Goal: Information Seeking & Learning: Learn about a topic

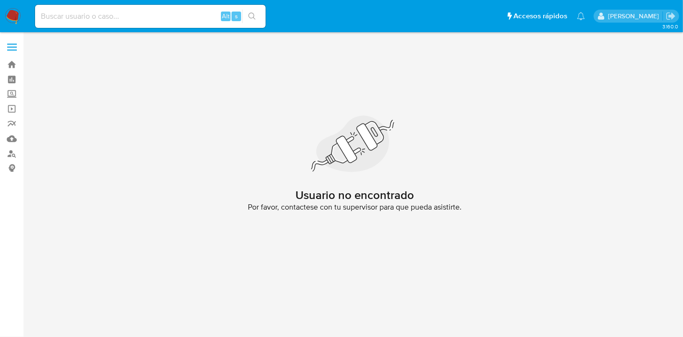
click at [12, 13] on img at bounding box center [13, 16] width 16 height 16
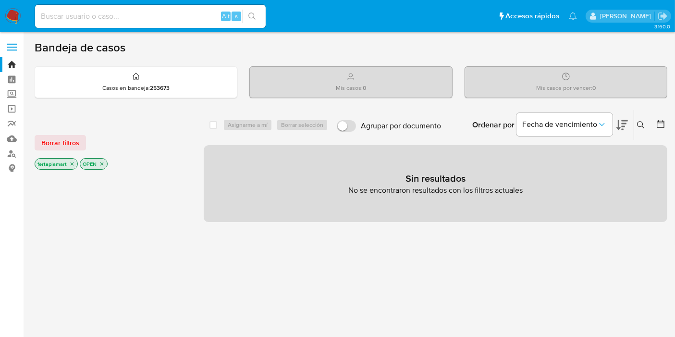
click at [12, 13] on img at bounding box center [13, 16] width 16 height 16
paste input "622600362"
click at [133, 18] on input at bounding box center [150, 16] width 230 height 12
type input "622600362"
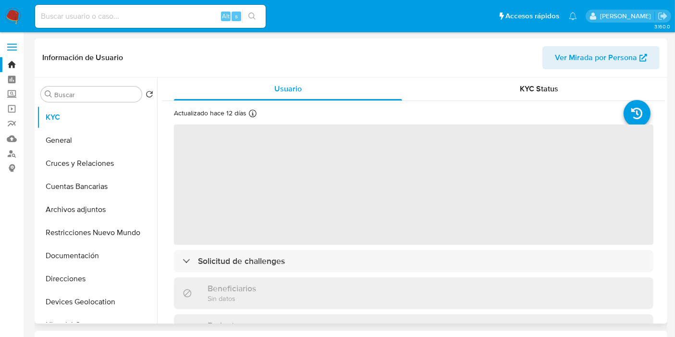
select select "10"
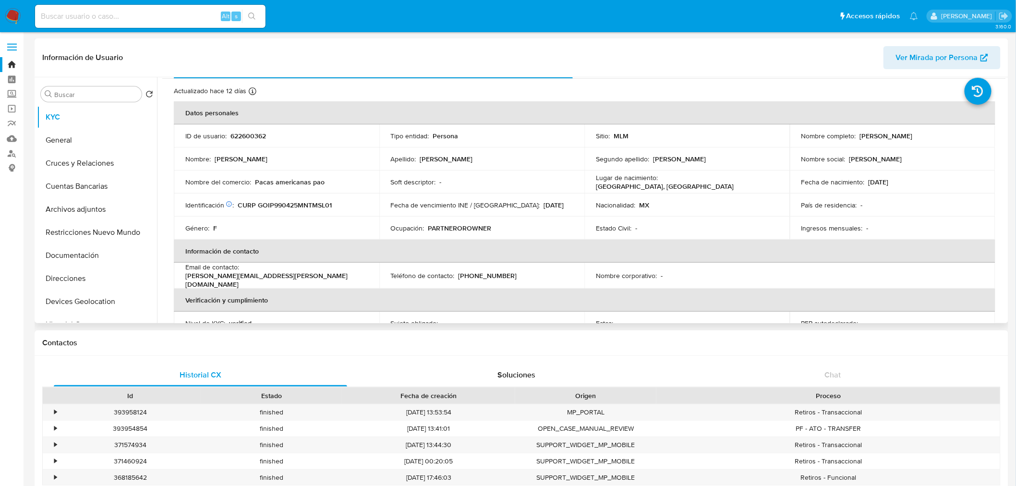
scroll to position [22, 0]
drag, startPoint x: 296, startPoint y: 204, endPoint x: 328, endPoint y: 252, distance: 57.1
click at [328, 252] on th "Información de contacto" at bounding box center [585, 251] width 822 height 23
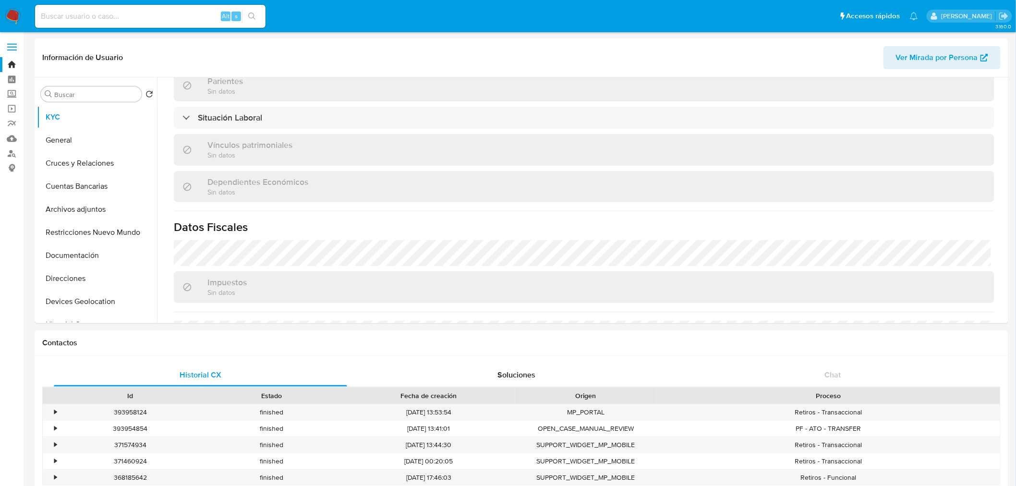
scroll to position [474, 0]
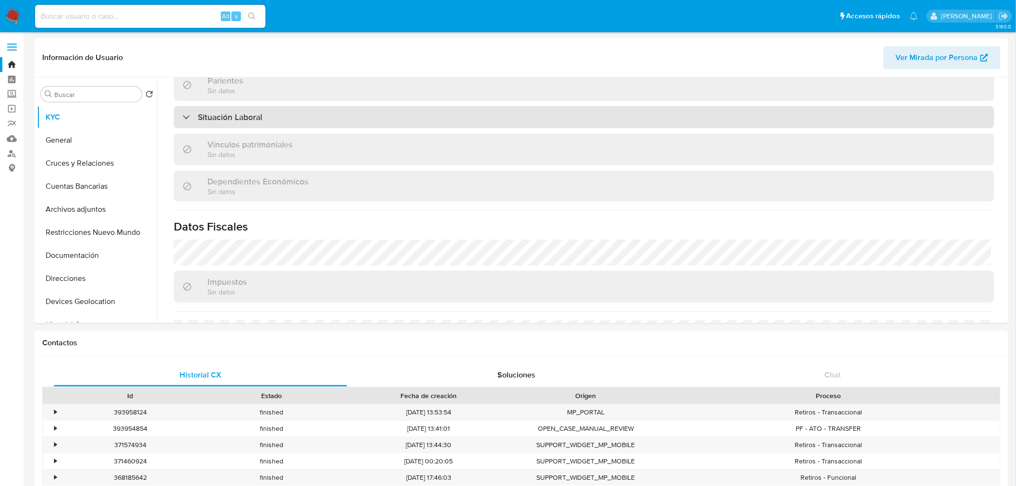
click at [265, 117] on div "Situación Laboral" at bounding box center [584, 117] width 821 height 22
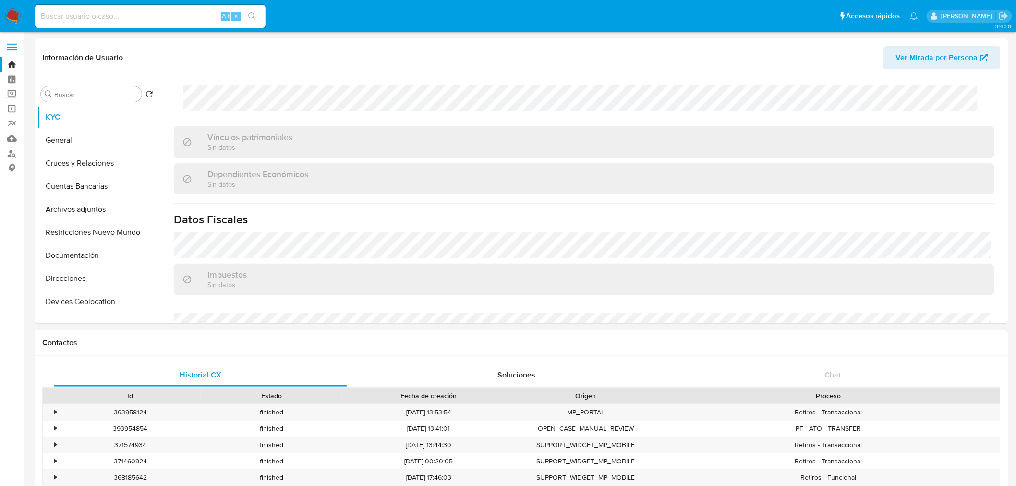
scroll to position [723, 0]
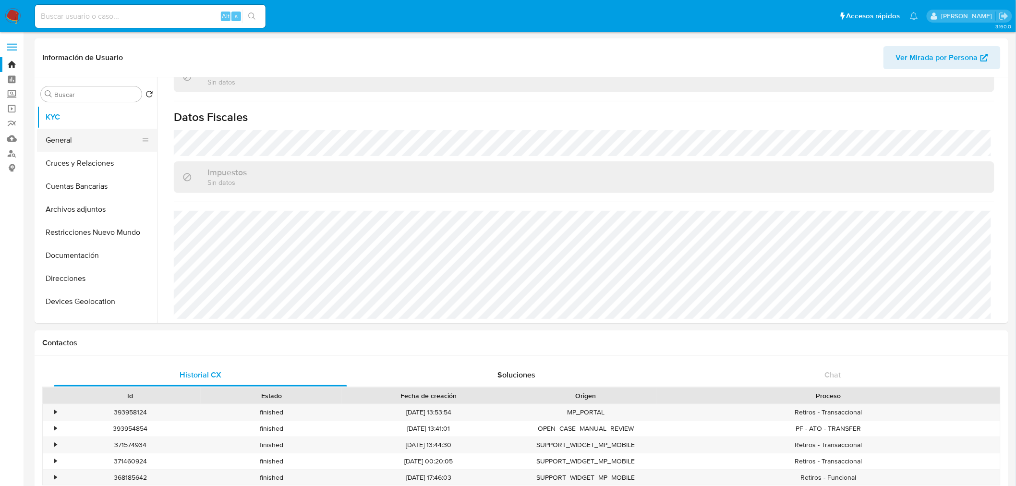
click at [75, 142] on button "General" at bounding box center [93, 140] width 112 height 23
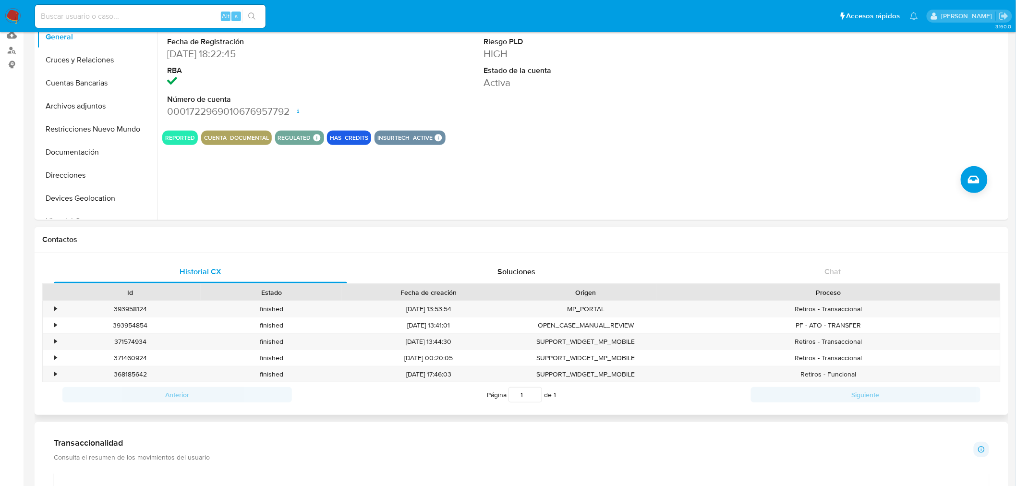
scroll to position [107, 0]
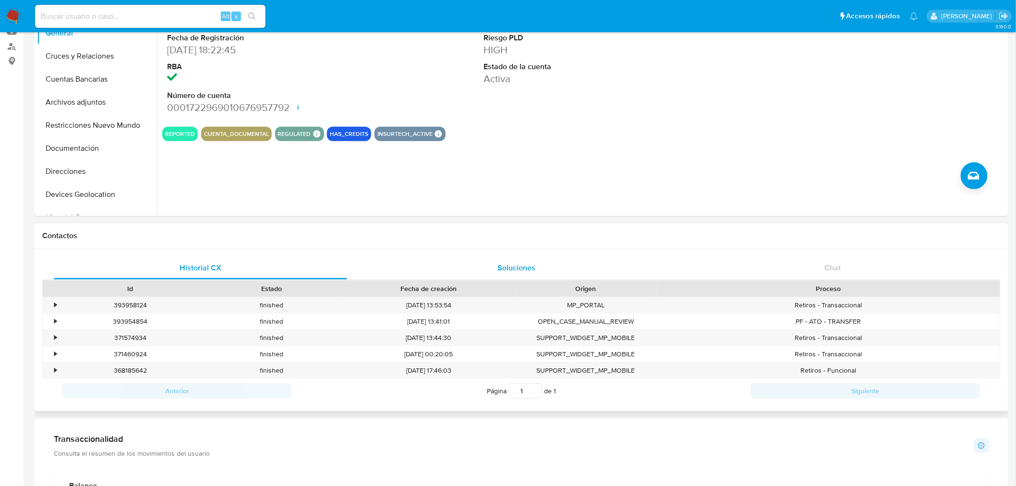
click at [500, 266] on span "Soluciones" at bounding box center [517, 267] width 38 height 11
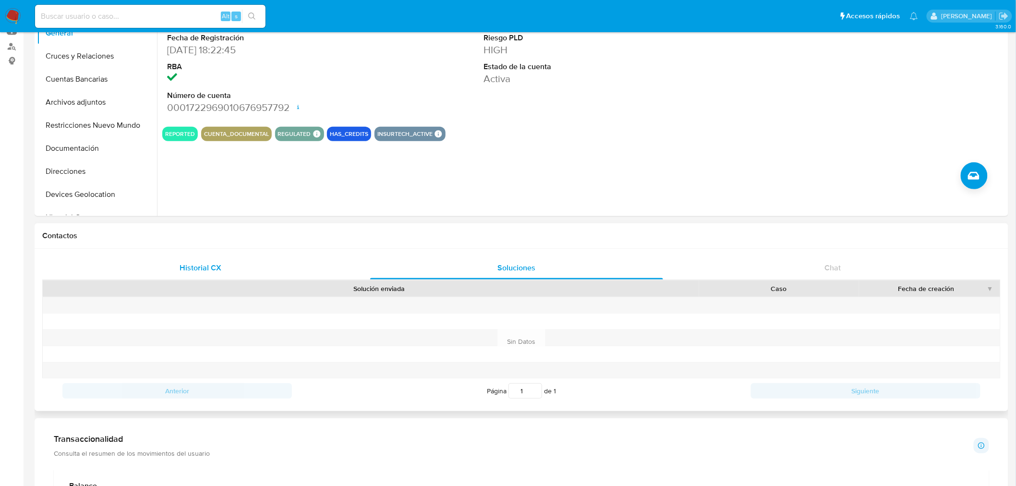
click at [298, 271] on div "Historial CX" at bounding box center [200, 267] width 293 height 23
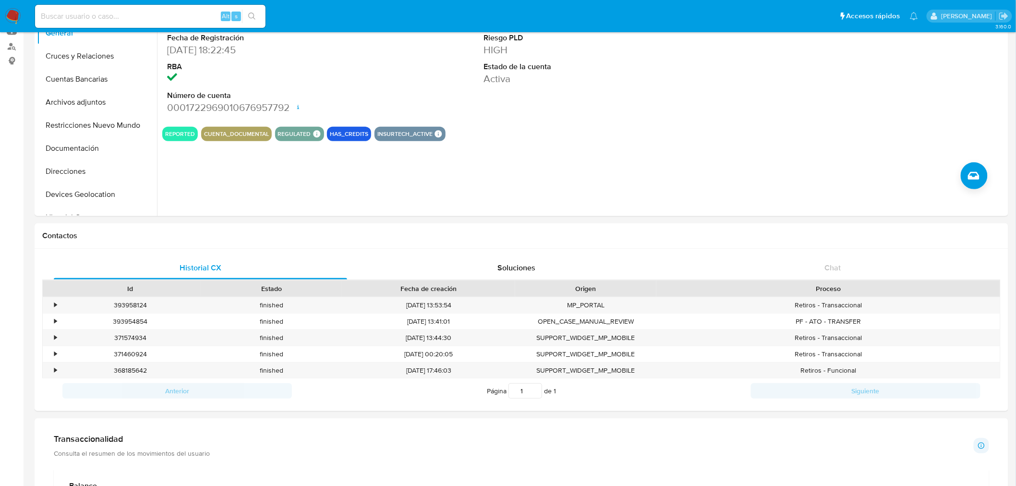
scroll to position [0, 0]
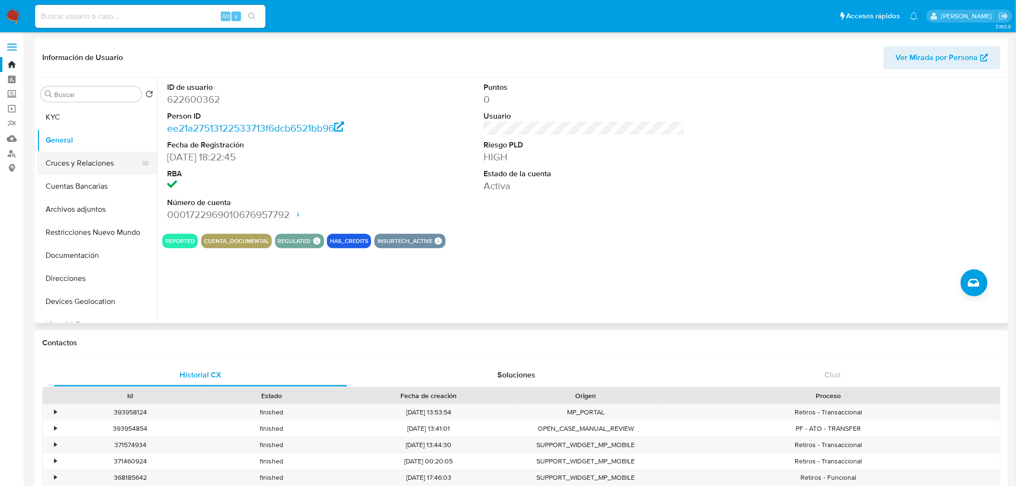
click at [94, 158] on button "Cruces y Relaciones" at bounding box center [93, 163] width 112 height 23
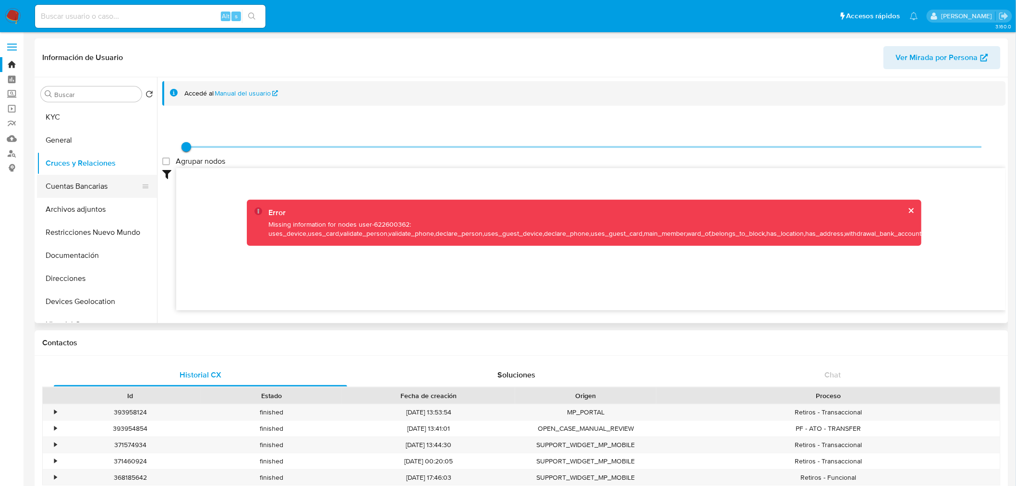
click at [87, 189] on button "Cuentas Bancarias" at bounding box center [93, 186] width 112 height 23
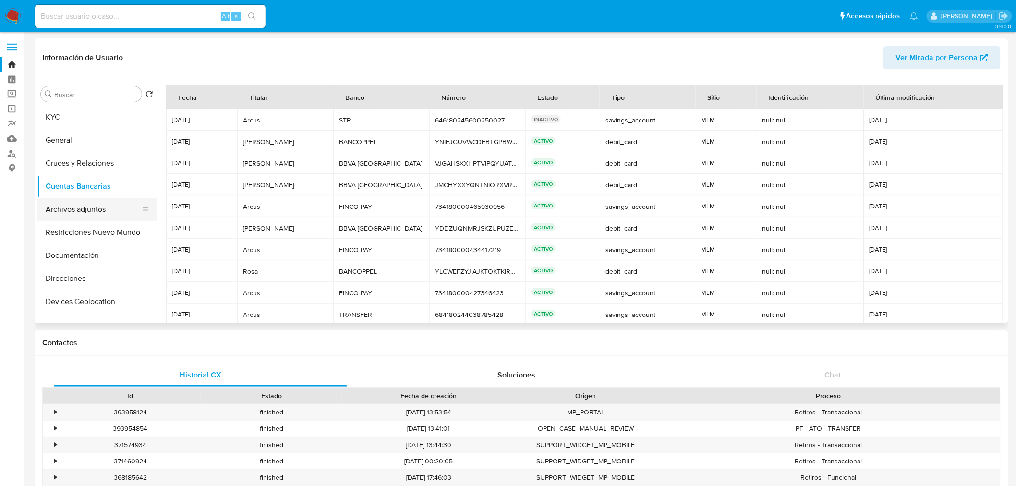
click at [88, 208] on button "Archivos adjuntos" at bounding box center [93, 209] width 112 height 23
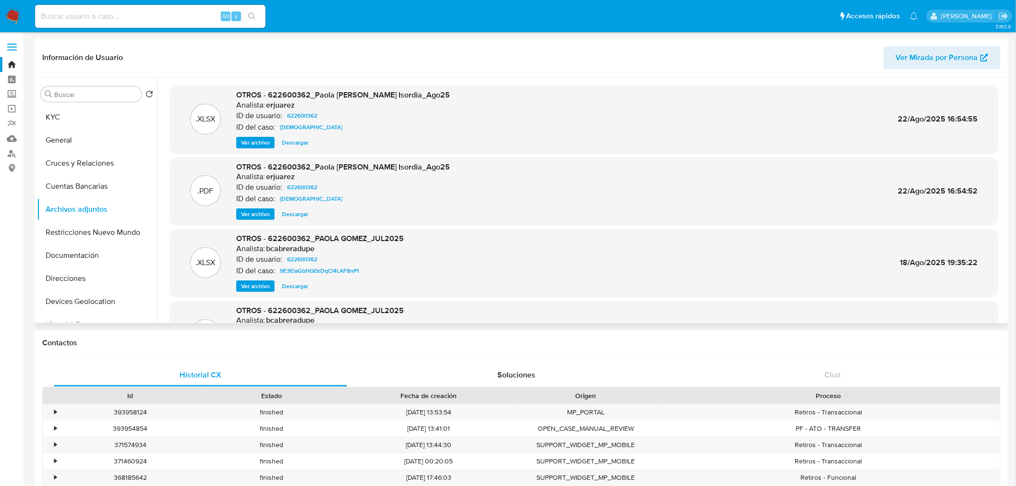
drag, startPoint x: 483, startPoint y: 214, endPoint x: 443, endPoint y: 188, distance: 47.1
click at [443, 188] on div "ID de usuario: 622600362" at bounding box center [343, 188] width 214 height 12
click at [263, 214] on span "Ver archivo" at bounding box center [255, 214] width 29 height 10
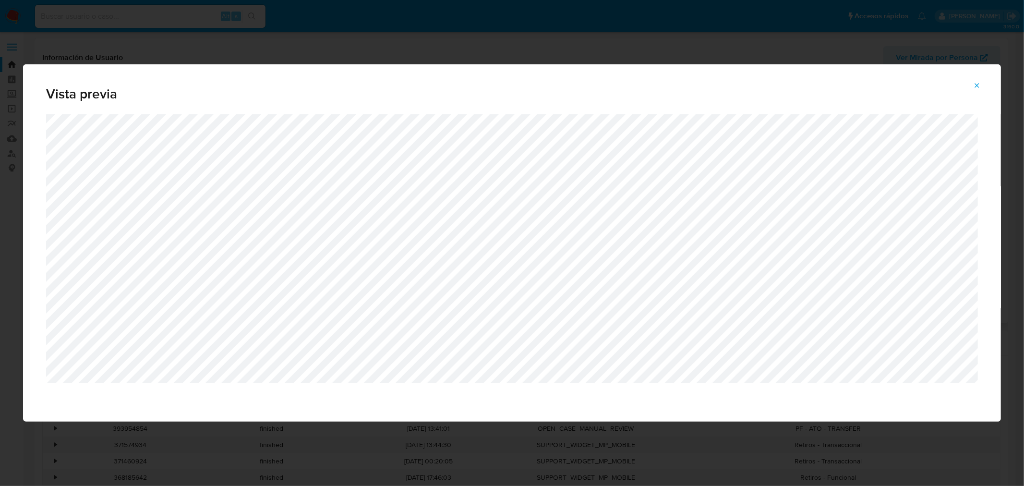
click at [682, 83] on icon "Attachment preview" at bounding box center [977, 86] width 8 height 8
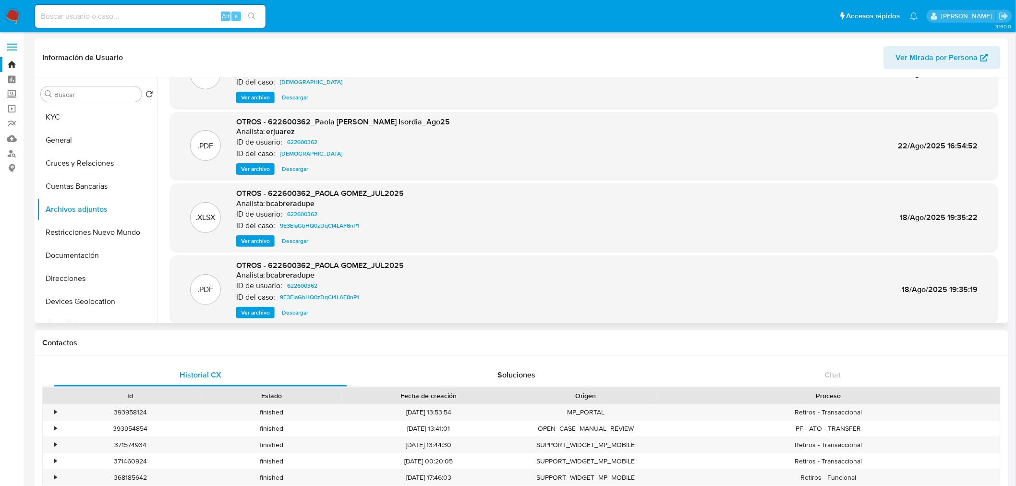
scroll to position [54, 0]
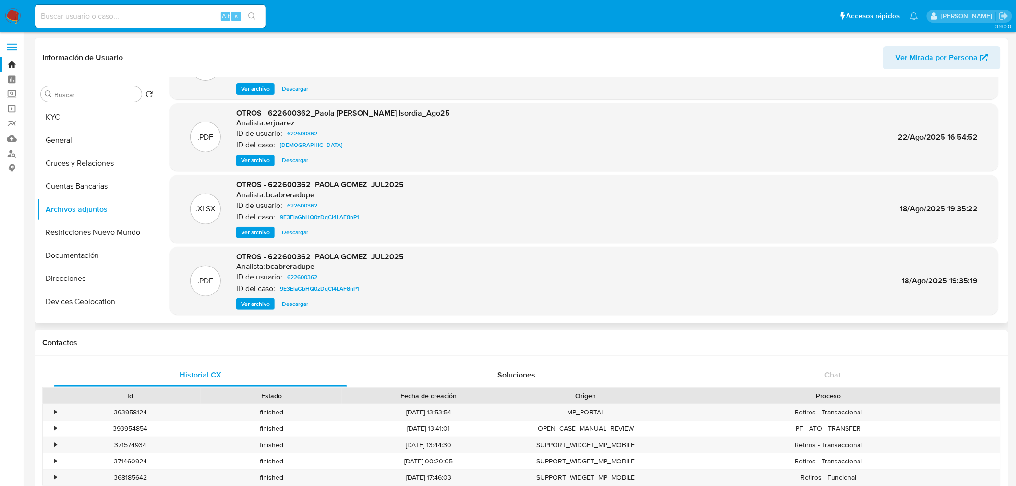
click at [204, 282] on p ".PDF" at bounding box center [206, 281] width 16 height 11
click at [256, 305] on span "Ver archivo" at bounding box center [255, 304] width 29 height 10
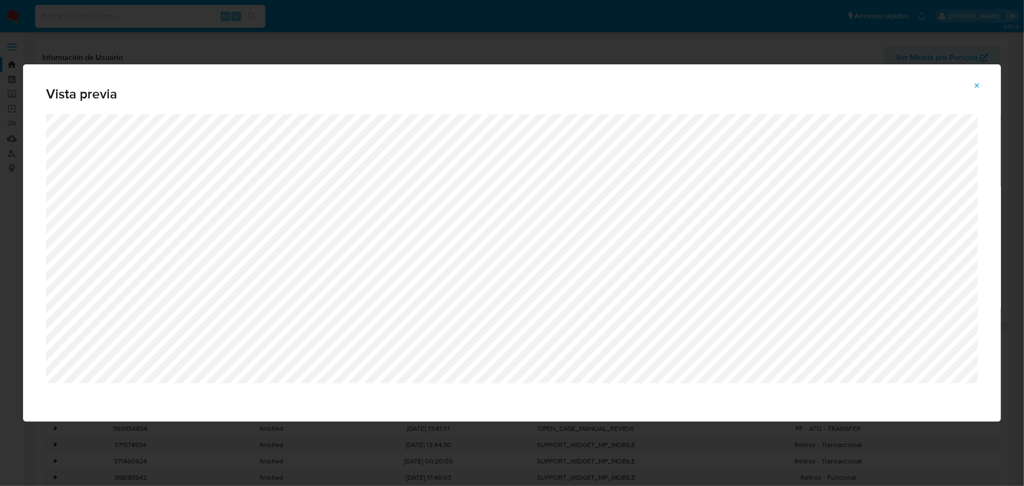
click at [682, 79] on span "Attachment preview" at bounding box center [977, 85] width 8 height 13
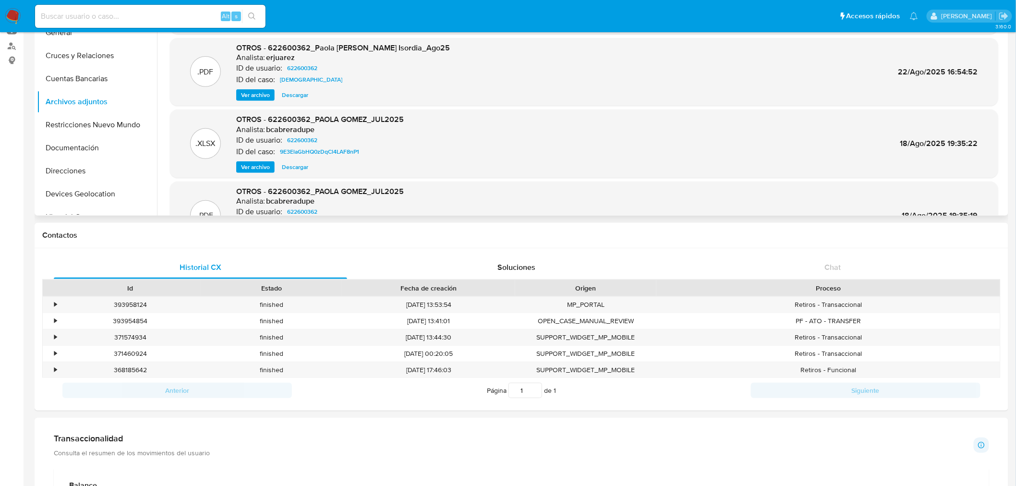
scroll to position [11, 0]
click at [92, 58] on button "Cruces y Relaciones" at bounding box center [93, 55] width 112 height 23
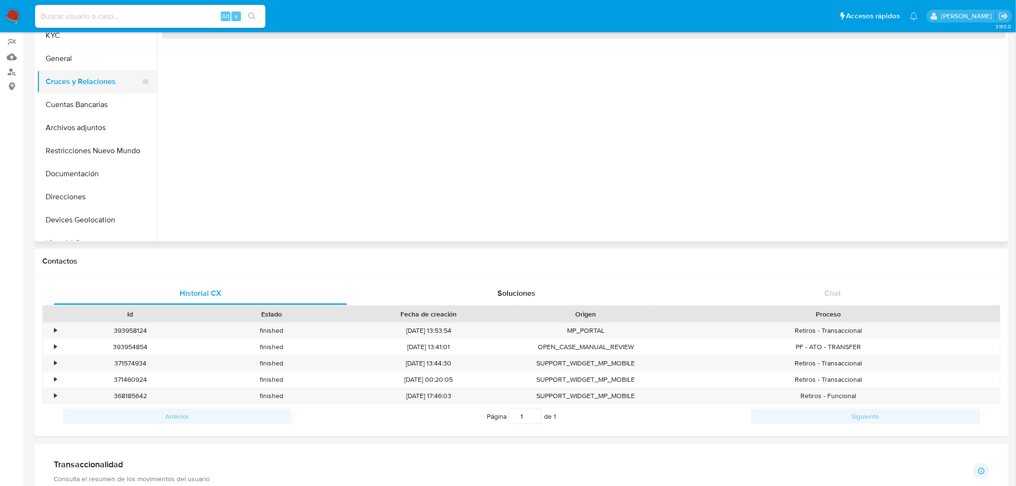
scroll to position [67, 0]
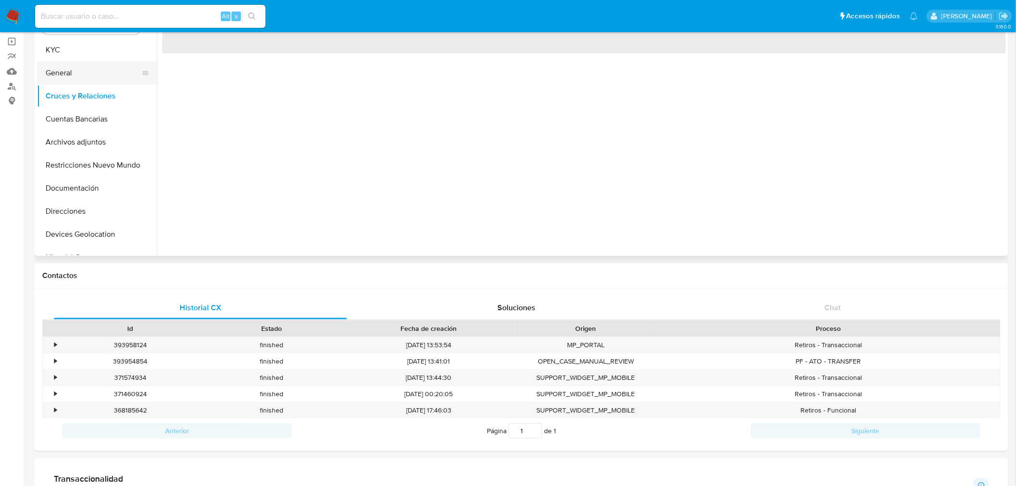
click at [92, 67] on button "General" at bounding box center [93, 72] width 112 height 23
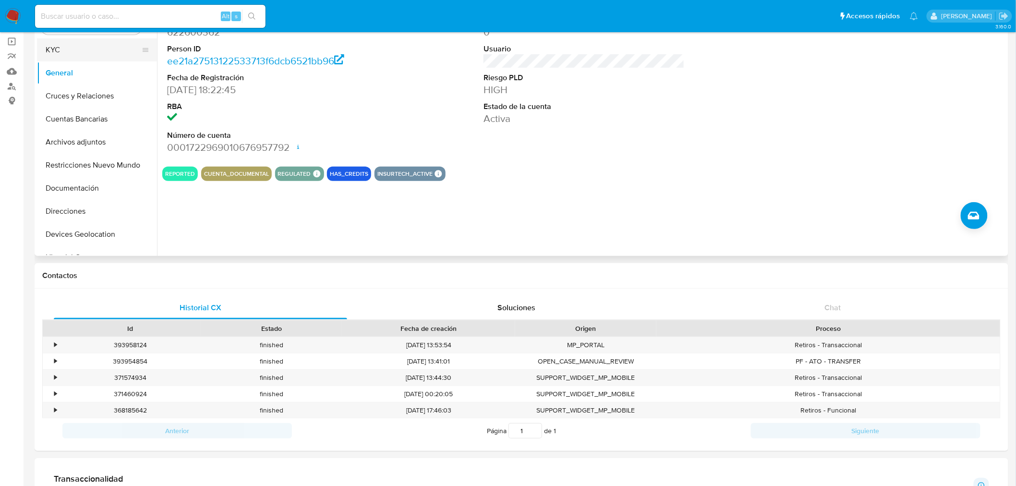
click at [69, 56] on button "KYC" at bounding box center [93, 49] width 112 height 23
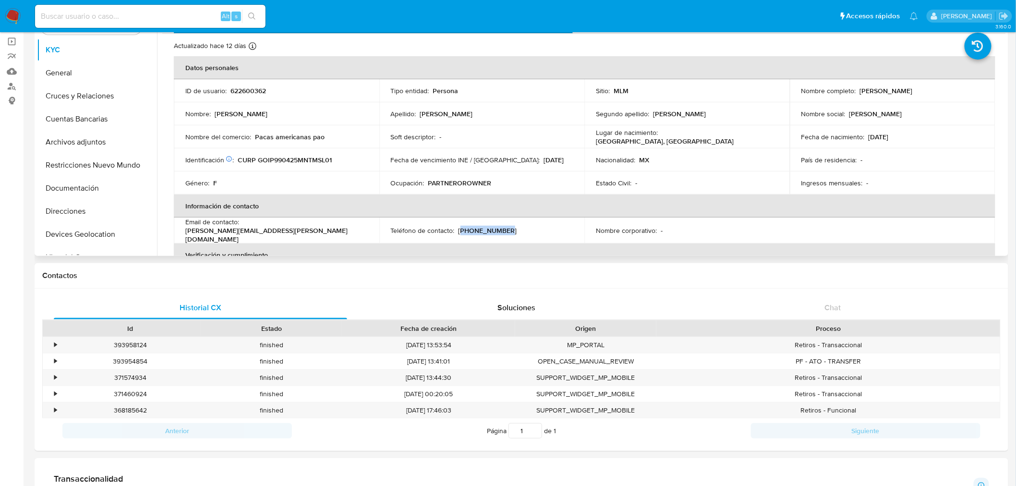
drag, startPoint x: 503, startPoint y: 226, endPoint x: 458, endPoint y: 232, distance: 45.1
click at [458, 232] on div "Teléfono de contacto : [PHONE_NUMBER]" at bounding box center [482, 230] width 182 height 9
copy p "322) 2820418"
drag, startPoint x: 327, startPoint y: 231, endPoint x: 242, endPoint y: 230, distance: 85.5
click at [242, 230] on div "Email de contacto : [PERSON_NAME][EMAIL_ADDRESS][PERSON_NAME][DOMAIN_NAME]" at bounding box center [276, 231] width 182 height 26
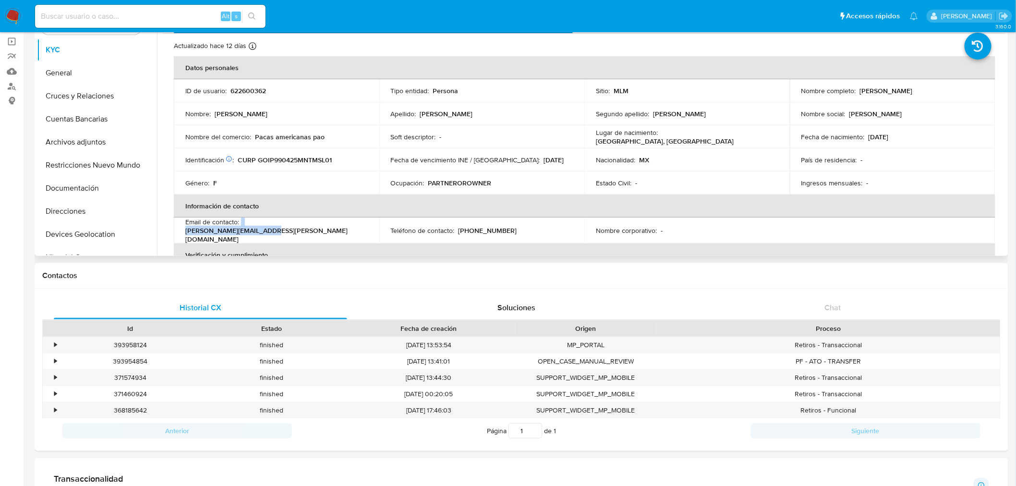
copy div "[PERSON_NAME][EMAIL_ADDRESS][PERSON_NAME][DOMAIN_NAME]"
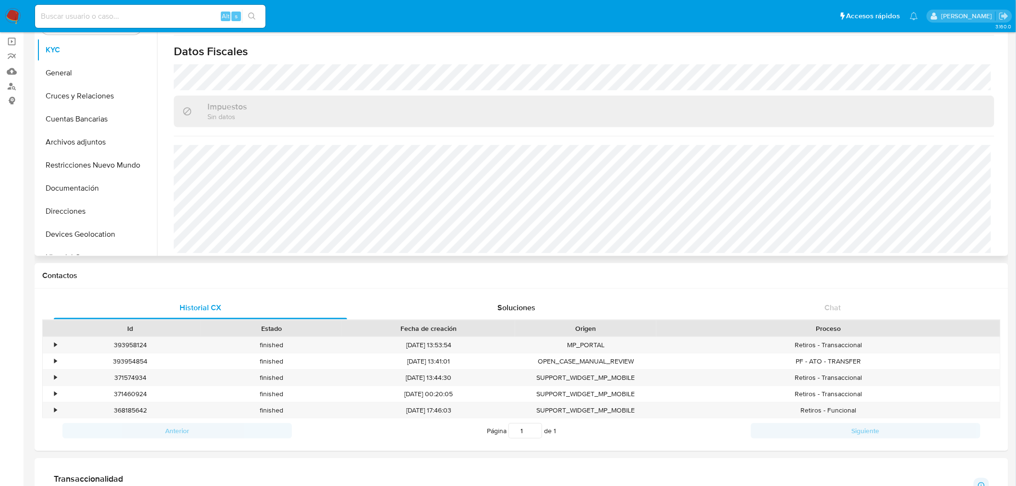
scroll to position [584, 0]
click at [78, 75] on button "General" at bounding box center [93, 72] width 112 height 23
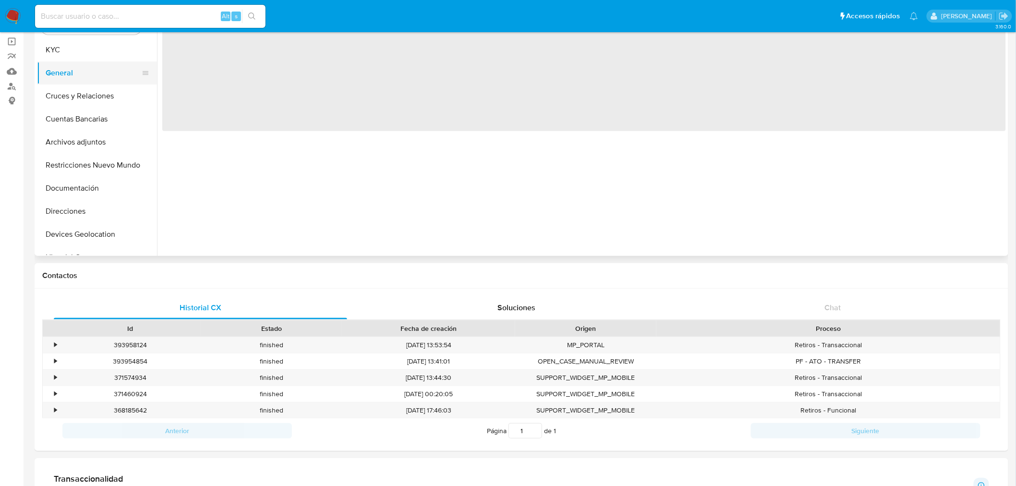
scroll to position [0, 0]
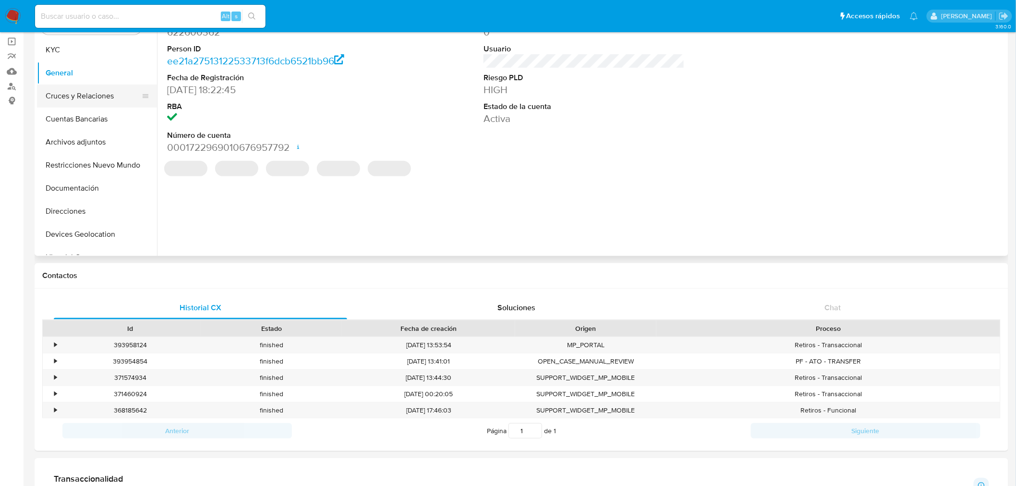
click at [79, 92] on button "Cruces y Relaciones" at bounding box center [93, 96] width 112 height 23
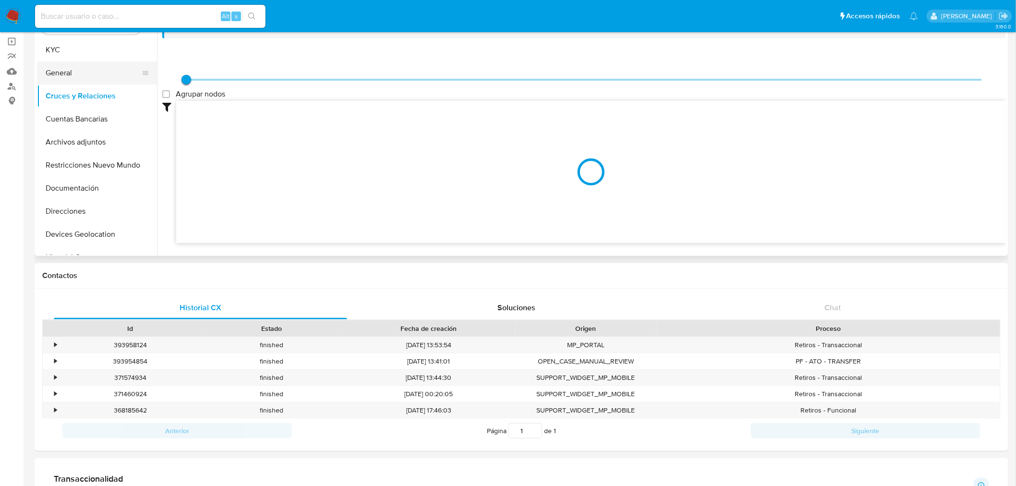
click at [68, 75] on button "General" at bounding box center [93, 72] width 112 height 23
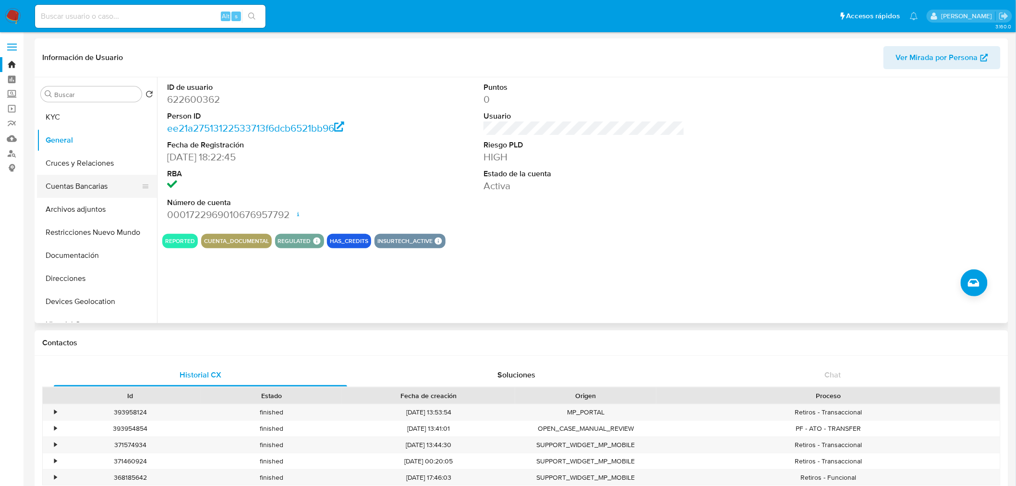
click at [84, 193] on button "Cuentas Bancarias" at bounding box center [93, 186] width 112 height 23
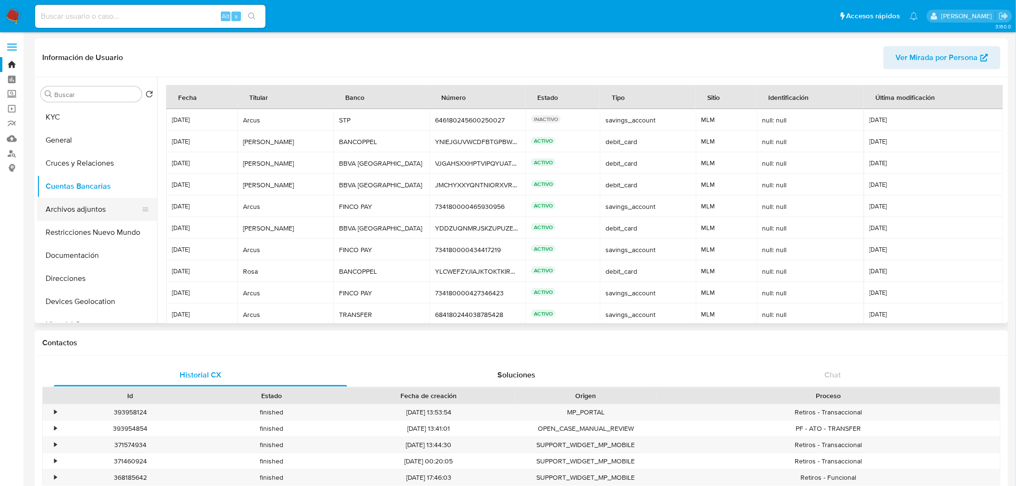
click at [82, 207] on button "Archivos adjuntos" at bounding box center [93, 209] width 112 height 23
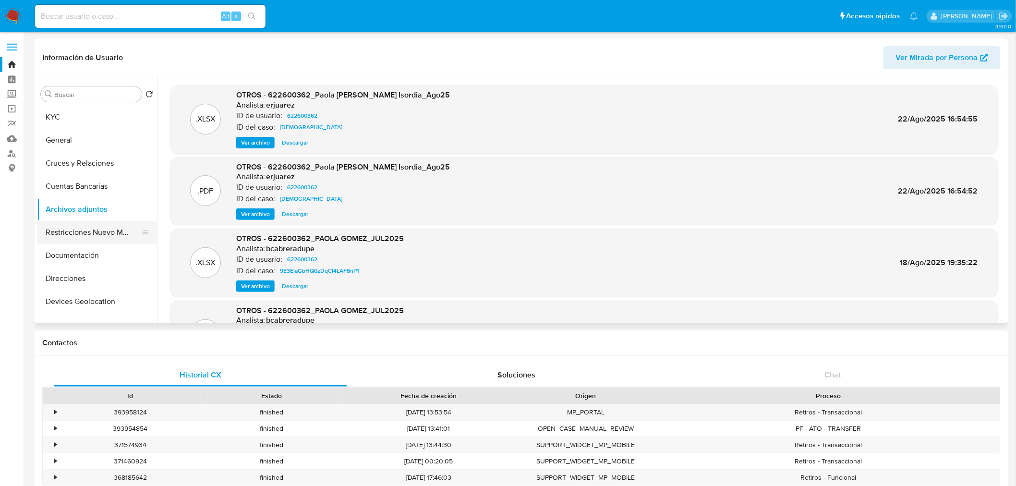
click at [90, 227] on button "Restricciones Nuevo Mundo" at bounding box center [93, 232] width 112 height 23
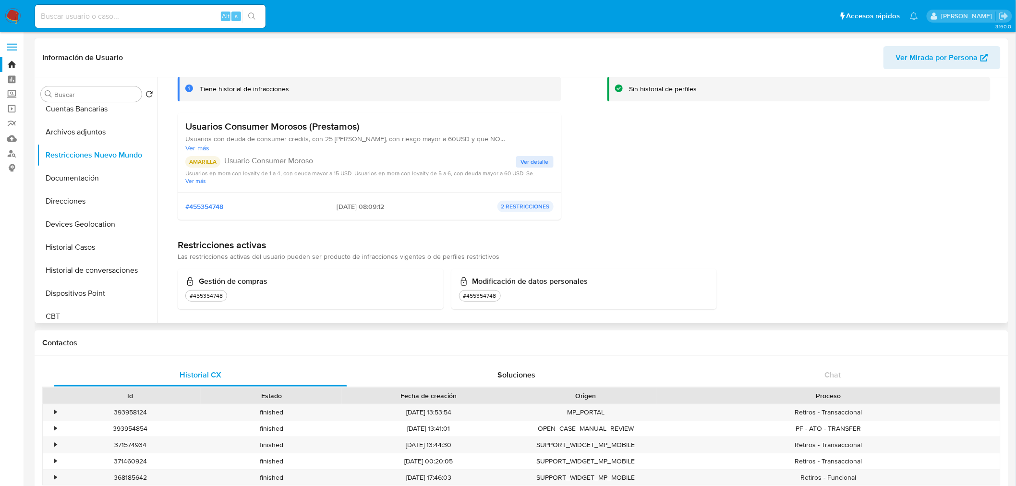
scroll to position [70, 0]
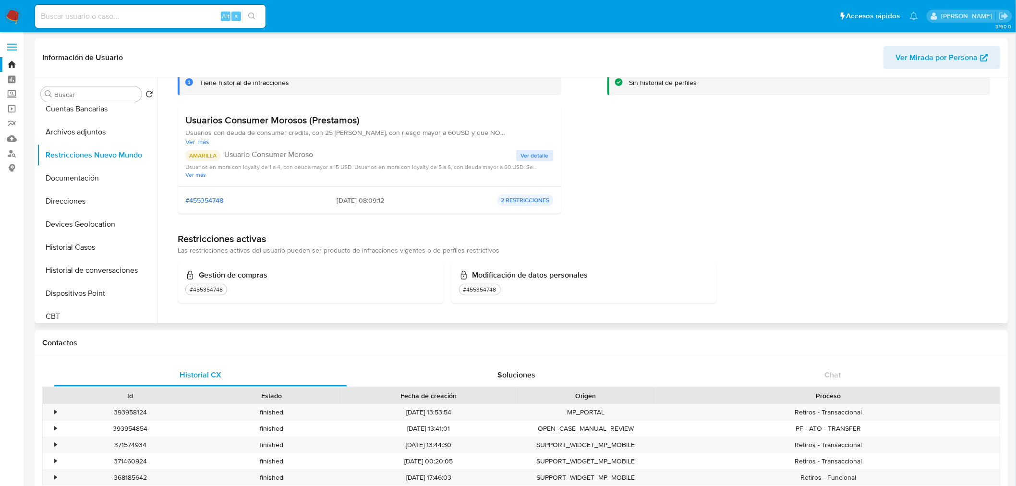
drag, startPoint x: 202, startPoint y: 199, endPoint x: 455, endPoint y: 217, distance: 253.2
click at [455, 217] on div "Infracciones Tiene historial de infracciones Usuarios Consumer Morosos (Prestam…" at bounding box center [370, 135] width 384 height 172
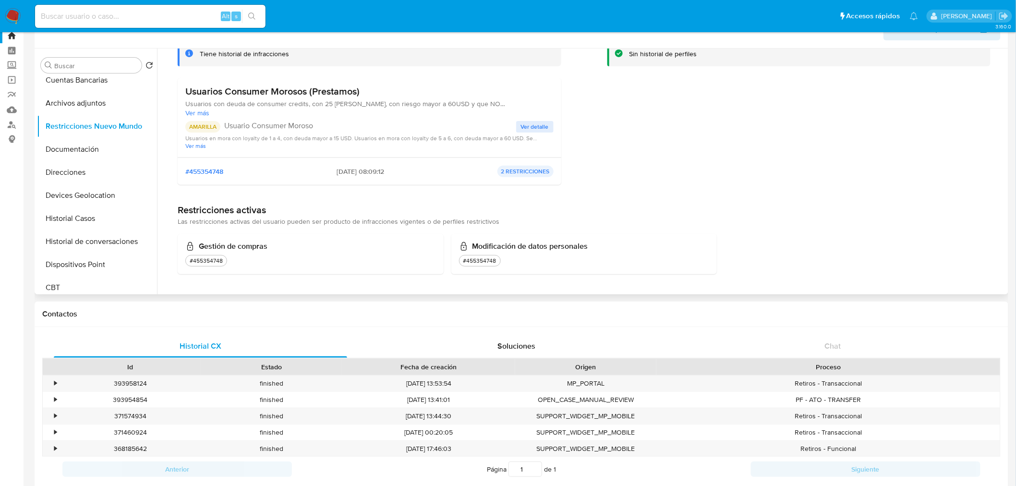
scroll to position [0, 0]
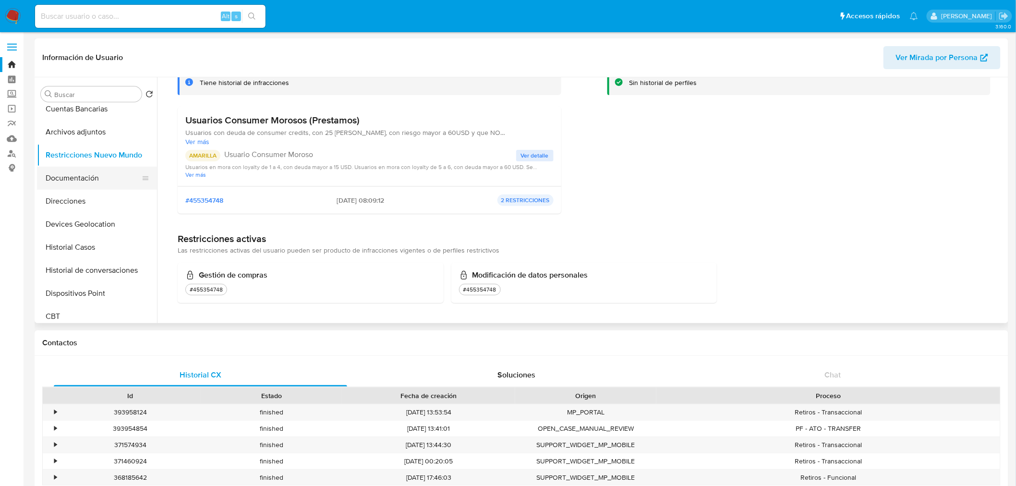
click at [119, 170] on button "Documentación" at bounding box center [93, 178] width 112 height 23
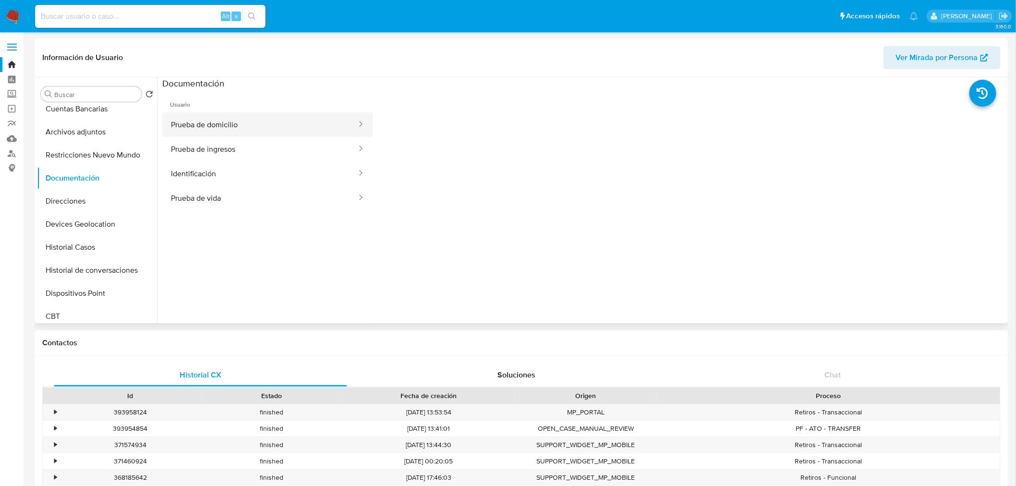
click at [257, 113] on button "Prueba de domicilio" at bounding box center [259, 124] width 195 height 24
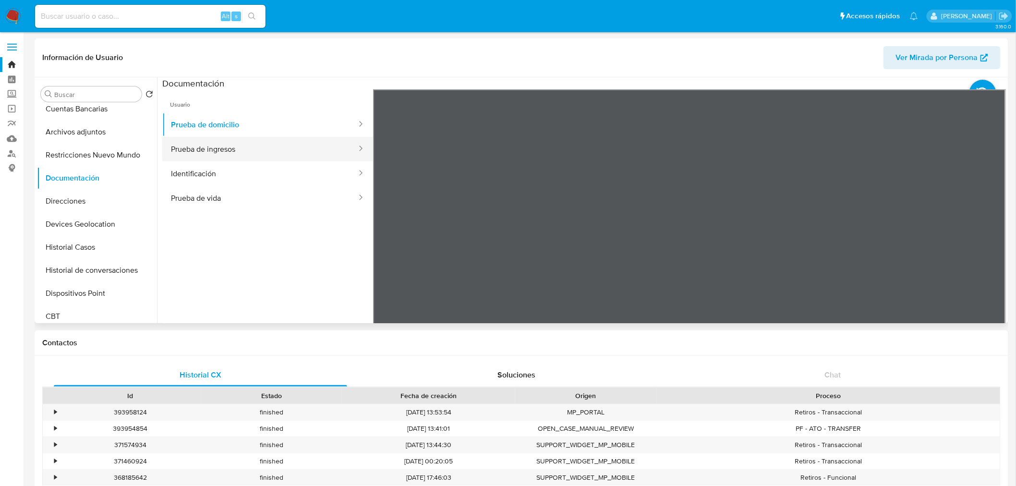
click at [252, 152] on button "Prueba de ingresos" at bounding box center [259, 149] width 195 height 24
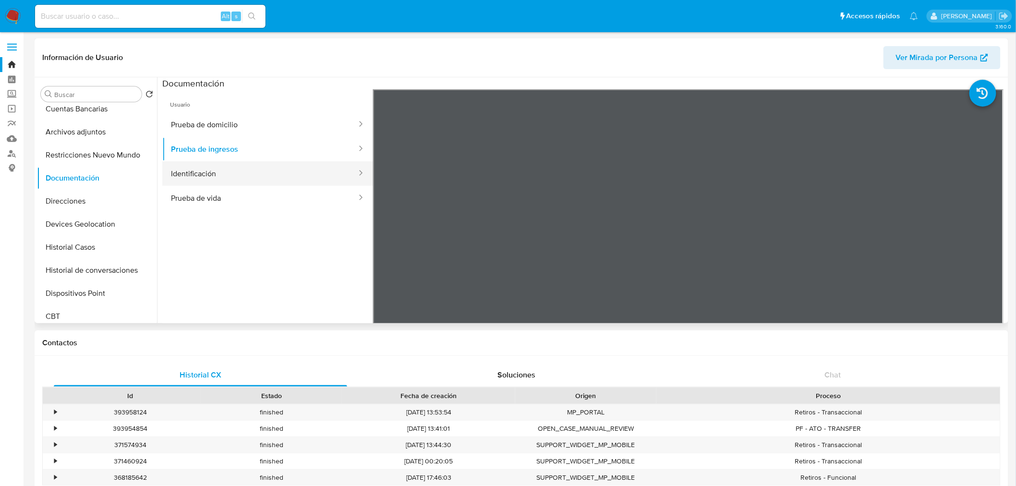
click at [212, 162] on button "Identificación" at bounding box center [259, 173] width 195 height 24
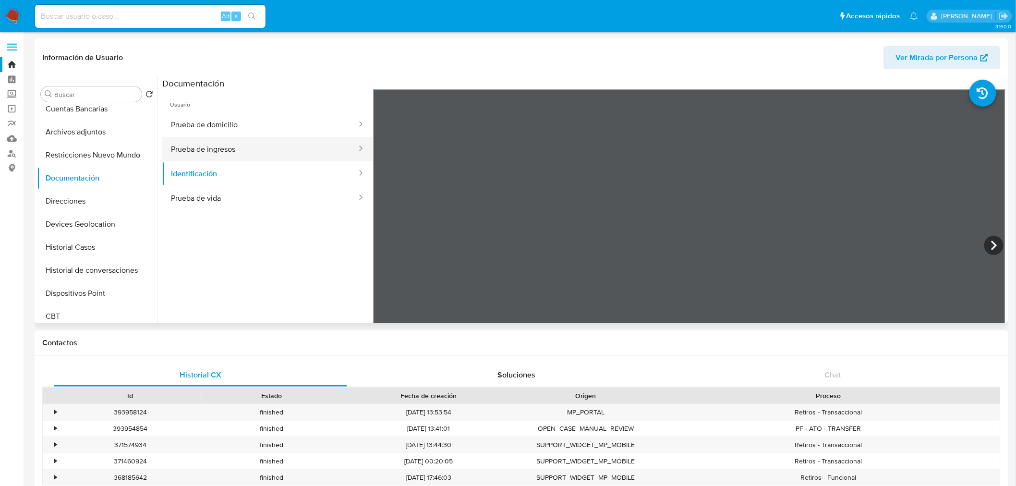
click at [228, 148] on button "Prueba de ingresos" at bounding box center [259, 149] width 195 height 24
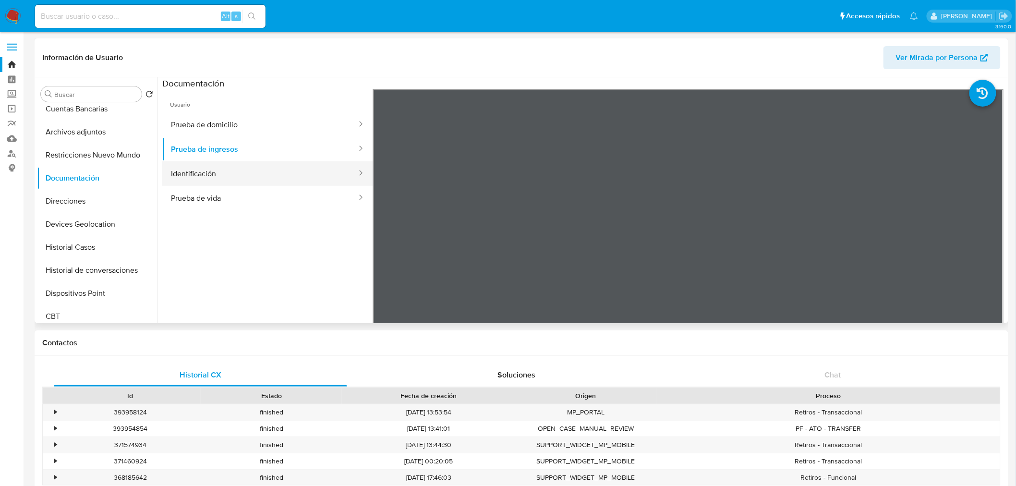
click at [227, 184] on button "Identificación" at bounding box center [259, 173] width 195 height 24
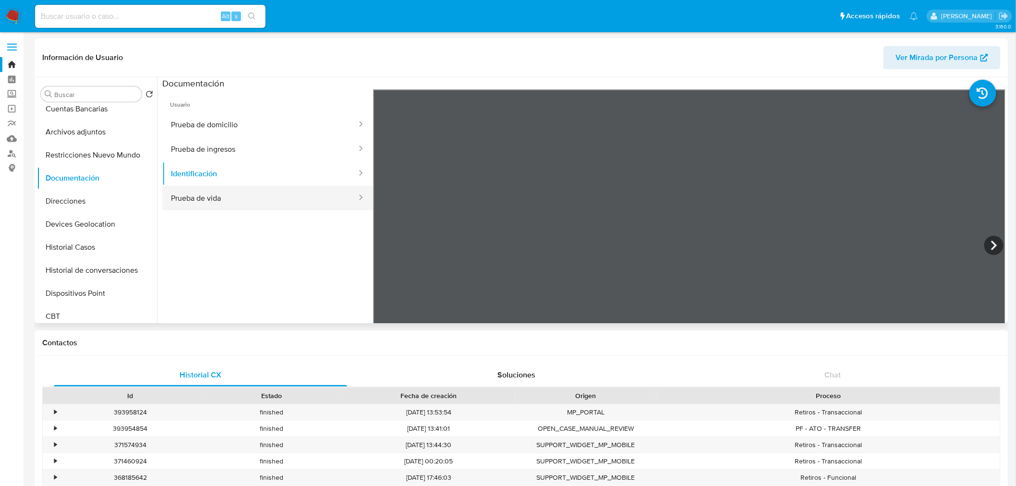
click at [214, 194] on button "Prueba de vida" at bounding box center [259, 198] width 195 height 24
click at [68, 195] on button "Direcciones" at bounding box center [93, 201] width 112 height 23
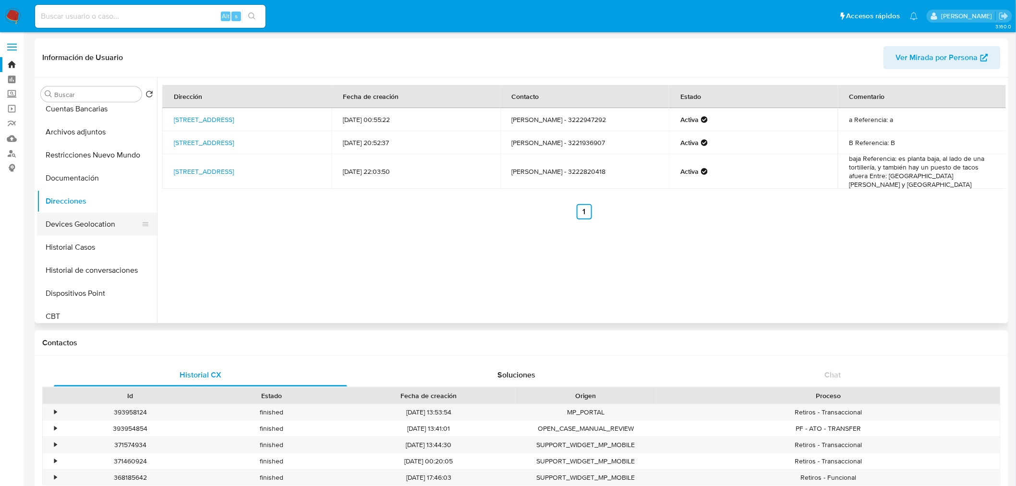
click at [59, 230] on button "Devices Geolocation" at bounding box center [93, 224] width 112 height 23
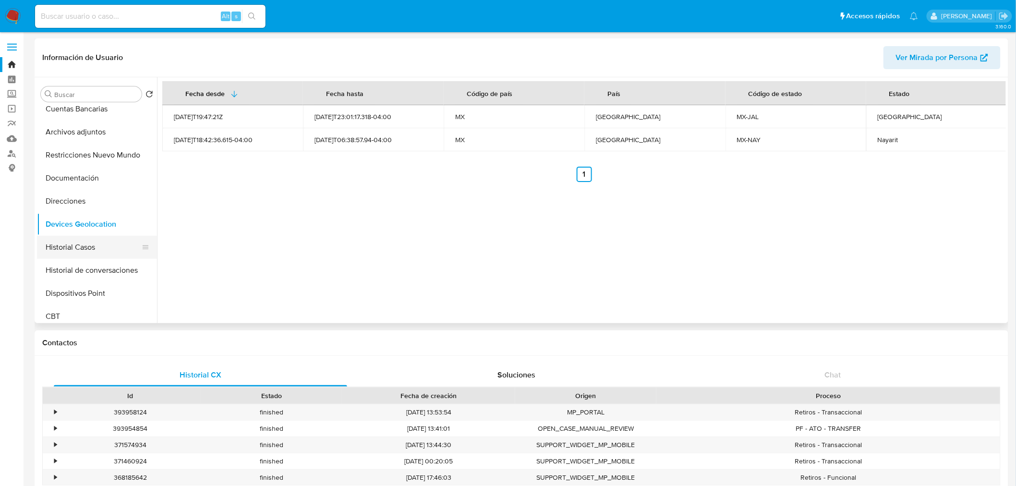
click at [77, 252] on button "Historial Casos" at bounding box center [93, 247] width 112 height 23
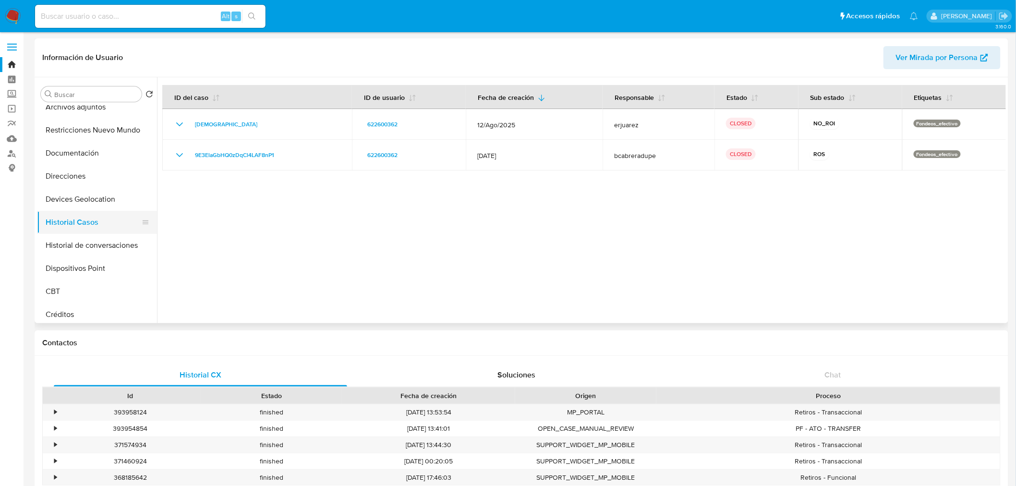
scroll to position [103, 0]
click at [97, 248] on button "Historial de conversaciones" at bounding box center [93, 244] width 112 height 23
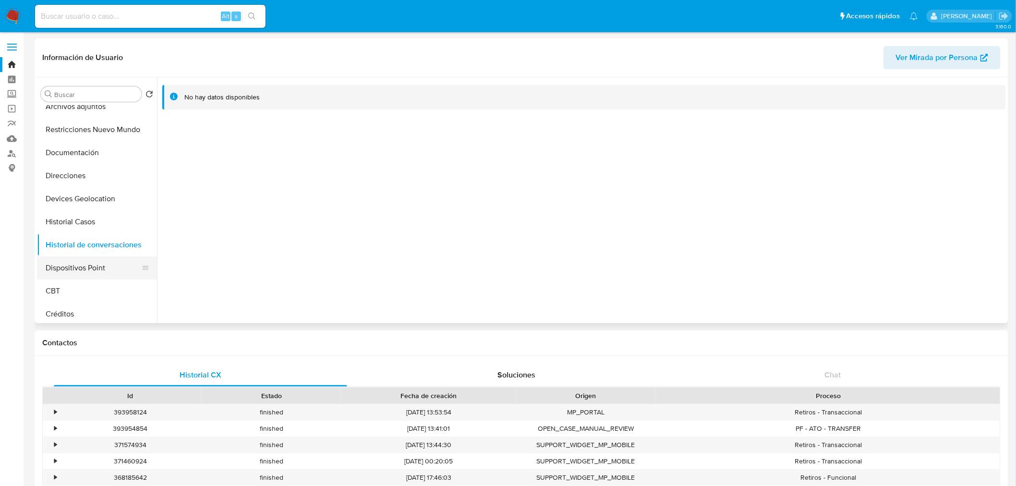
click at [88, 264] on button "Dispositivos Point" at bounding box center [93, 267] width 112 height 23
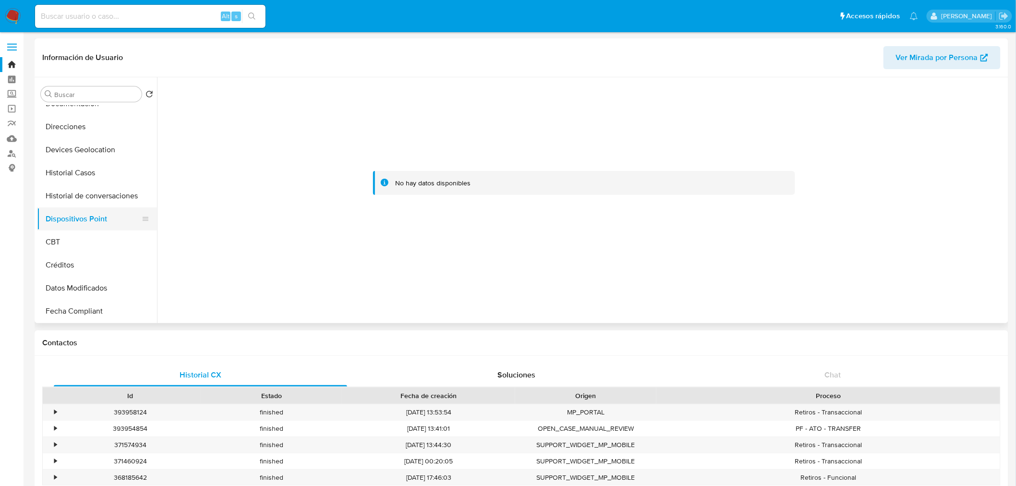
scroll to position [152, 0]
click at [65, 225] on button "Dispositivos Point" at bounding box center [93, 218] width 112 height 23
click at [61, 233] on button "CBT" at bounding box center [93, 241] width 112 height 23
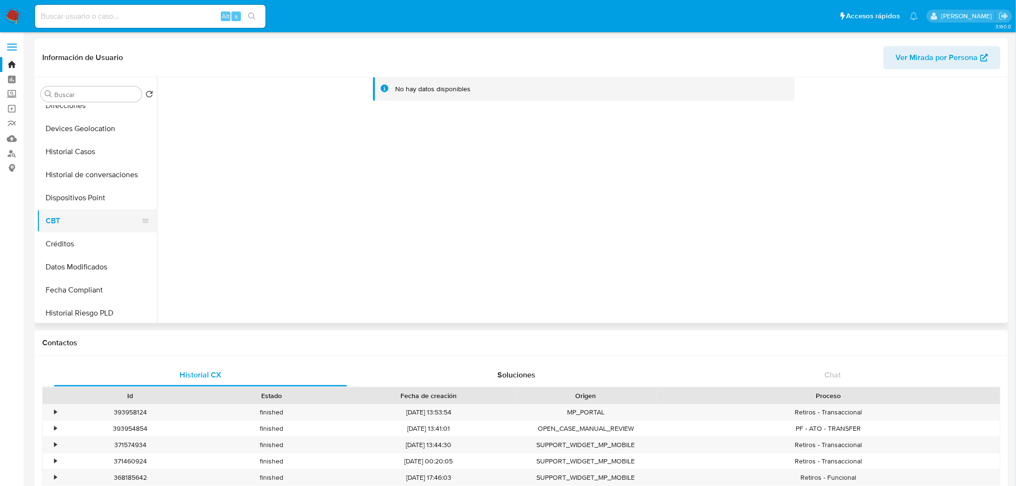
scroll to position [173, 0]
click at [77, 238] on button "Créditos" at bounding box center [93, 243] width 112 height 23
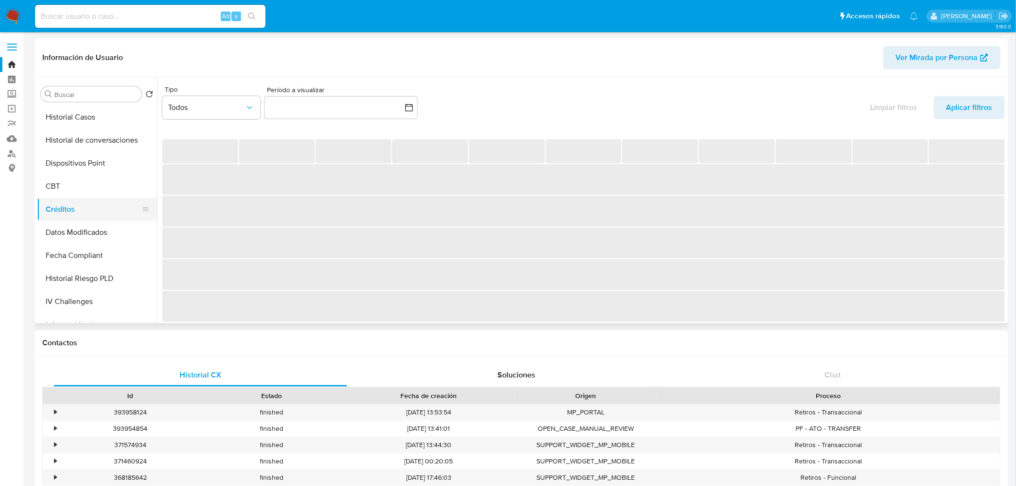
scroll to position [208, 0]
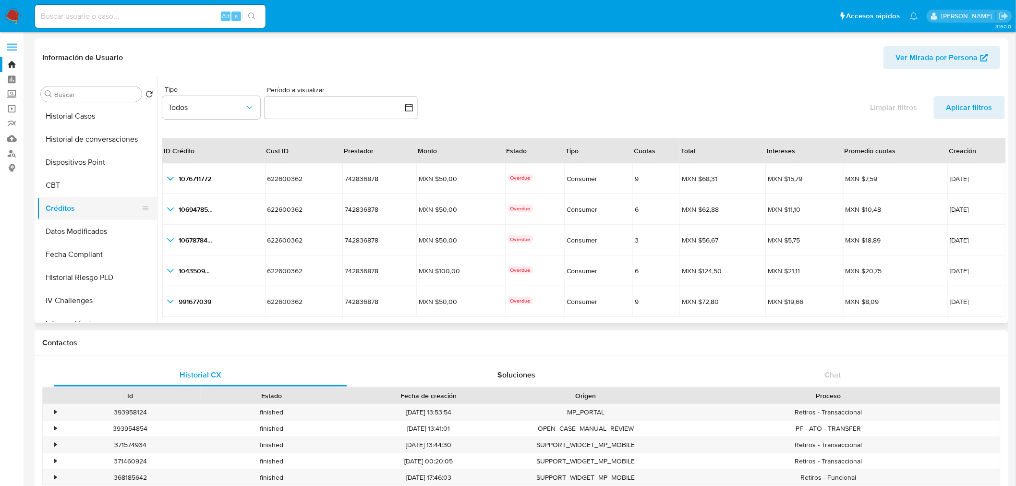
click at [77, 238] on button "Datos Modificados" at bounding box center [97, 231] width 120 height 23
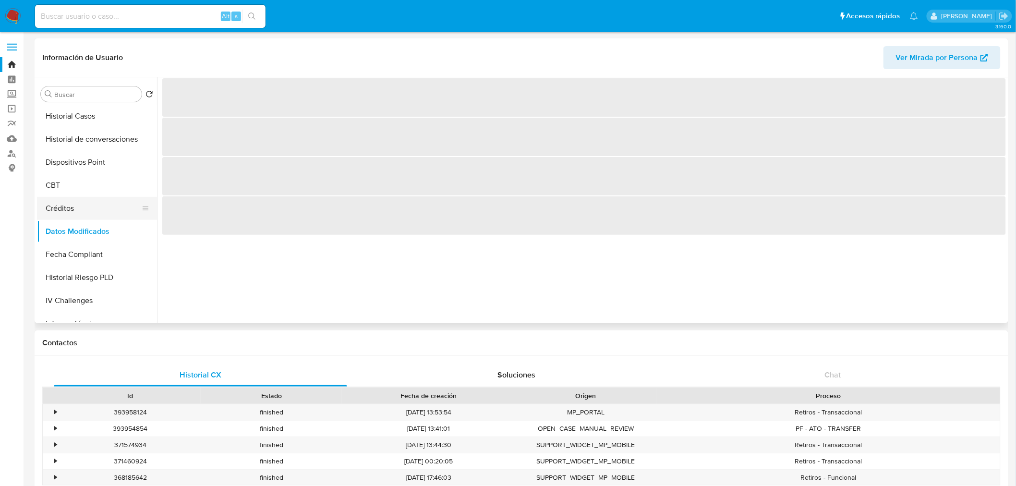
click at [69, 215] on button "Créditos" at bounding box center [93, 208] width 112 height 23
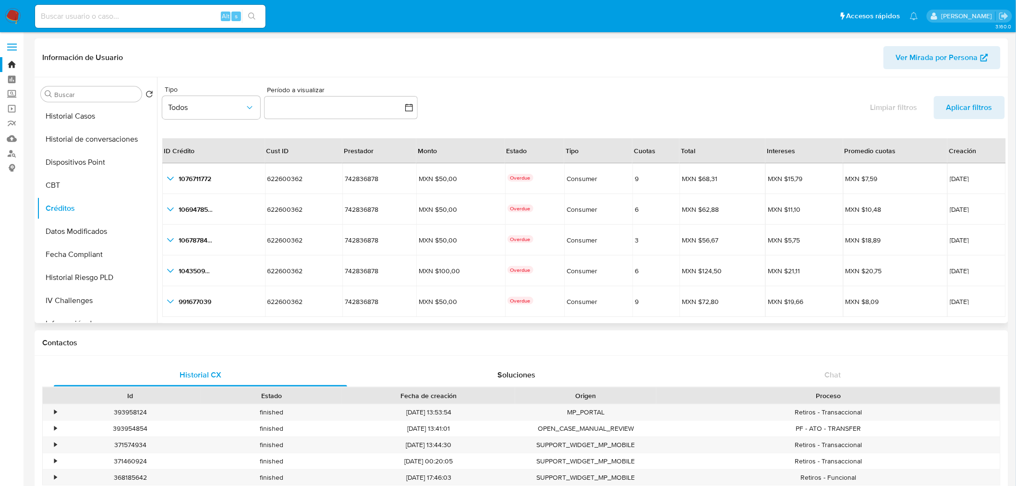
scroll to position [22, 0]
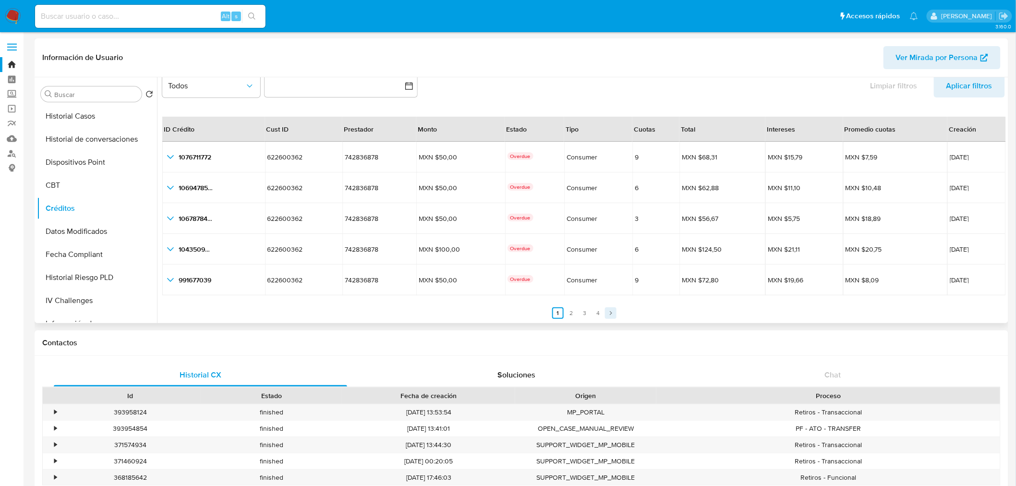
click at [605, 311] on link "Siguiente" at bounding box center [611, 313] width 12 height 12
click at [604, 311] on link "4" at bounding box center [604, 313] width 12 height 12
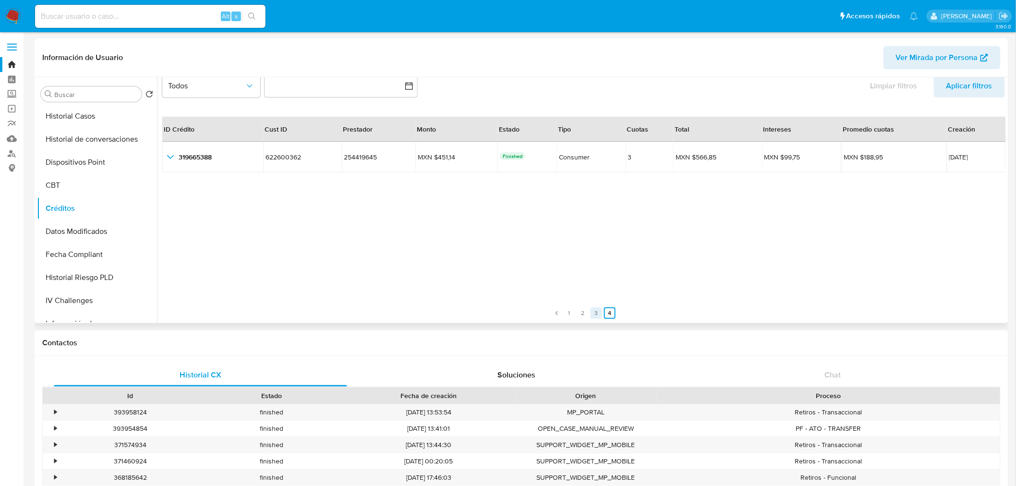
click at [595, 311] on link "3" at bounding box center [597, 313] width 12 height 12
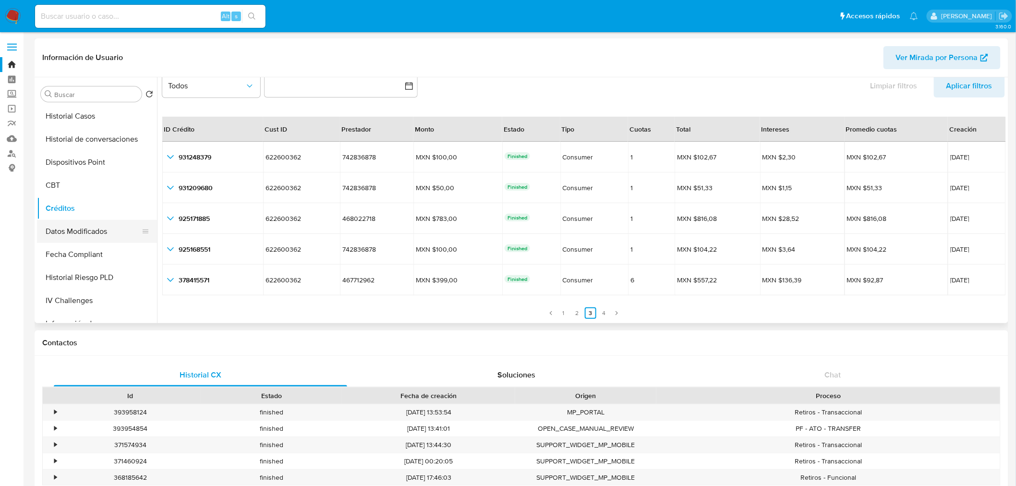
click at [102, 231] on button "Datos Modificados" at bounding box center [93, 231] width 112 height 23
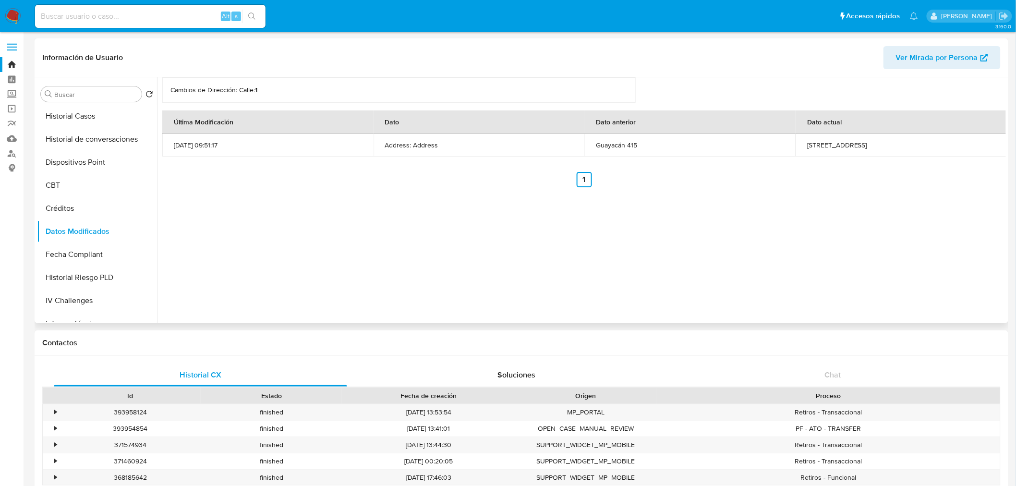
drag, startPoint x: 864, startPoint y: 147, endPoint x: 804, endPoint y: 146, distance: 60.5
click at [682, 146] on td "[STREET_ADDRESS]" at bounding box center [901, 144] width 211 height 23
click at [99, 255] on button "Fecha Compliant" at bounding box center [93, 254] width 112 height 23
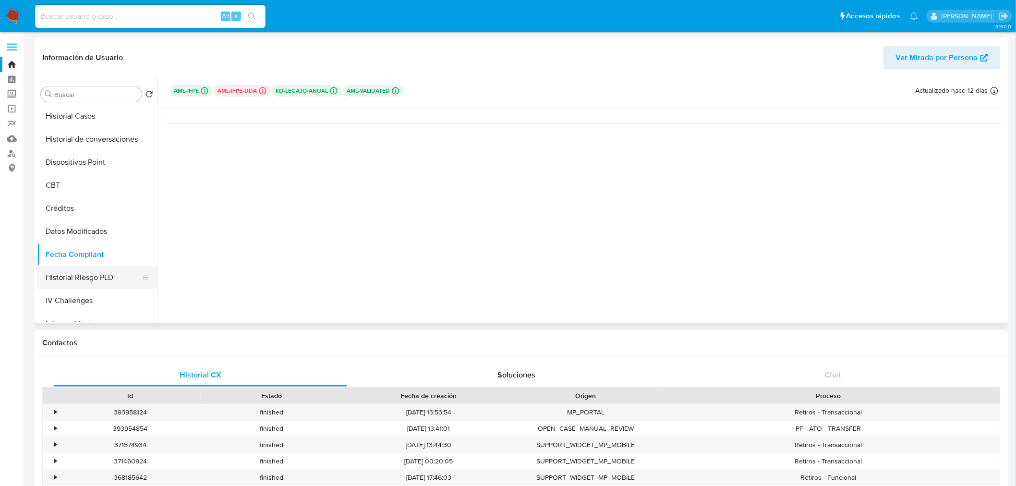
click at [90, 274] on button "Historial Riesgo PLD" at bounding box center [93, 277] width 112 height 23
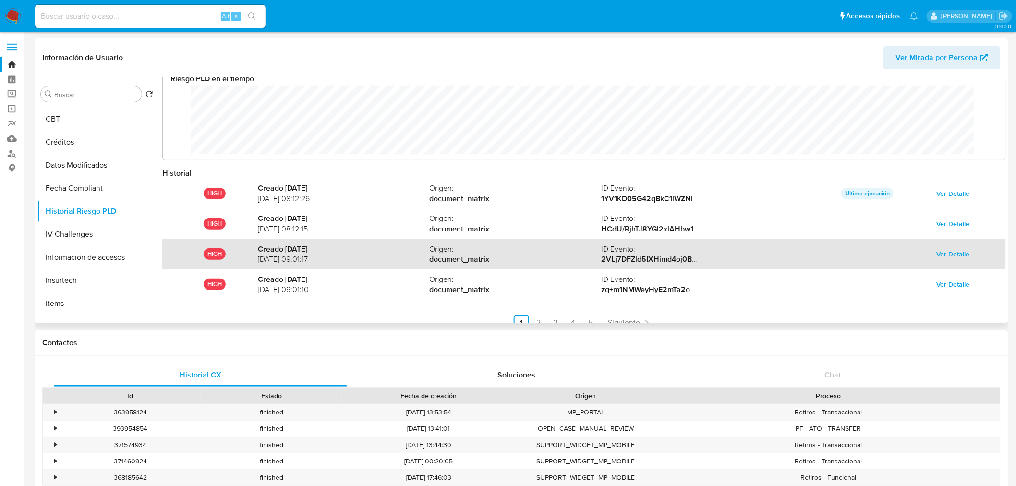
scroll to position [3, 0]
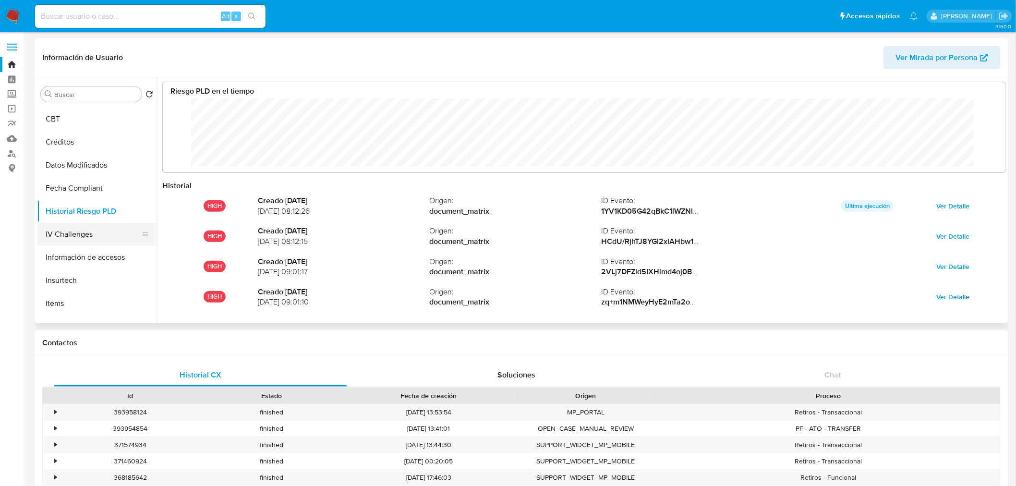
click at [93, 230] on button "IV Challenges" at bounding box center [93, 234] width 112 height 23
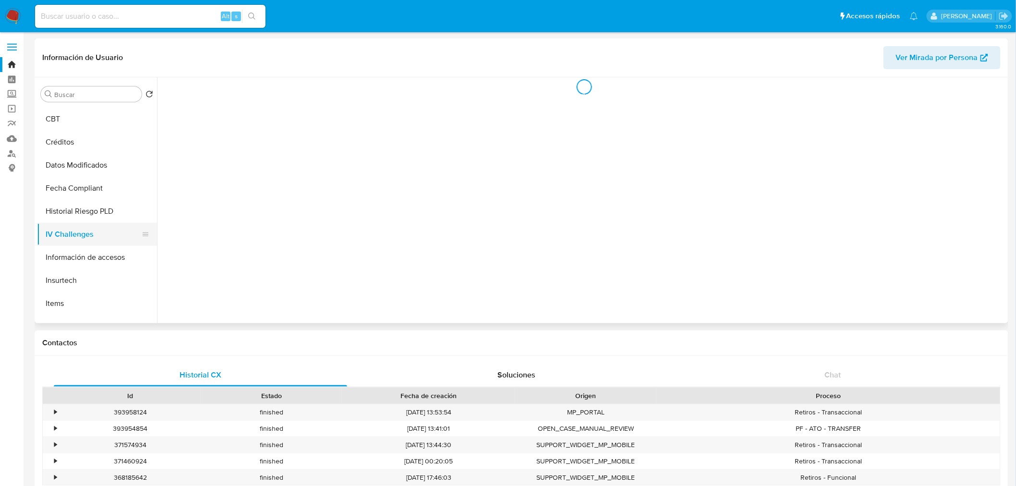
scroll to position [0, 0]
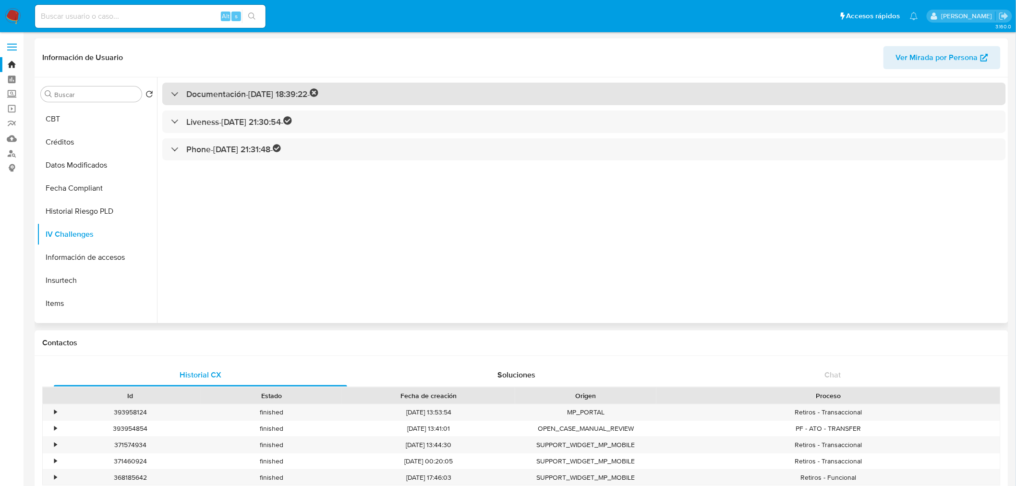
click at [175, 89] on div "Documentación - [DATE] 18:39:22 -" at bounding box center [244, 93] width 147 height 11
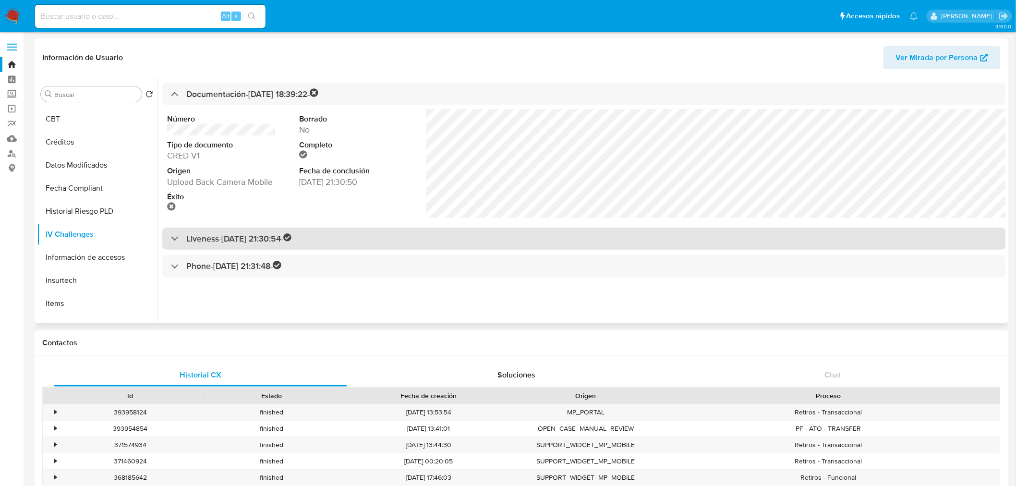
click at [174, 245] on div "Liveness - [DATE] 21:30:54 -" at bounding box center [584, 239] width 844 height 23
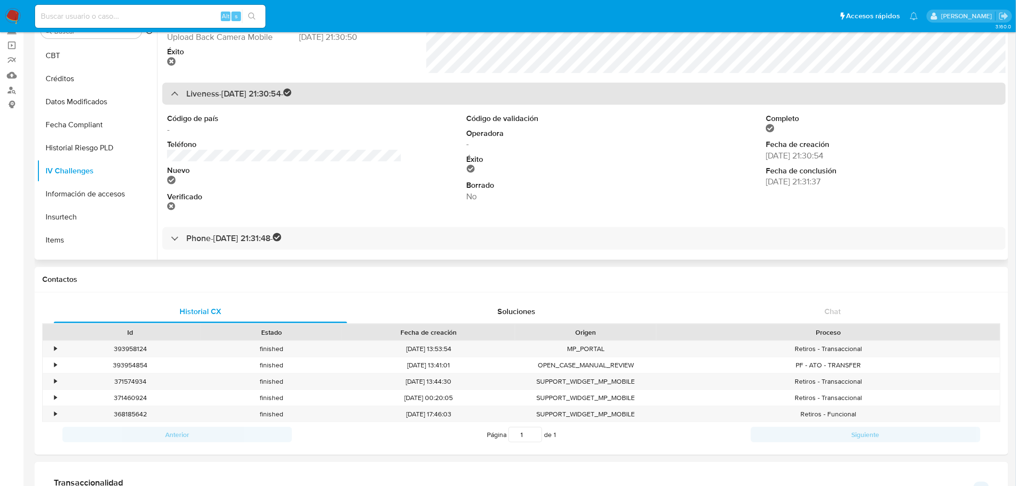
scroll to position [64, 0]
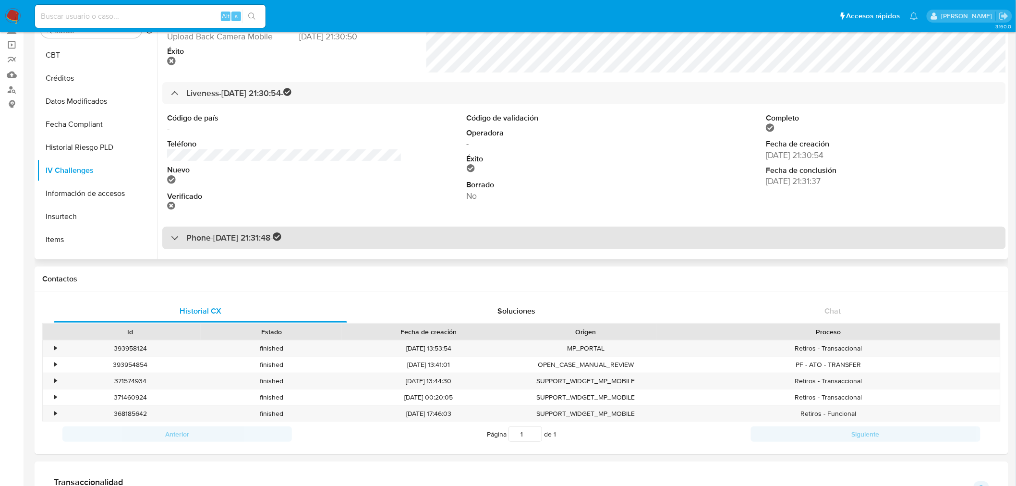
click at [186, 239] on h3 "Phone - [DATE] 21:31:48 -" at bounding box center [233, 237] width 95 height 11
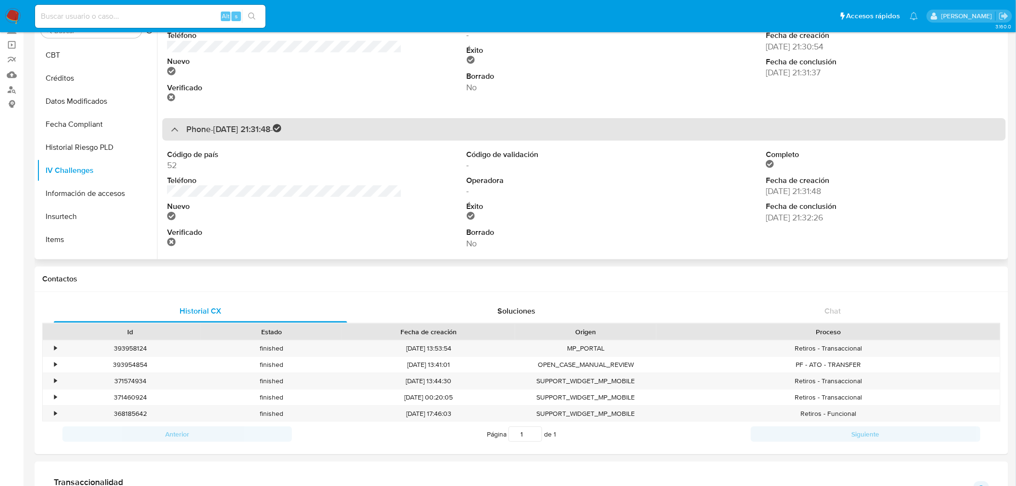
scroll to position [199, 0]
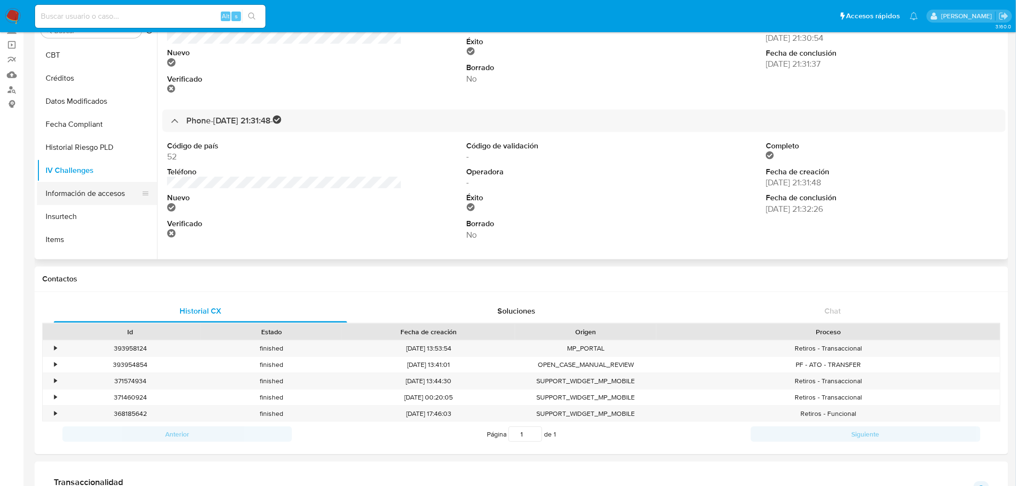
click at [84, 185] on button "Información de accesos" at bounding box center [93, 193] width 112 height 23
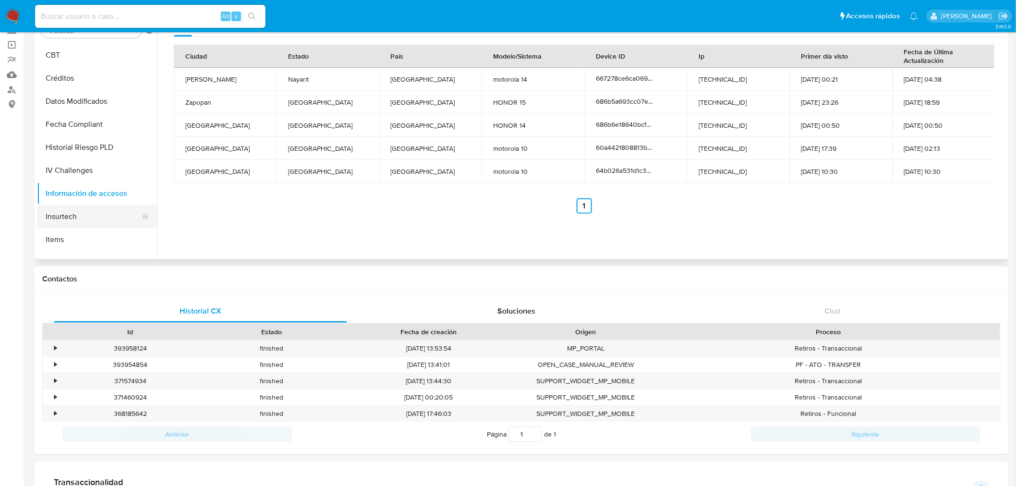
click at [64, 213] on button "Insurtech" at bounding box center [93, 216] width 112 height 23
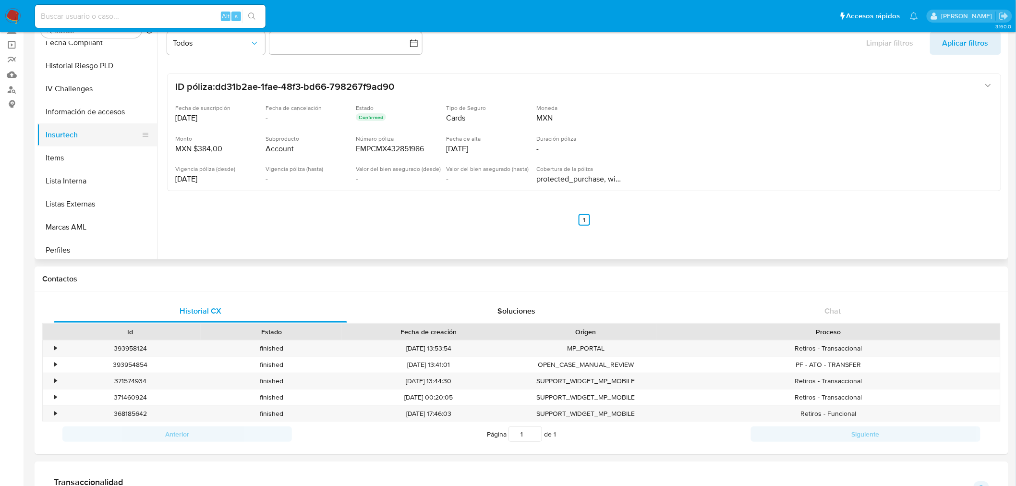
scroll to position [359, 0]
click at [71, 149] on button "Items" at bounding box center [93, 155] width 112 height 23
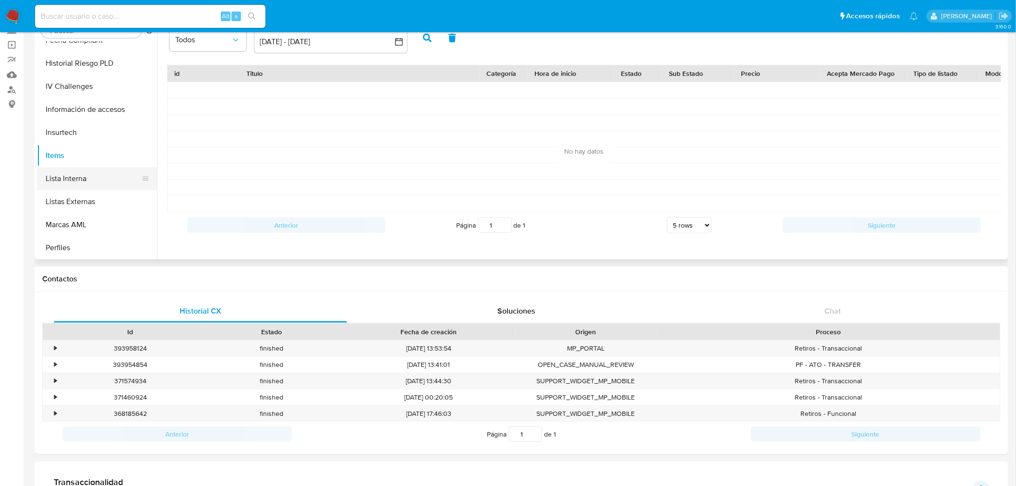
click at [66, 170] on button "Lista Interna" at bounding box center [93, 178] width 112 height 23
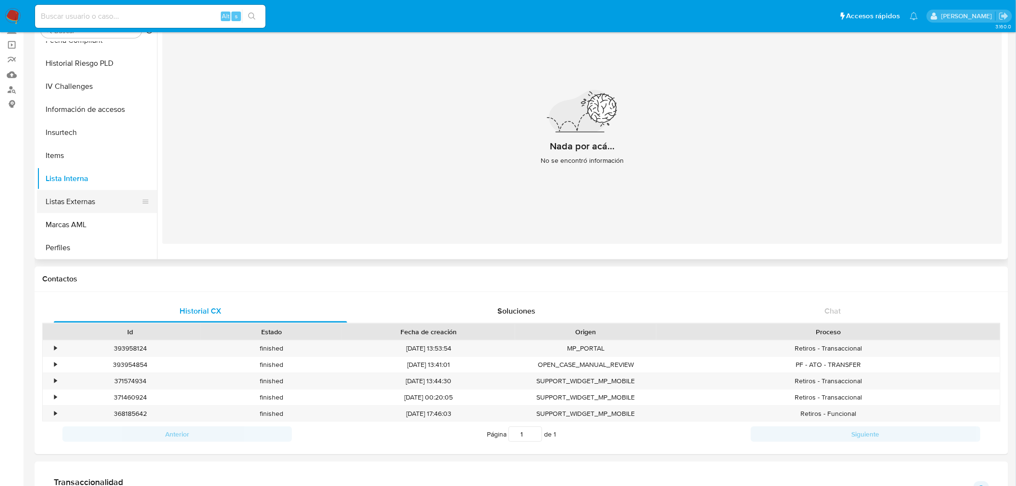
click at [77, 200] on button "Listas Externas" at bounding box center [93, 201] width 112 height 23
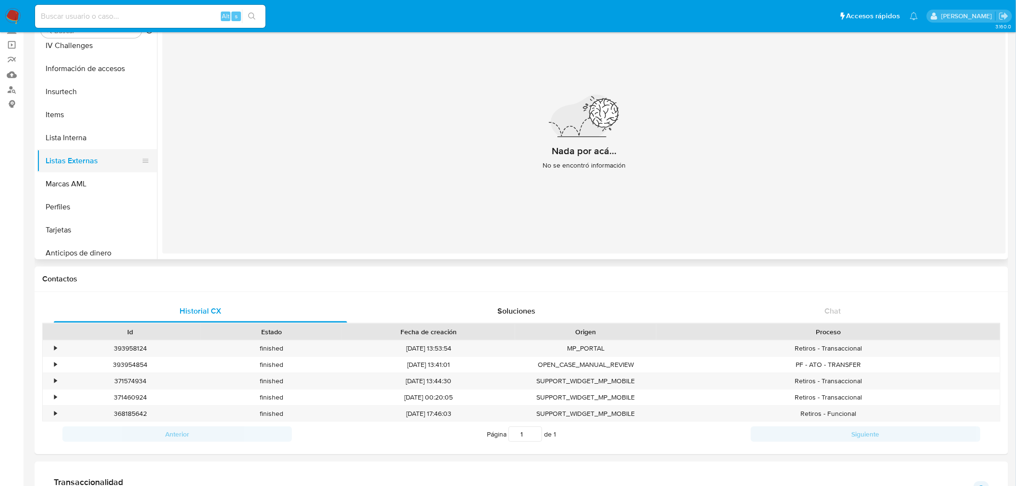
scroll to position [400, 0]
click at [77, 200] on button "Perfiles" at bounding box center [97, 206] width 120 height 23
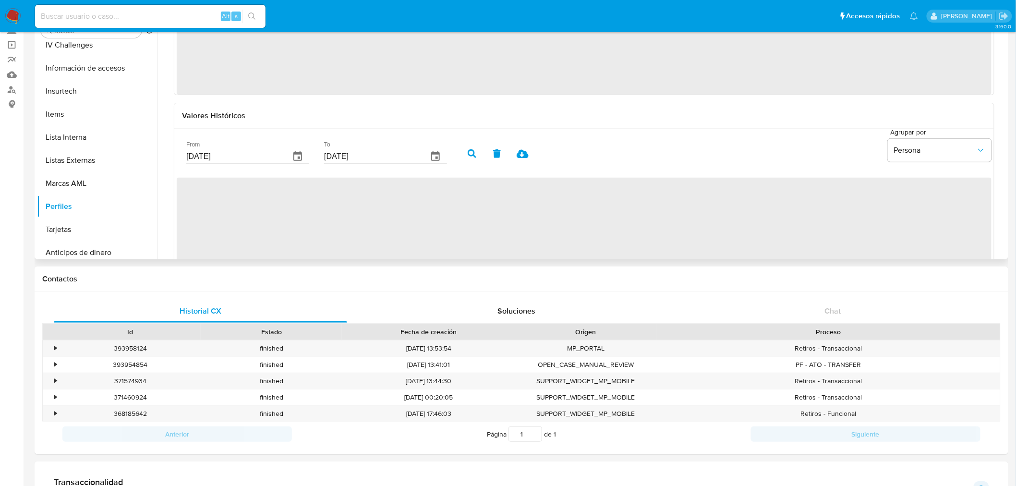
scroll to position [73, 0]
click at [40, 184] on button "Marcas AML" at bounding box center [93, 183] width 112 height 23
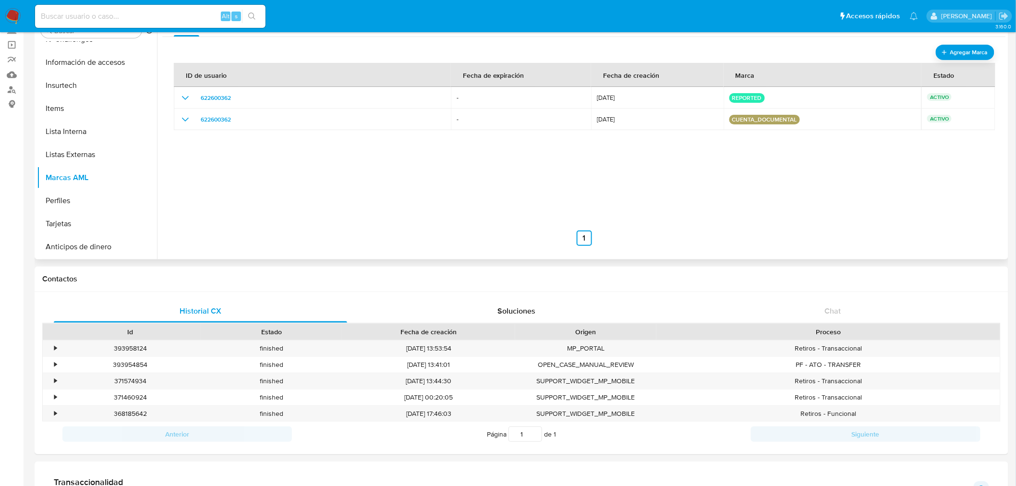
scroll to position [405, 0]
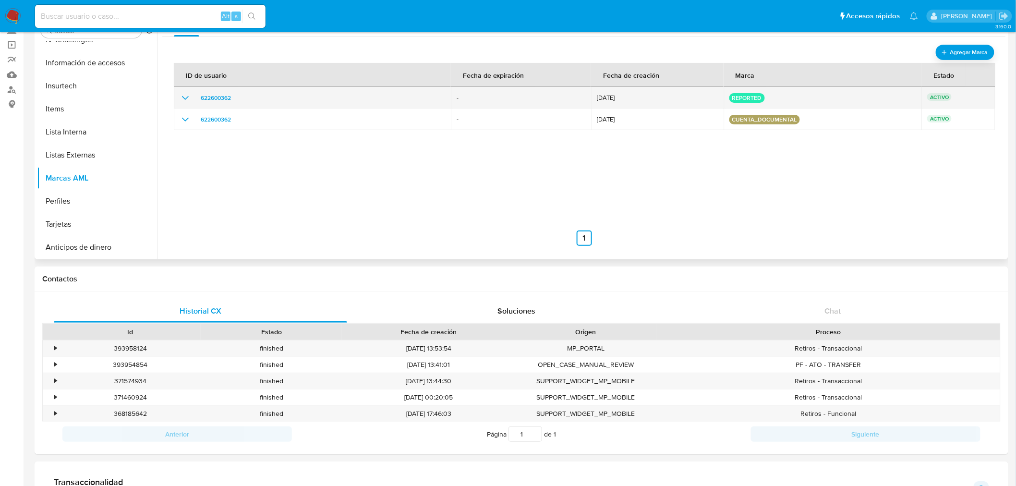
click at [182, 97] on icon "show_hidden_detail_by_id_622600362" at bounding box center [186, 98] width 12 height 12
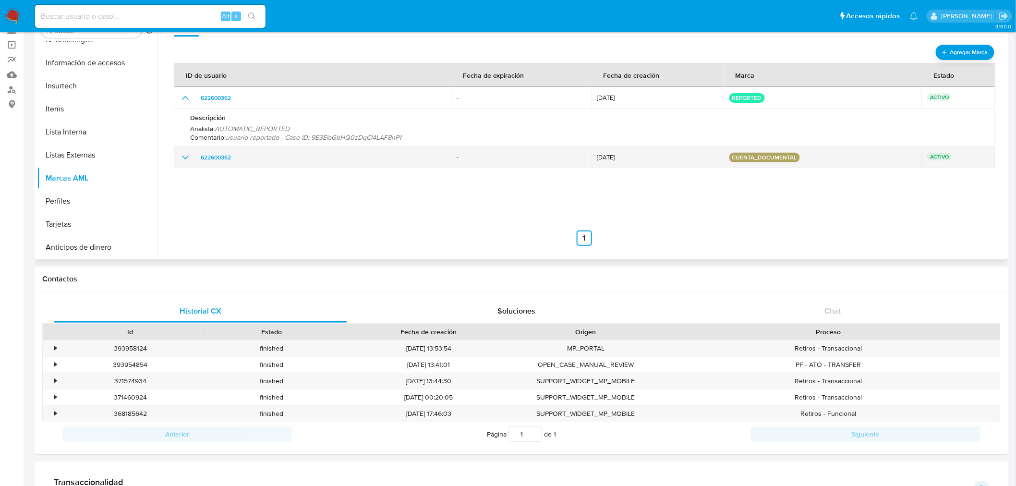
click at [186, 149] on td "622600362" at bounding box center [312, 157] width 277 height 22
click at [186, 154] on icon "show_hidden_detail_by_id_622600362" at bounding box center [186, 158] width 12 height 12
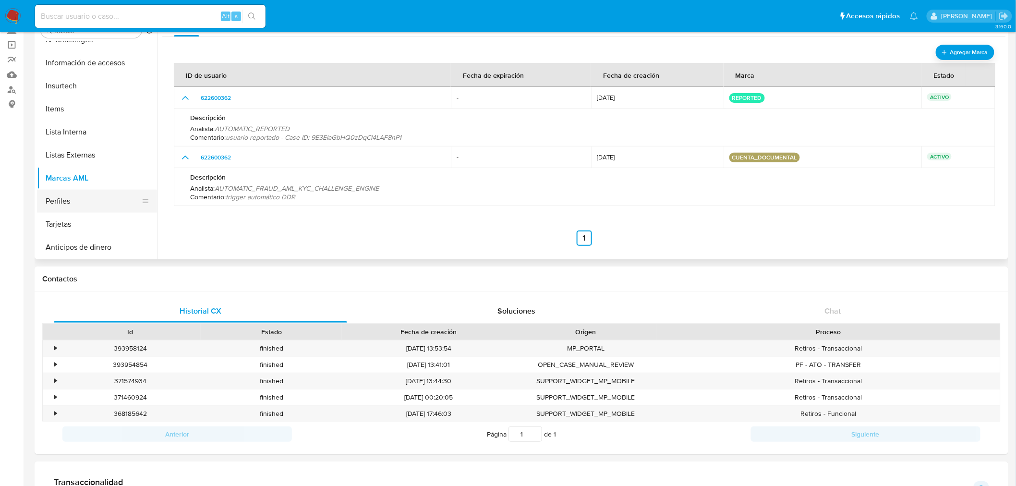
scroll to position [406, 0]
click at [78, 205] on button "Perfiles" at bounding box center [93, 200] width 112 height 23
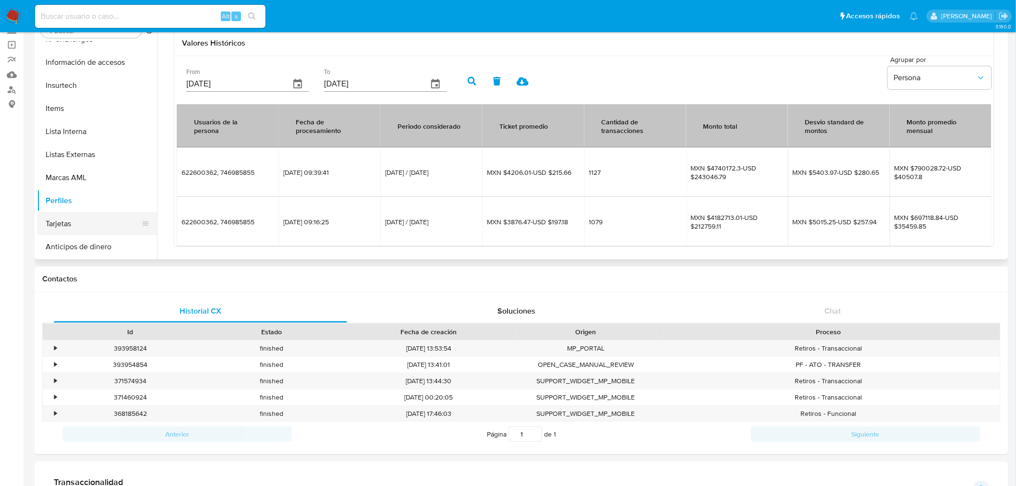
click at [86, 224] on button "Tarjetas" at bounding box center [93, 223] width 112 height 23
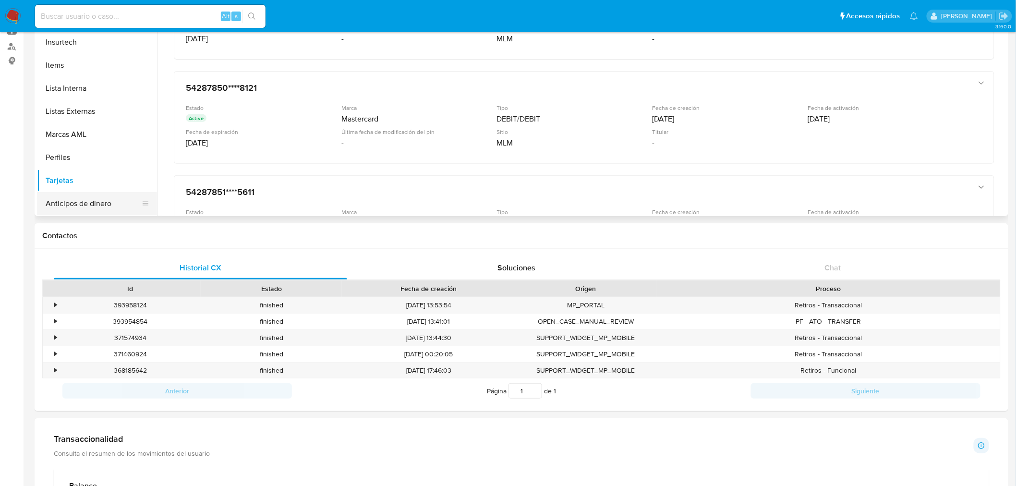
click at [96, 209] on button "Anticipos de dinero" at bounding box center [93, 203] width 112 height 23
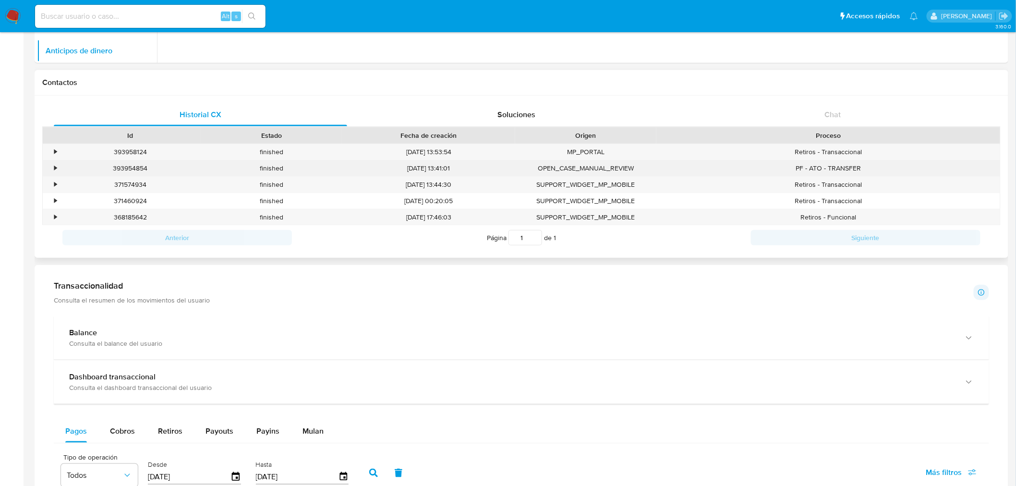
scroll to position [270, 0]
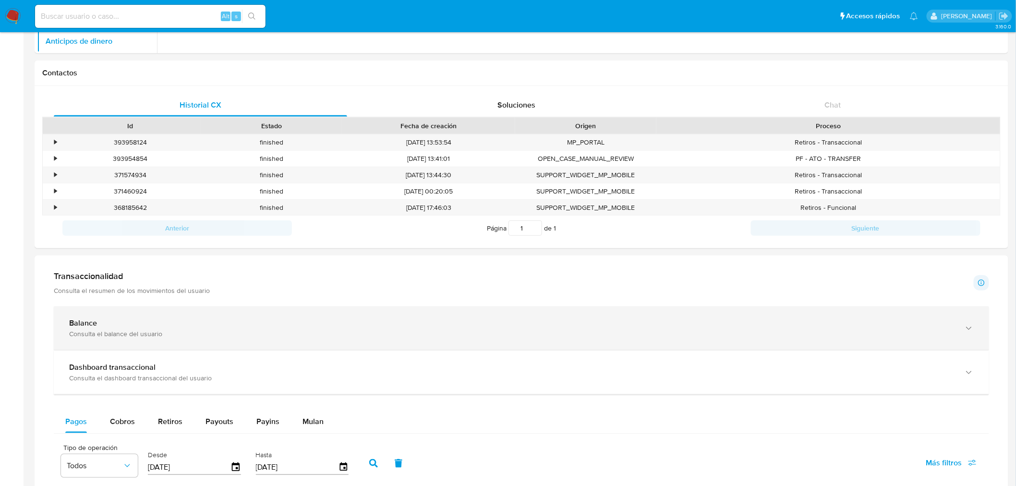
click at [203, 336] on div "Consulta el balance del usuario" at bounding box center [511, 333] width 885 height 9
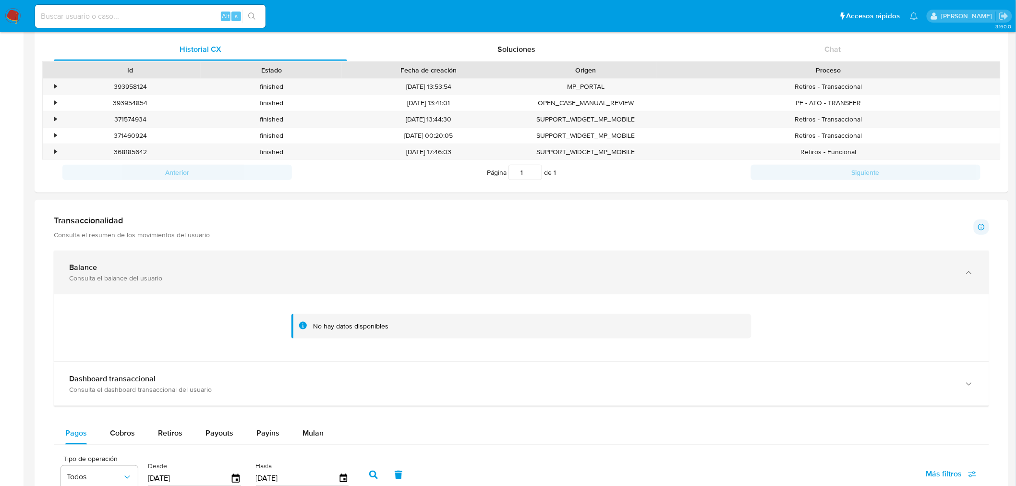
scroll to position [327, 0]
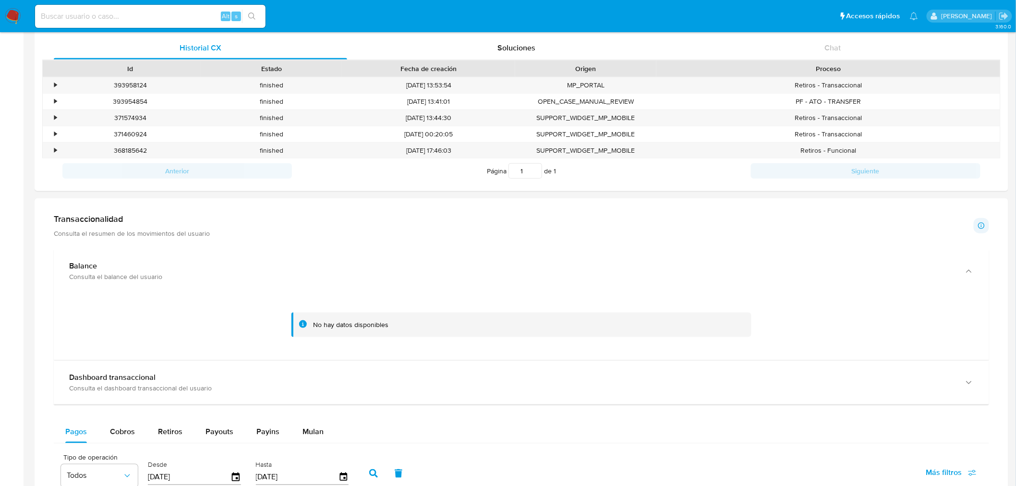
drag, startPoint x: 316, startPoint y: 322, endPoint x: 300, endPoint y: 324, distance: 15.9
click at [300, 324] on div "No hay datos disponibles" at bounding box center [521, 325] width 460 height 24
click at [300, 324] on icon at bounding box center [303, 324] width 8 height 8
click at [302, 325] on icon at bounding box center [303, 324] width 8 height 8
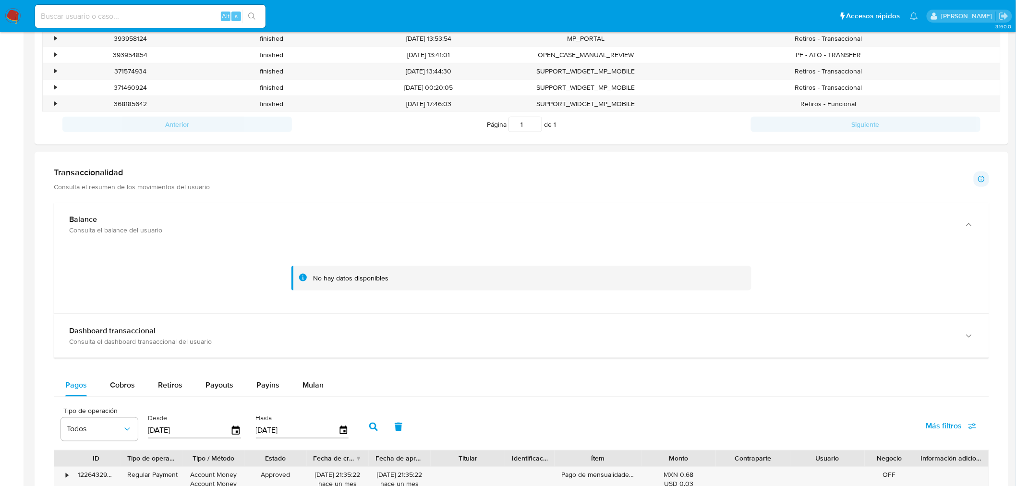
scroll to position [375, 0]
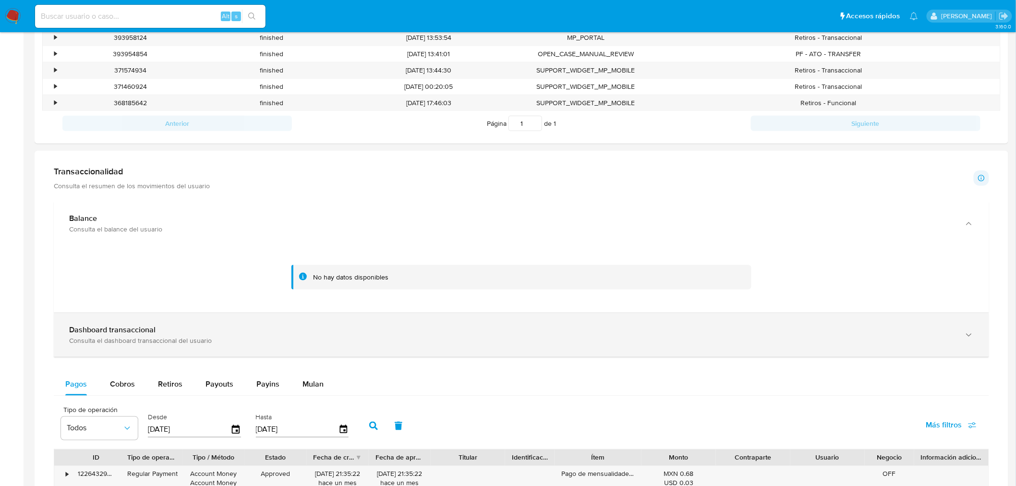
click at [184, 334] on div "Dashboard transaccional" at bounding box center [511, 330] width 885 height 10
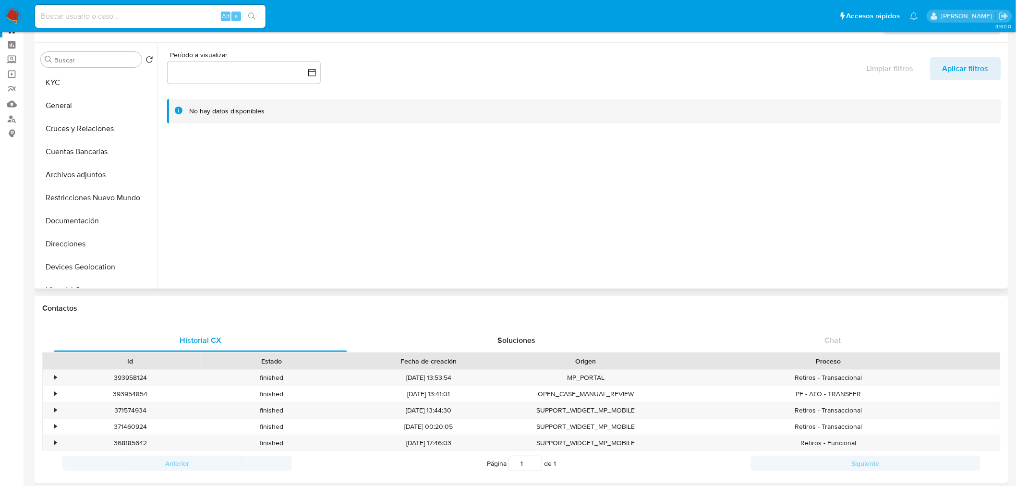
scroll to position [0, 0]
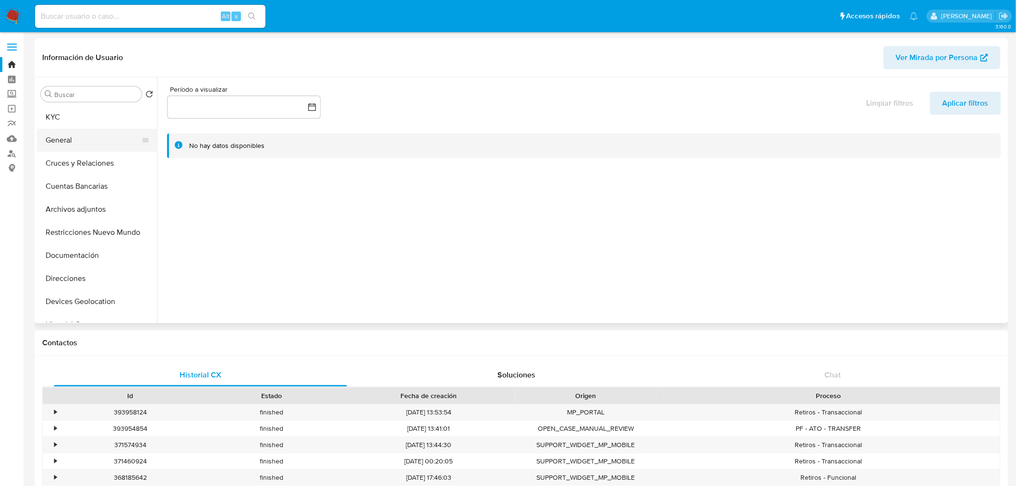
click at [68, 136] on button "General" at bounding box center [93, 140] width 112 height 23
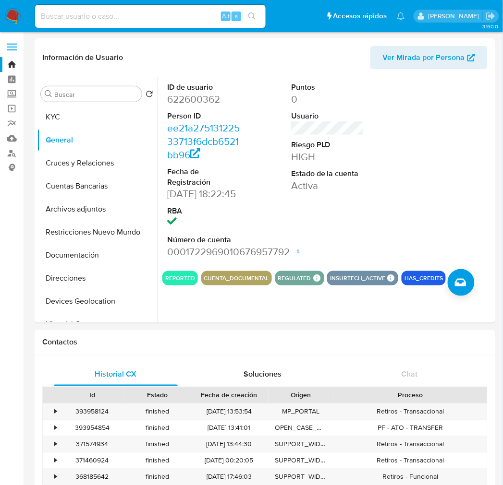
click at [155, 22] on div "Alt s" at bounding box center [150, 16] width 230 height 23
click at [139, 17] on input at bounding box center [150, 16] width 230 height 12
paste input "746985855"
type input "746985855"
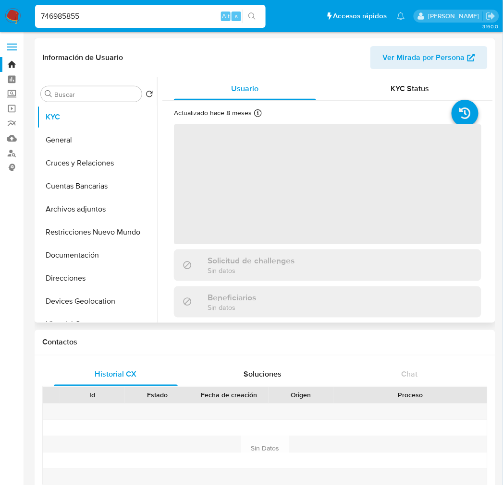
select select "10"
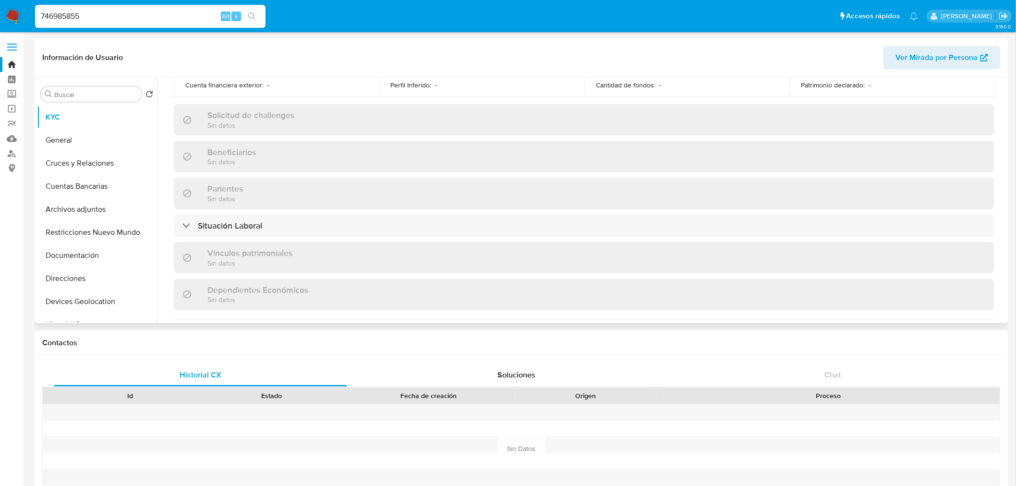
scroll to position [372, 0]
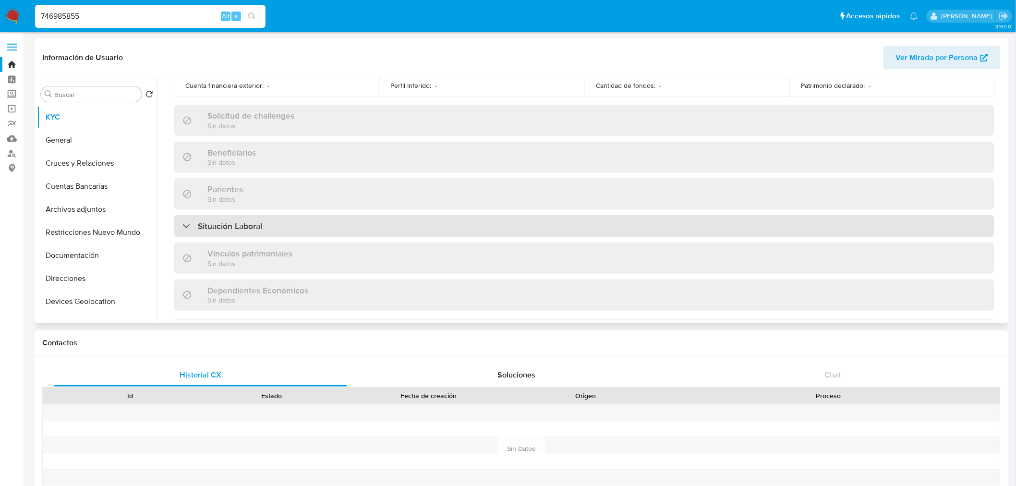
click at [266, 233] on div "Situación Laboral" at bounding box center [584, 226] width 821 height 22
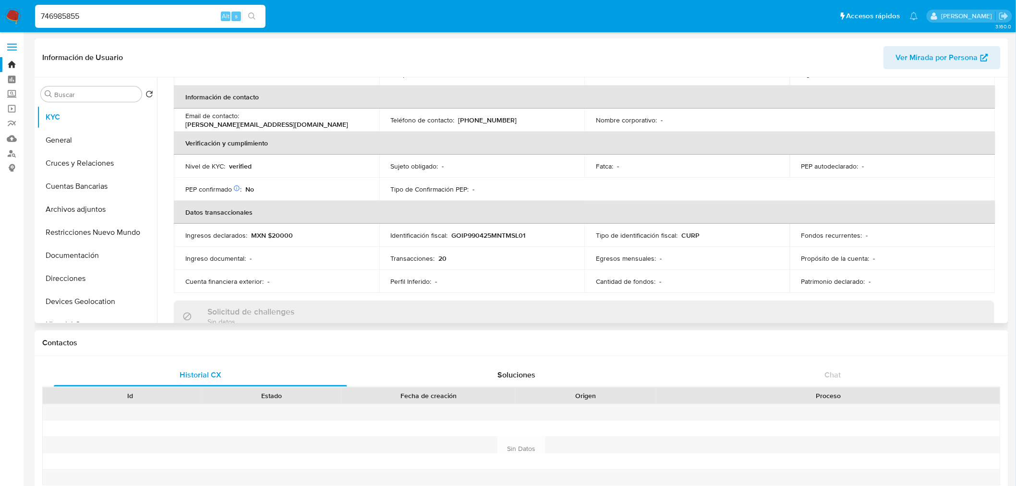
scroll to position [176, 0]
click at [83, 140] on button "General" at bounding box center [93, 140] width 112 height 23
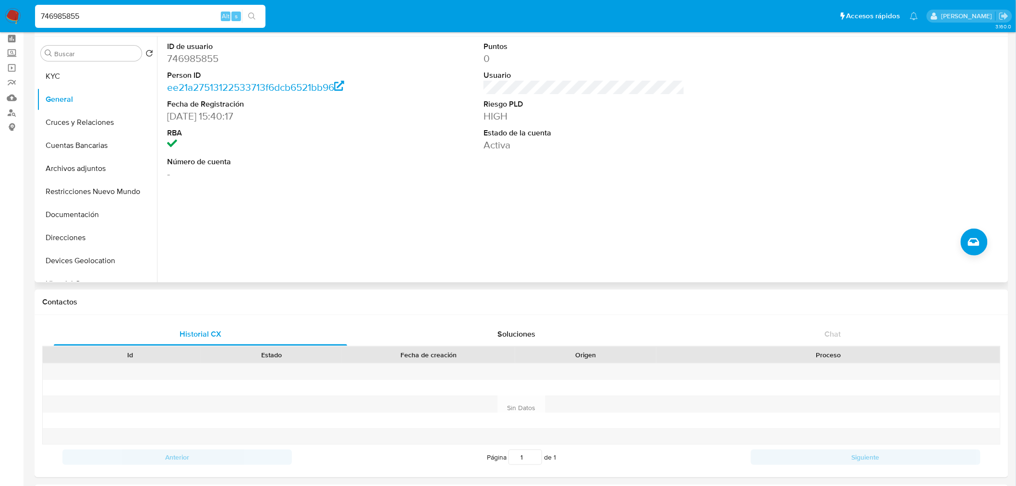
scroll to position [40, 0]
click at [97, 127] on button "Cruces y Relaciones" at bounding box center [93, 122] width 112 height 23
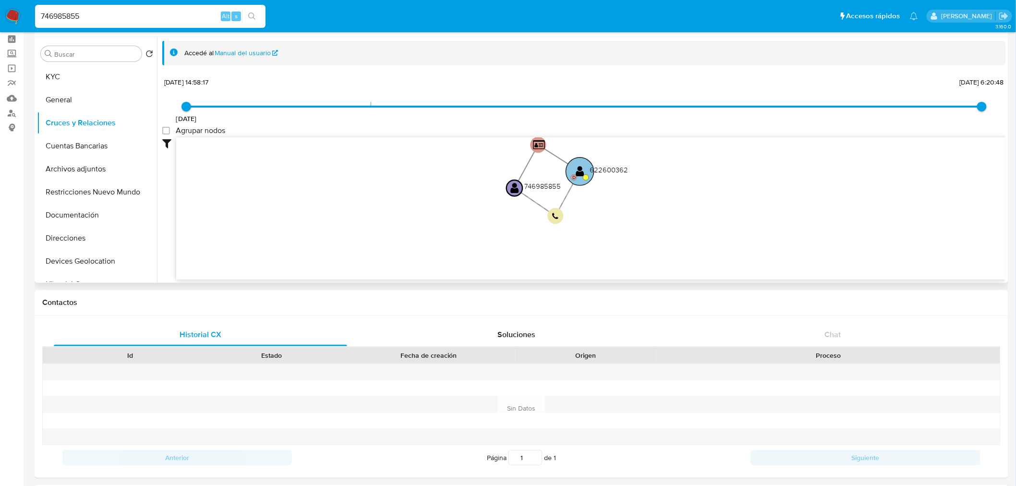
click at [579, 169] on text "" at bounding box center [580, 171] width 9 height 12
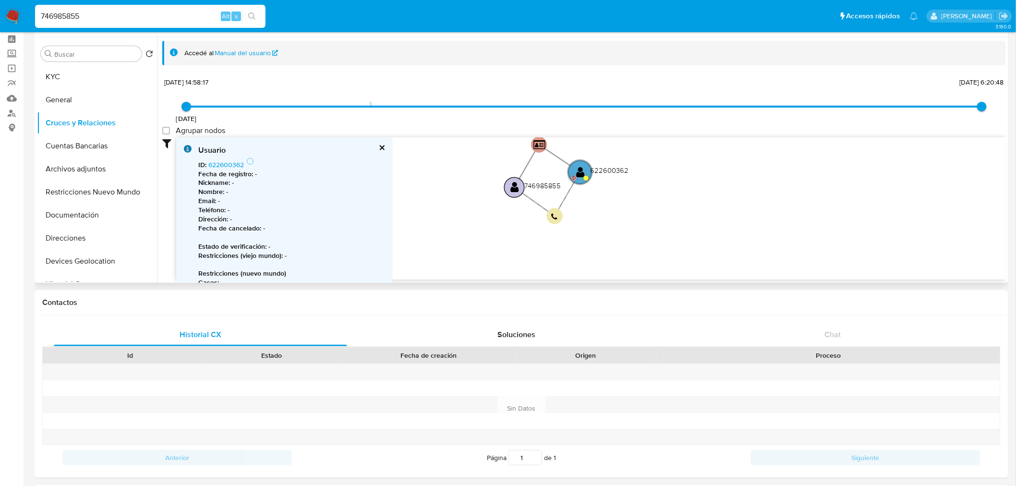
click at [514, 182] on text "" at bounding box center [514, 188] width 9 height 12
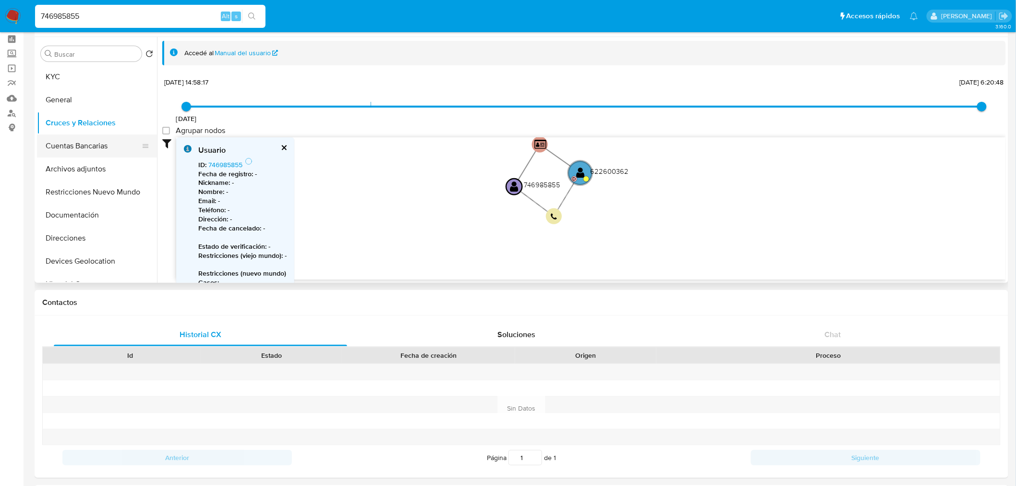
click at [84, 143] on button "Cuentas Bancarias" at bounding box center [93, 145] width 112 height 23
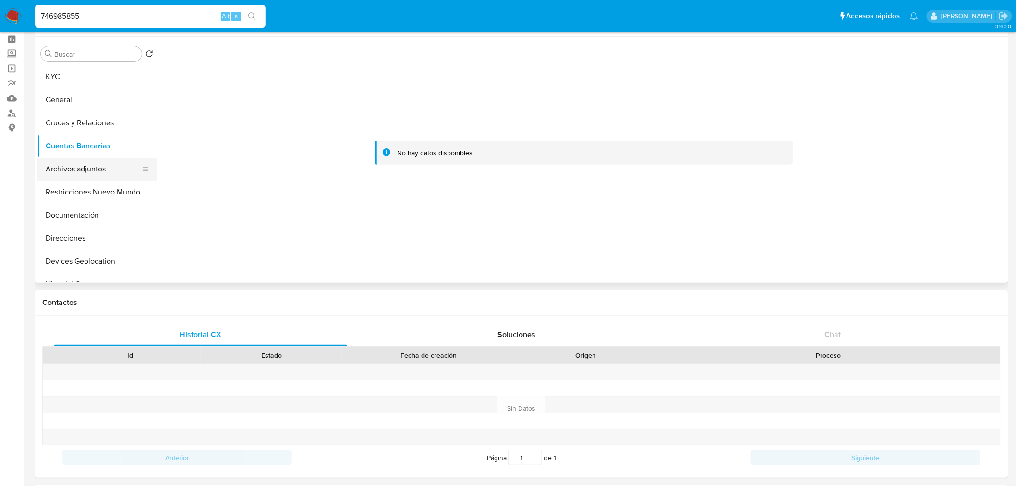
click at [85, 161] on button "Archivos adjuntos" at bounding box center [93, 168] width 112 height 23
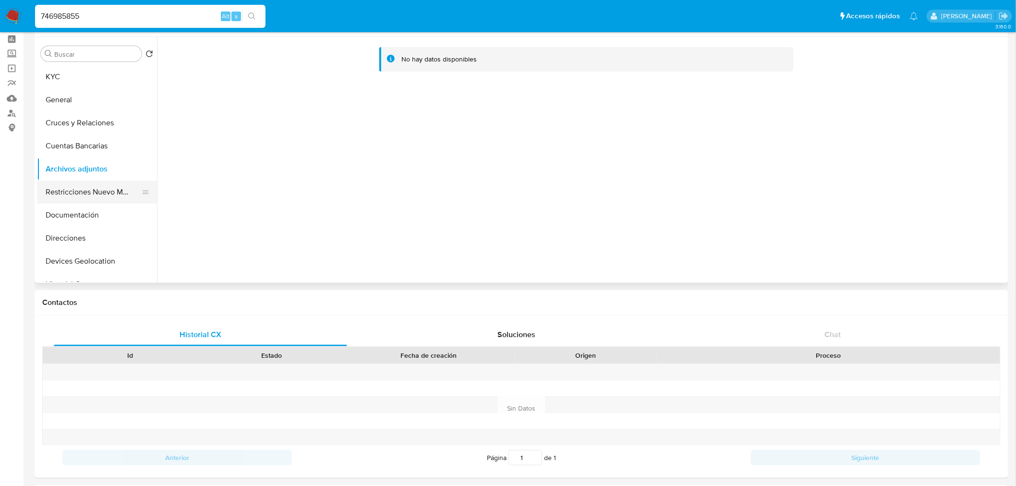
click at [97, 191] on button "Restricciones Nuevo Mundo" at bounding box center [93, 192] width 112 height 23
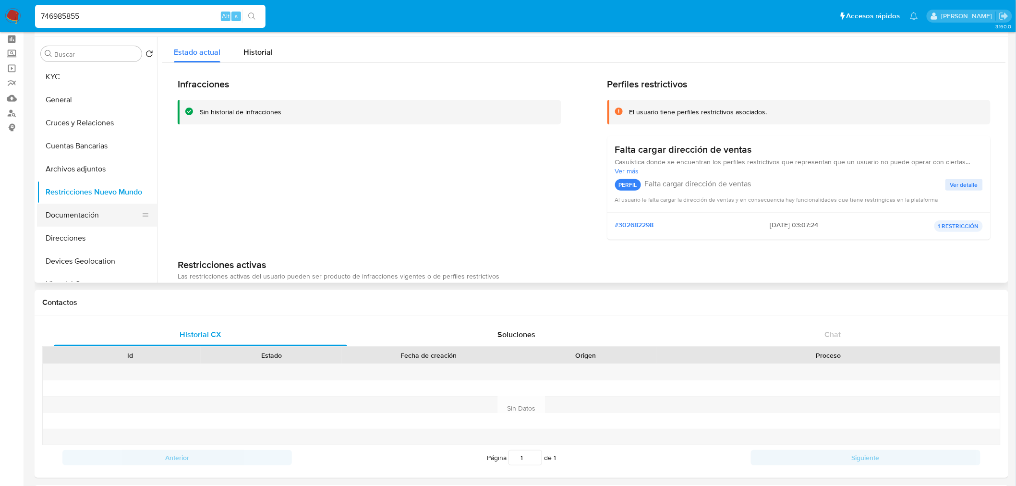
click at [87, 215] on button "Documentación" at bounding box center [93, 215] width 112 height 23
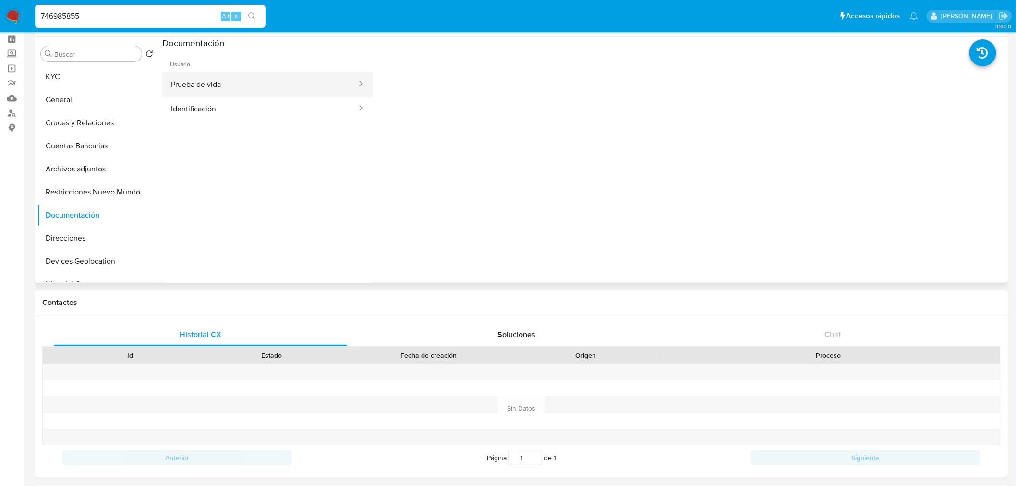
click at [202, 77] on button "Prueba de vida" at bounding box center [259, 84] width 195 height 24
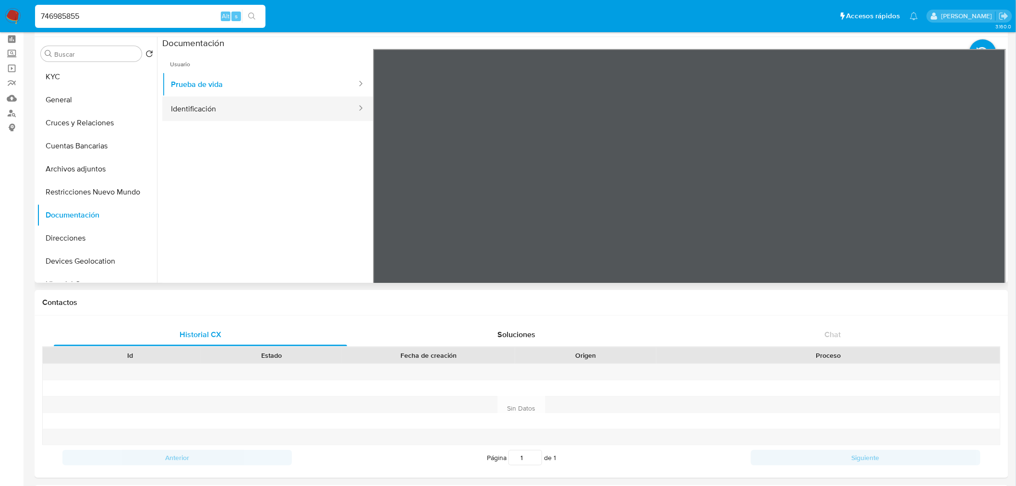
click at [194, 99] on button "Identificación" at bounding box center [259, 109] width 195 height 24
click at [70, 229] on button "Direcciones" at bounding box center [93, 238] width 112 height 23
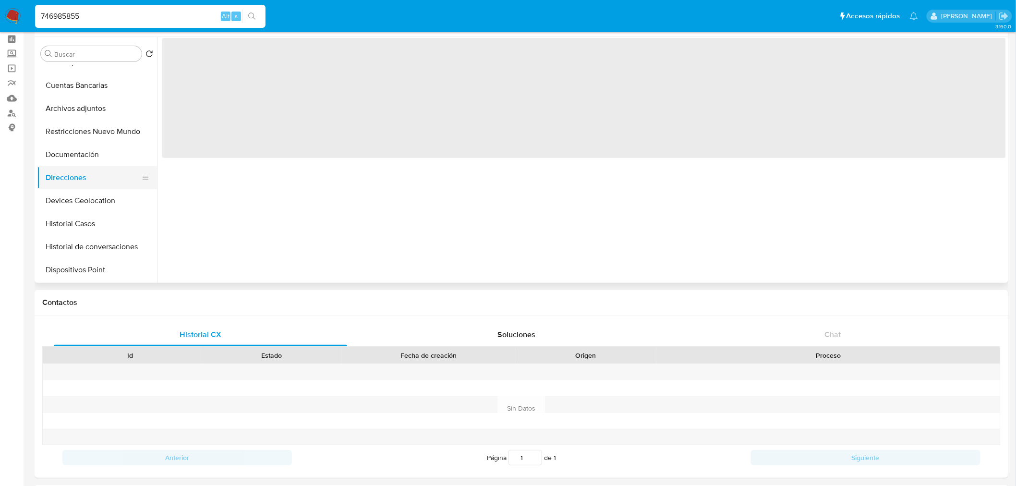
scroll to position [71, 0]
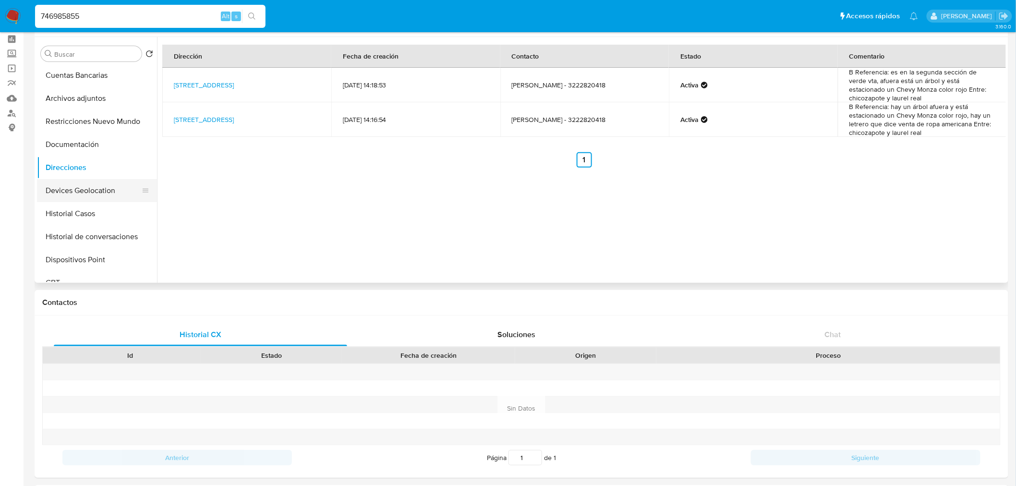
click at [88, 181] on button "Devices Geolocation" at bounding box center [93, 190] width 112 height 23
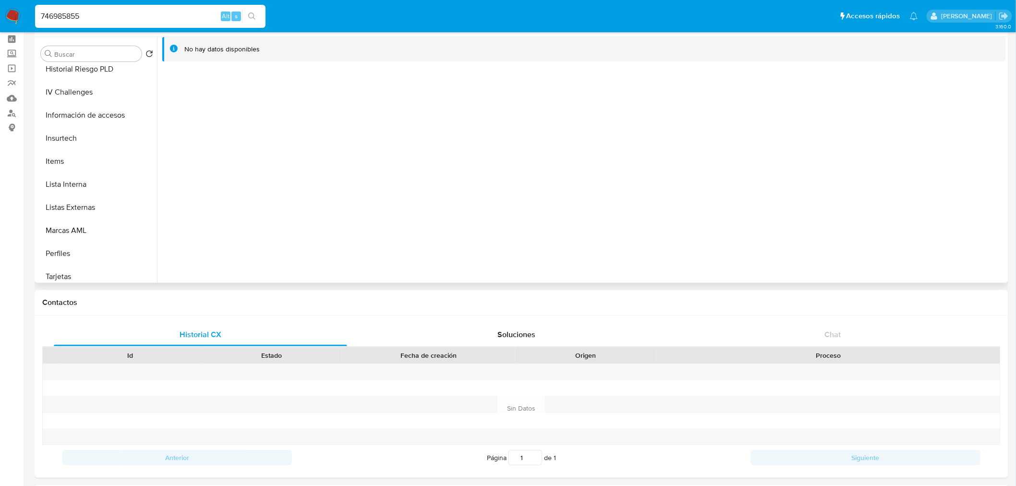
scroll to position [406, 0]
click at [88, 181] on button "Listas Externas" at bounding box center [97, 178] width 120 height 23
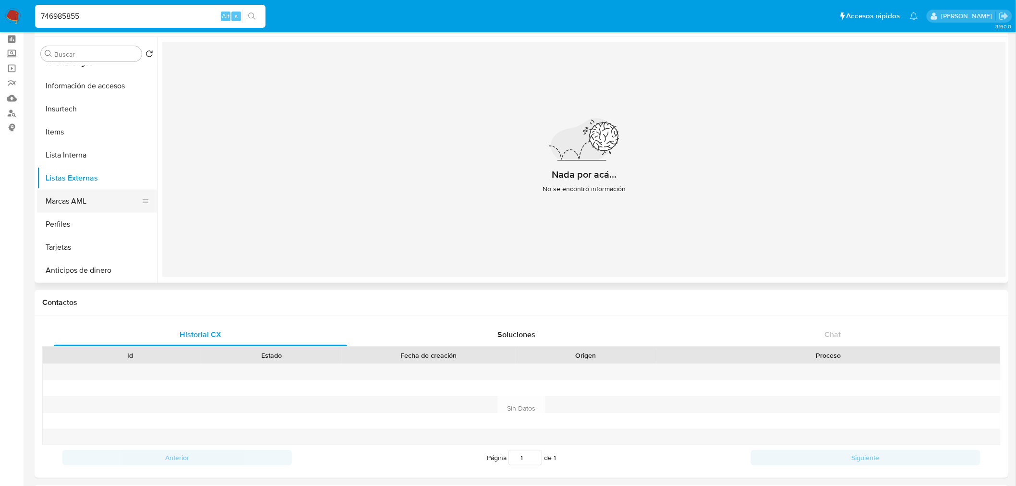
click at [83, 205] on button "Marcas AML" at bounding box center [93, 201] width 112 height 23
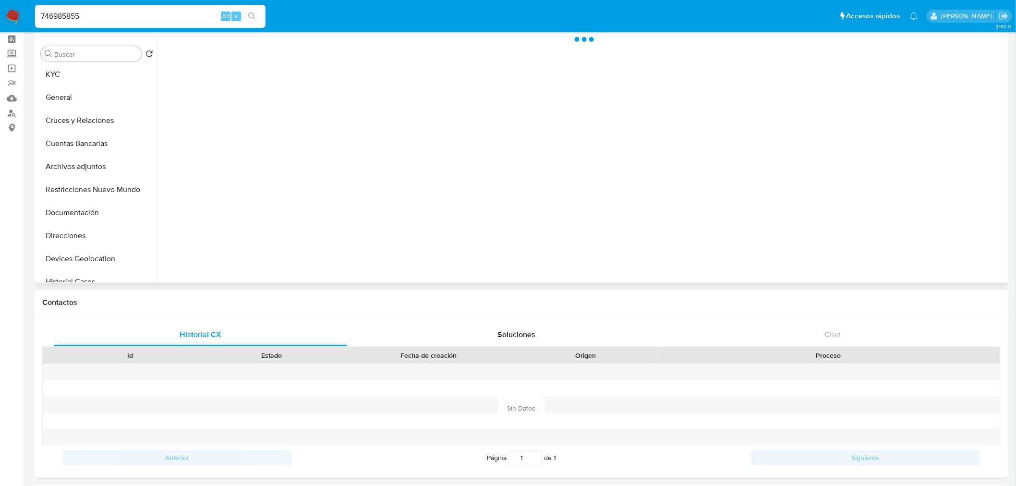
scroll to position [0, 0]
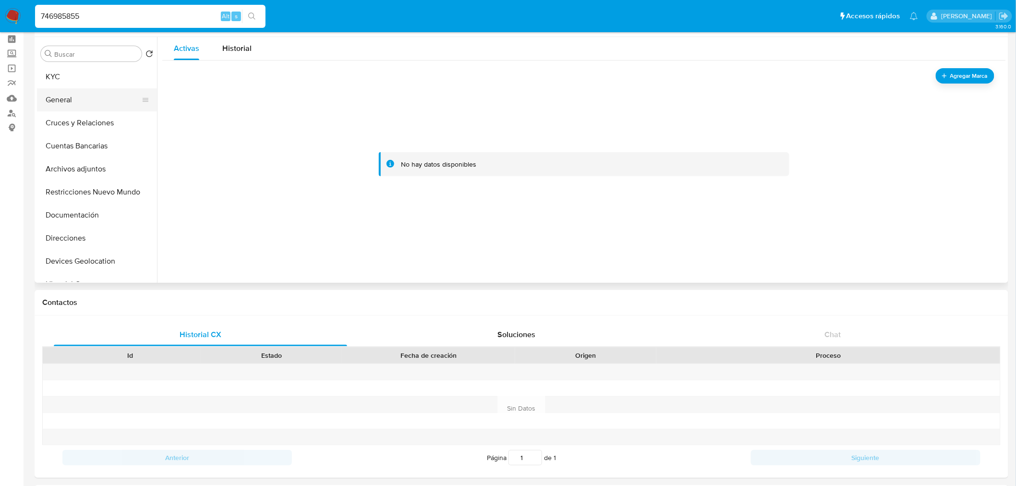
click at [65, 101] on button "General" at bounding box center [93, 99] width 112 height 23
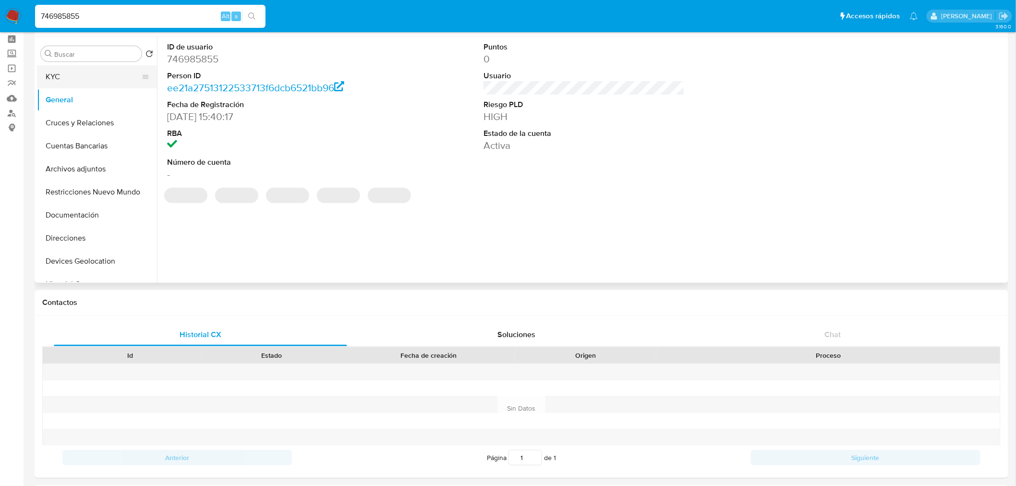
click at [64, 80] on button "KYC" at bounding box center [93, 76] width 112 height 23
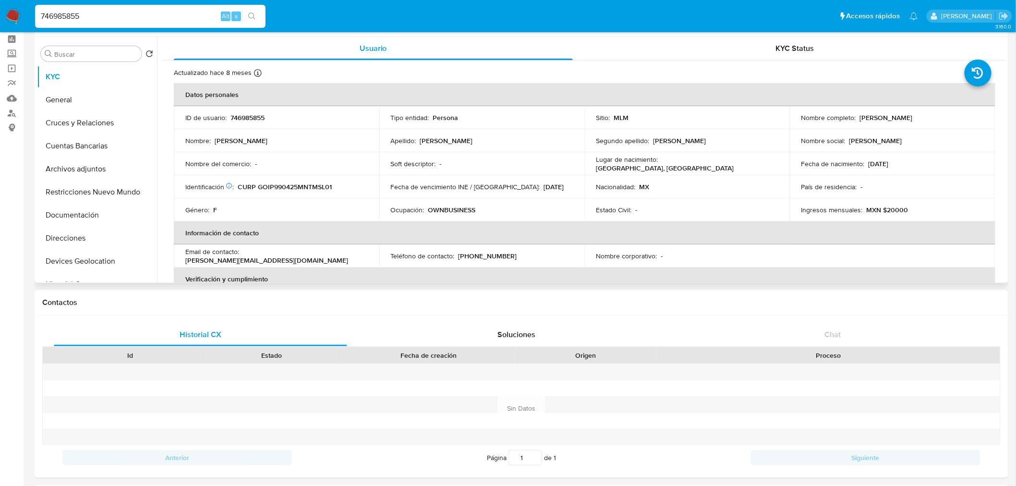
scroll to position [11, 0]
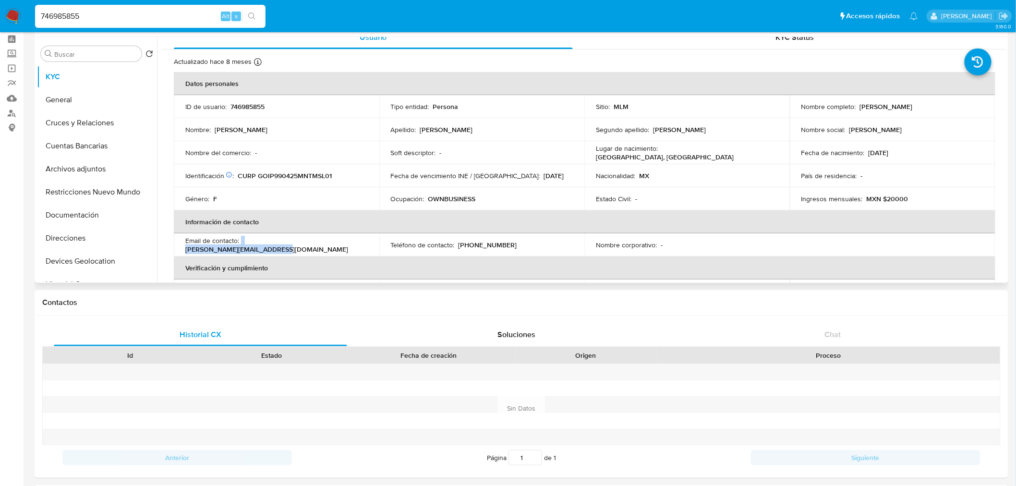
drag, startPoint x: 339, startPoint y: 253, endPoint x: 241, endPoint y: 247, distance: 98.6
click at [241, 247] on td "Email de contacto : [PERSON_NAME][EMAIL_ADDRESS][DOMAIN_NAME]" at bounding box center [277, 244] width 206 height 23
copy div "[PERSON_NAME][EMAIL_ADDRESS][DOMAIN_NAME]"
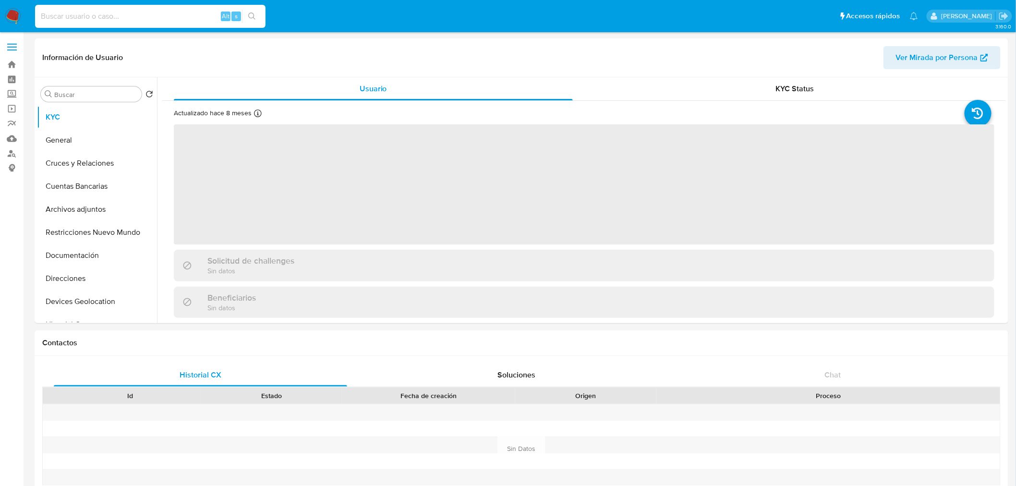
paste input "622600362"
click at [160, 13] on input at bounding box center [150, 16] width 230 height 12
type input "622600362"
select select "10"
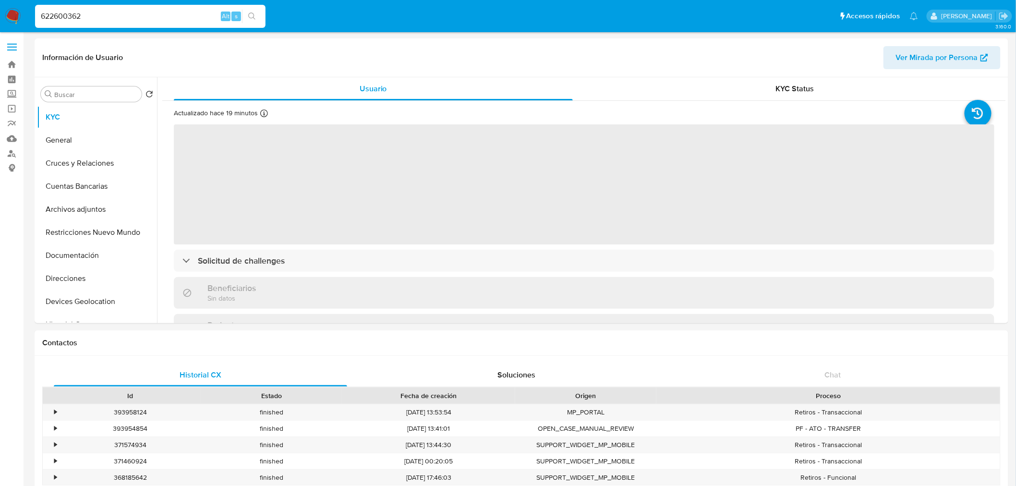
select select "10"
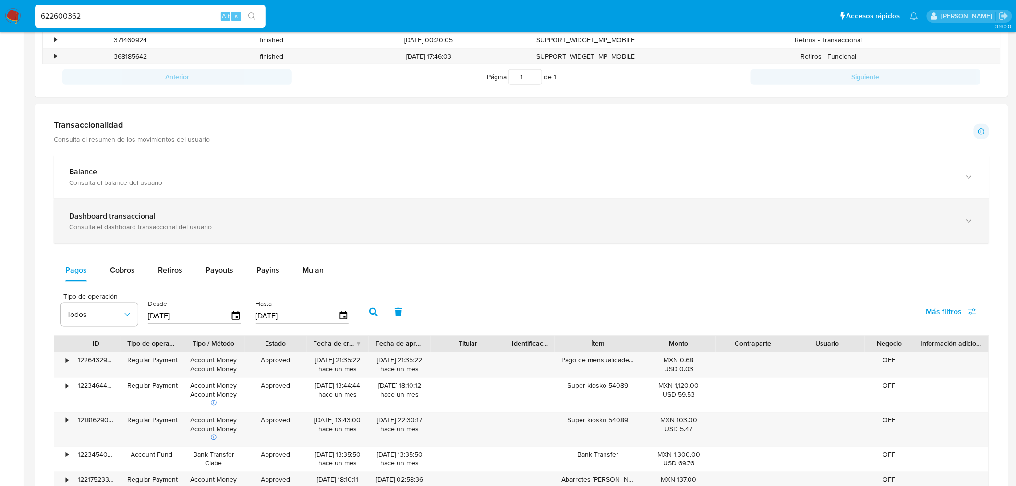
scroll to position [425, 0]
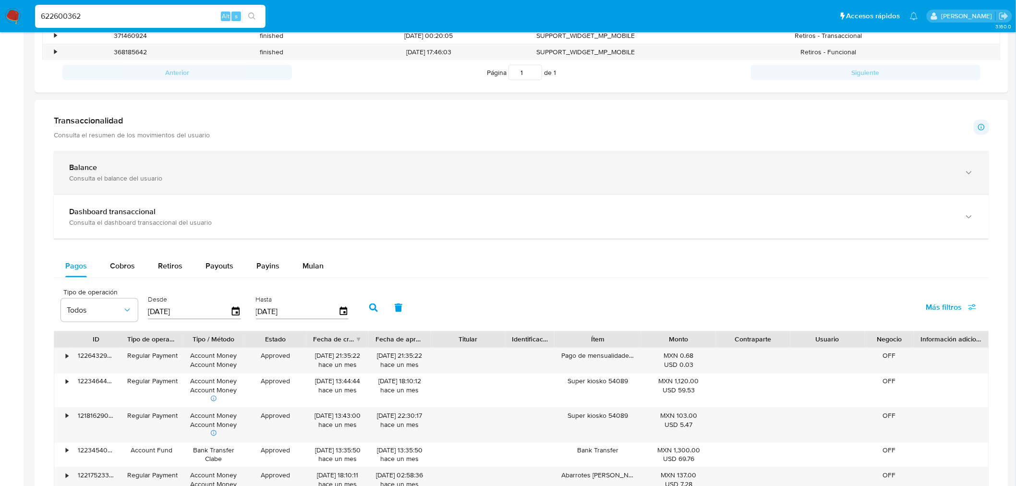
click at [136, 171] on div "Balance" at bounding box center [511, 168] width 885 height 10
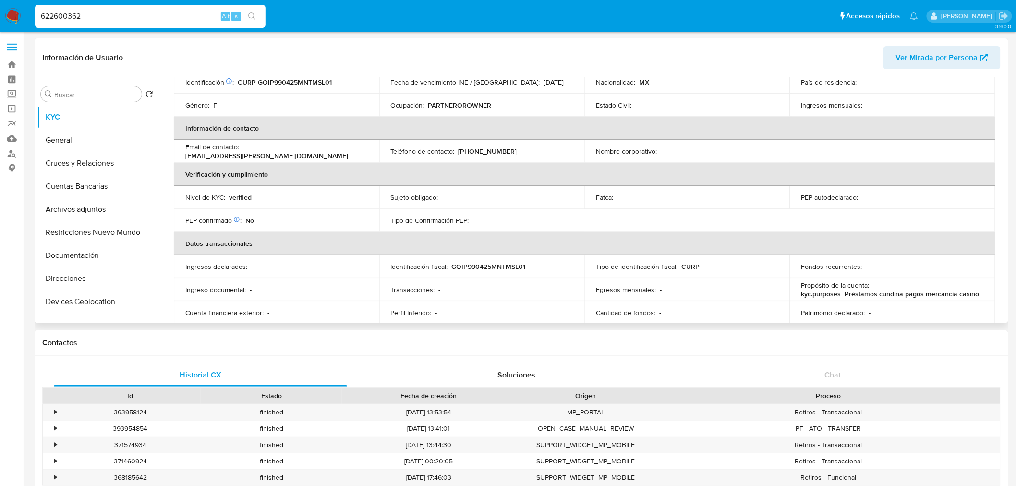
scroll to position [0, 0]
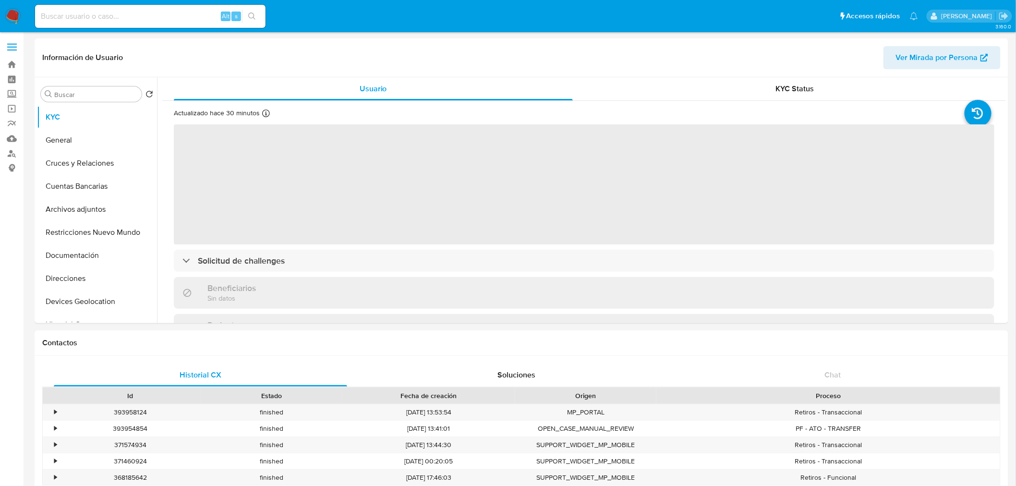
select select "10"
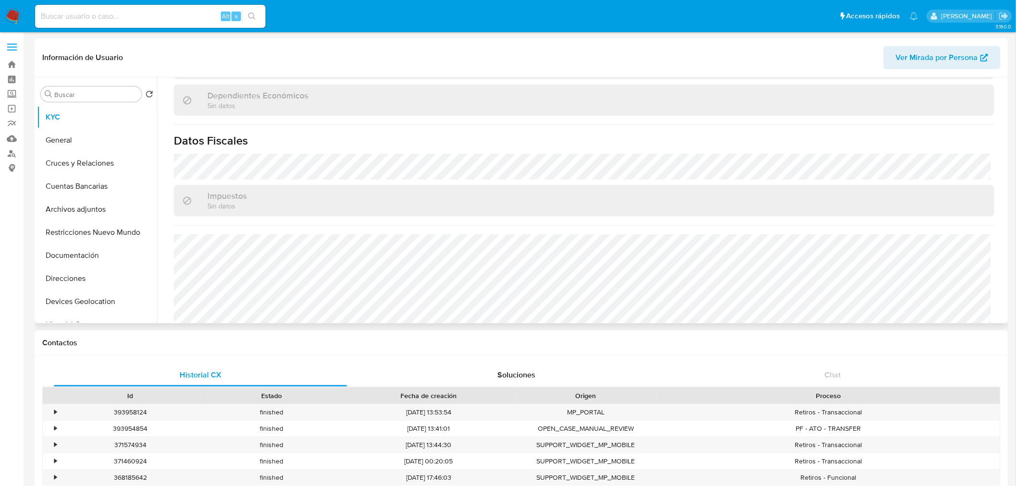
scroll to position [584, 0]
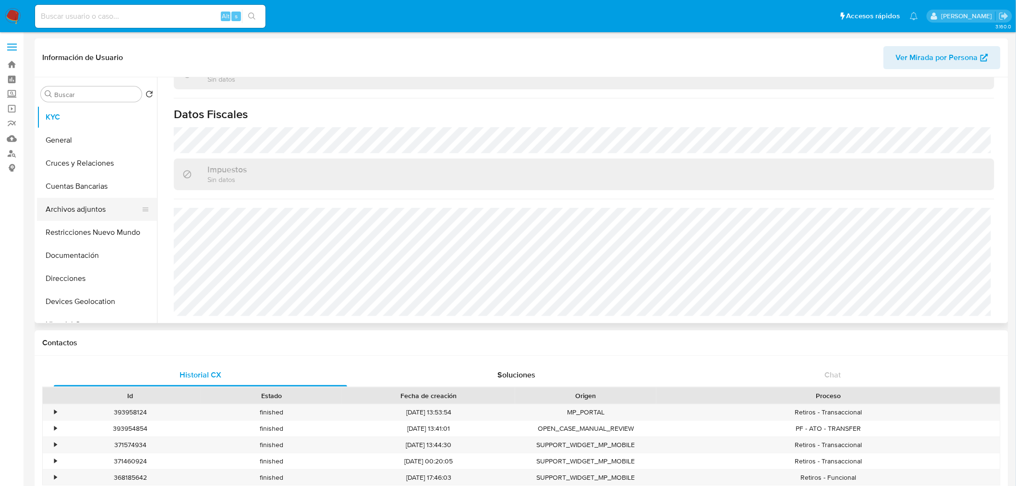
click at [102, 201] on button "Archivos adjuntos" at bounding box center [93, 209] width 112 height 23
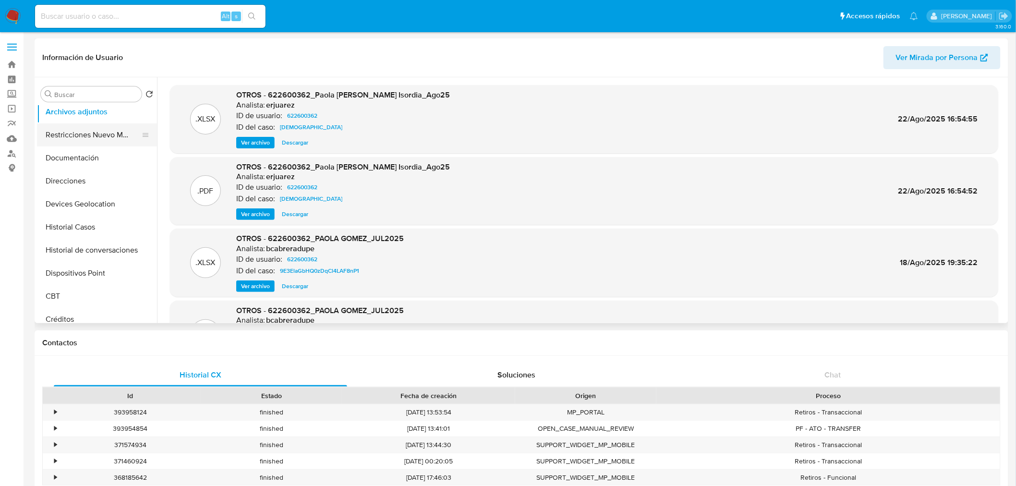
scroll to position [101, 0]
click at [83, 223] on button "Historial Casos" at bounding box center [93, 223] width 112 height 23
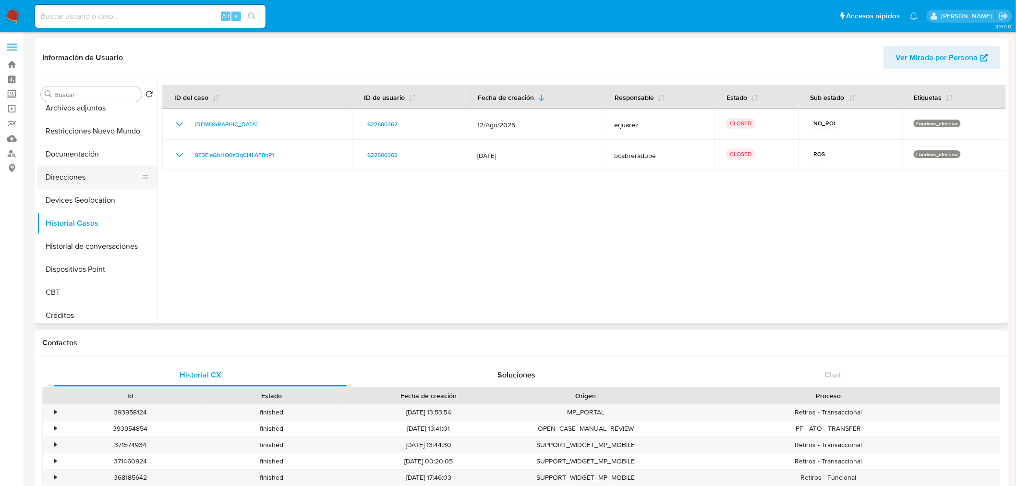
scroll to position [0, 0]
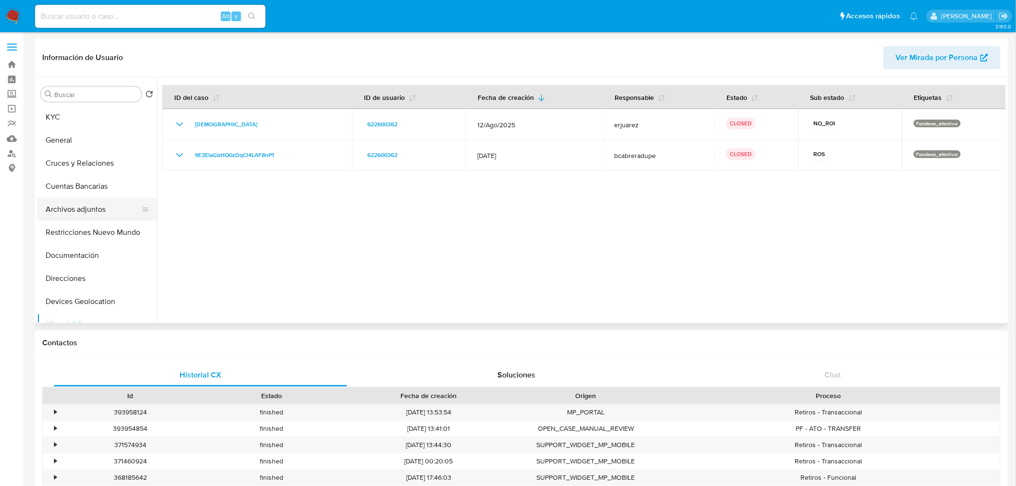
click at [84, 211] on button "Archivos adjuntos" at bounding box center [93, 209] width 112 height 23
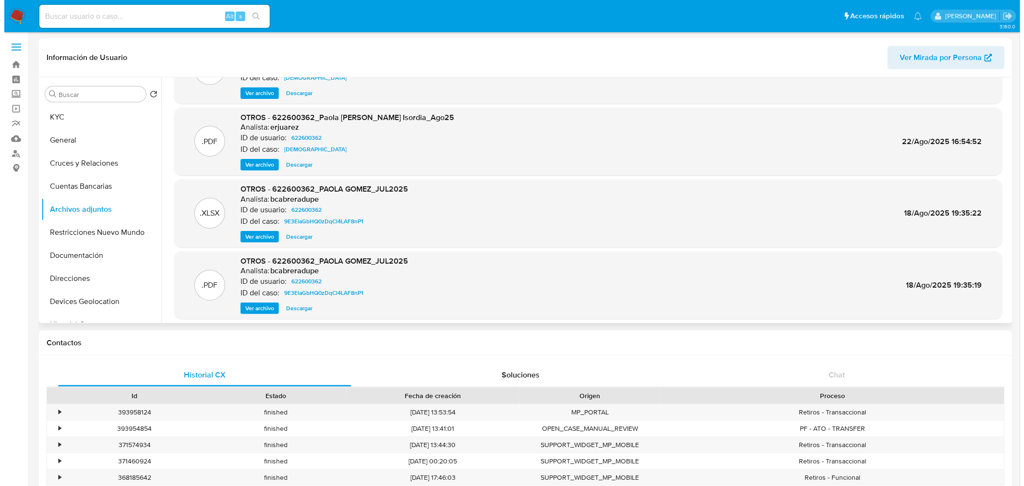
scroll to position [54, 0]
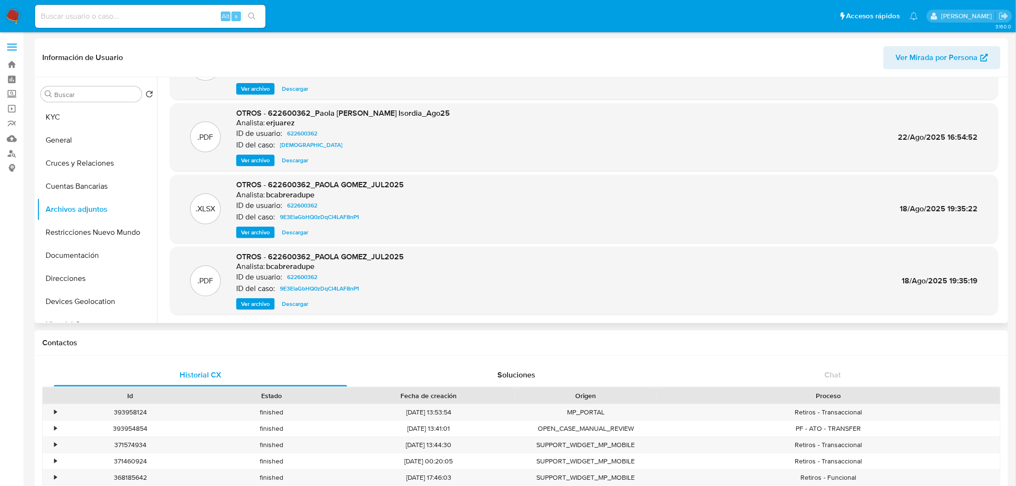
click at [261, 303] on span "Ver archivo" at bounding box center [255, 304] width 29 height 10
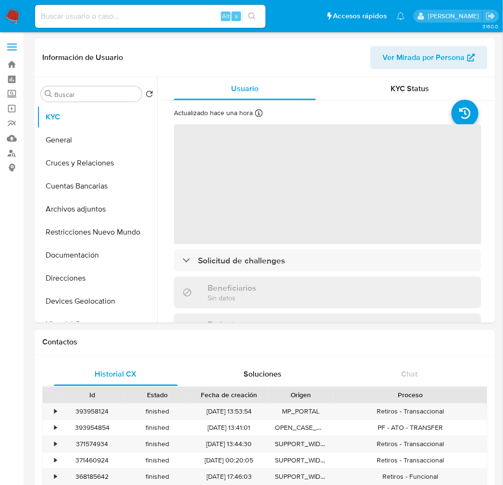
select select "10"
click at [117, 22] on div "Alt s" at bounding box center [150, 16] width 230 height 23
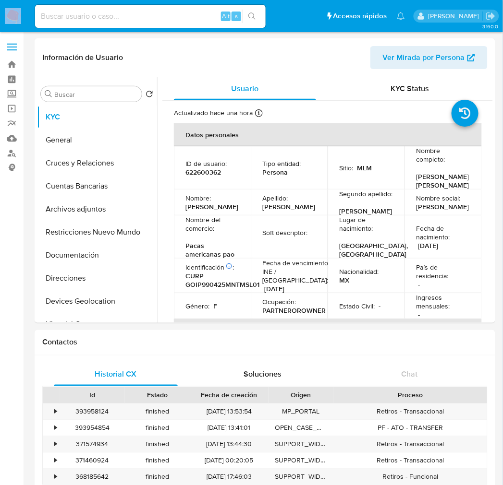
click at [117, 22] on div "Alt s" at bounding box center [150, 16] width 230 height 23
click at [112, 16] on input at bounding box center [150, 16] width 230 height 12
paste input "2390191239"
click at [112, 16] on input at bounding box center [150, 16] width 230 height 12
type input "2390191239"
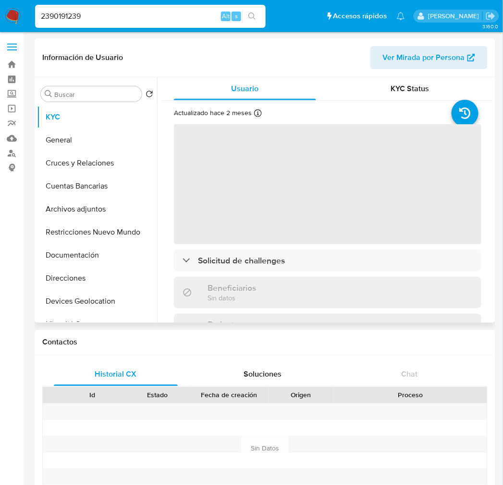
select select "10"
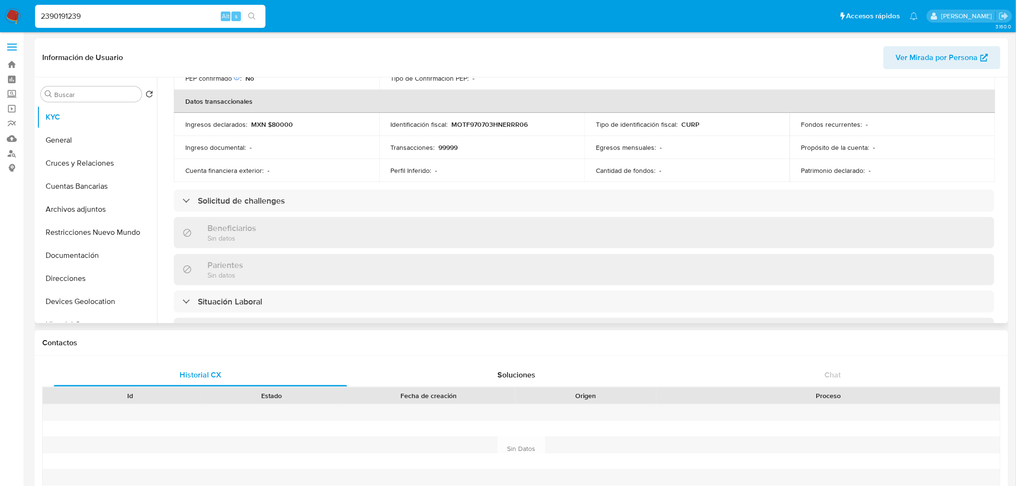
scroll to position [291, 0]
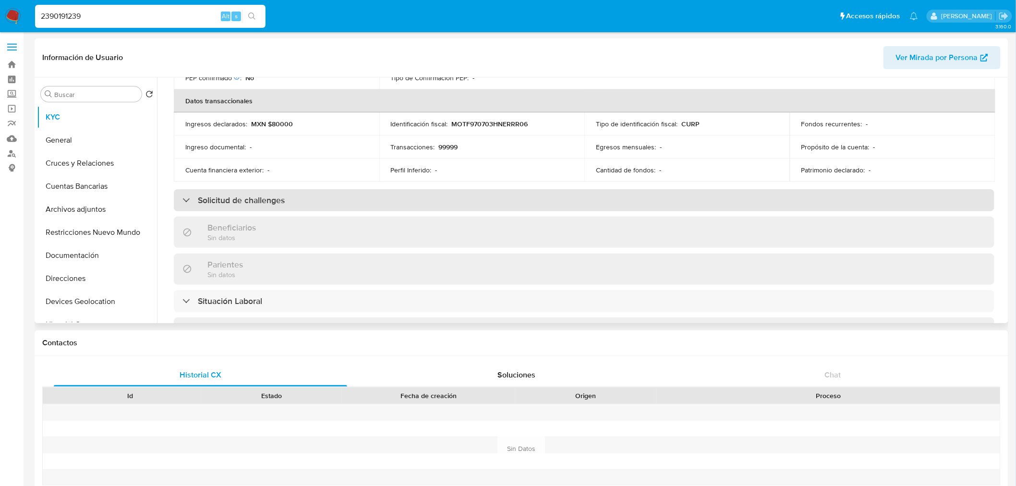
click at [435, 204] on div "Solicitud de challenges" at bounding box center [584, 200] width 821 height 22
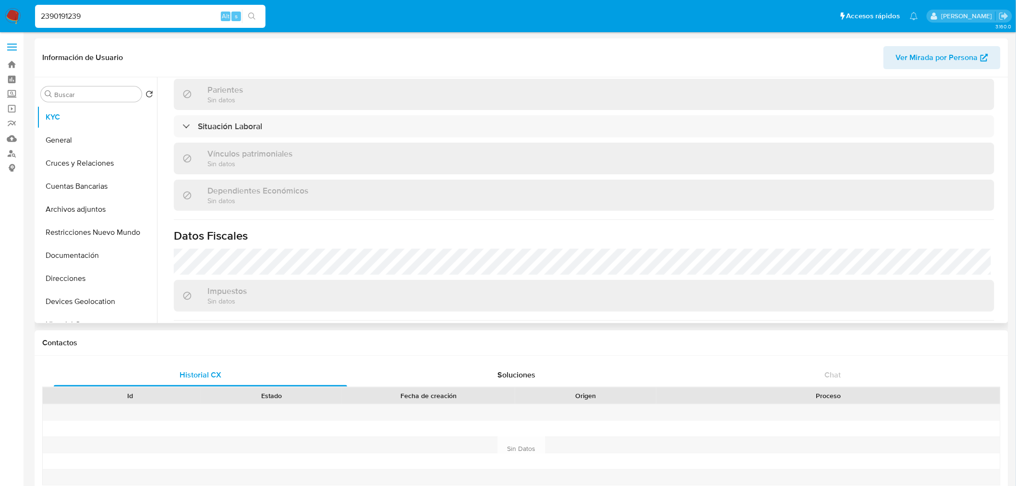
scroll to position [530, 0]
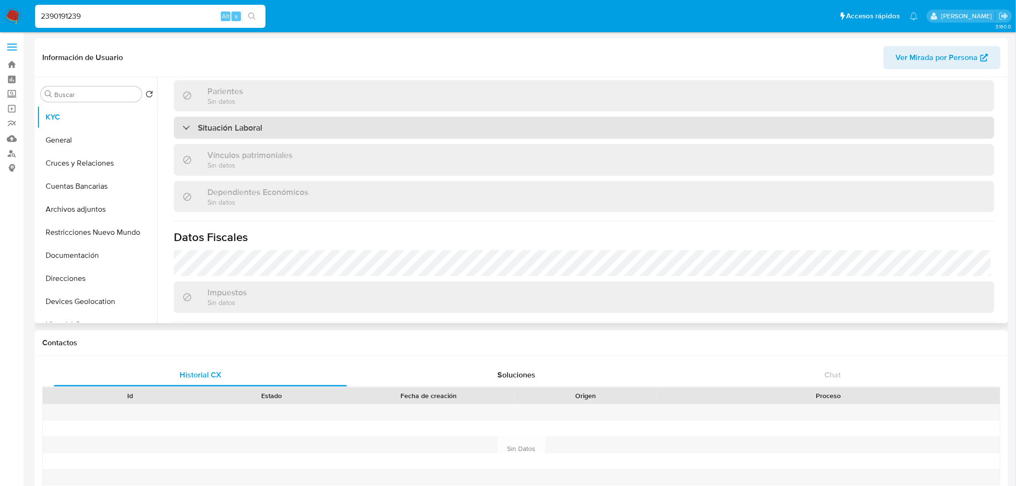
click at [415, 133] on div "Situación Laboral" at bounding box center [584, 128] width 821 height 22
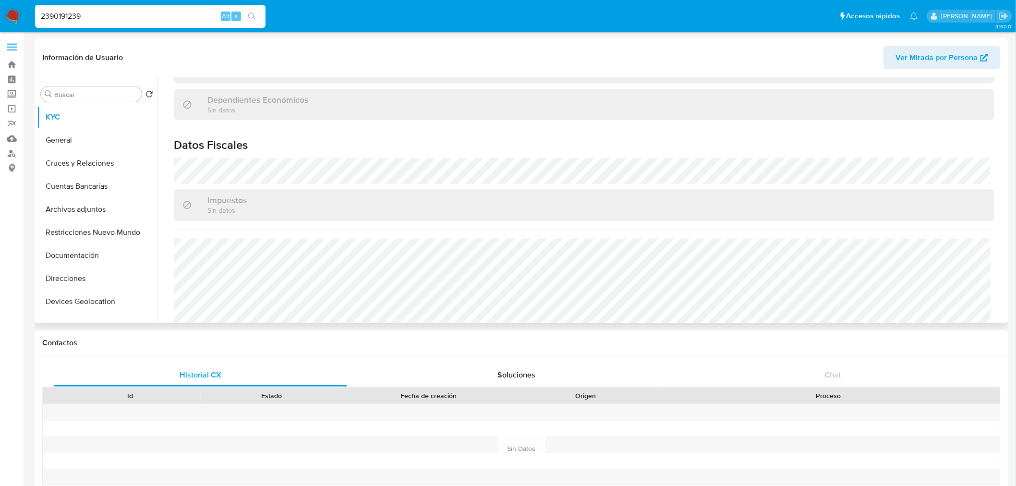
scroll to position [798, 0]
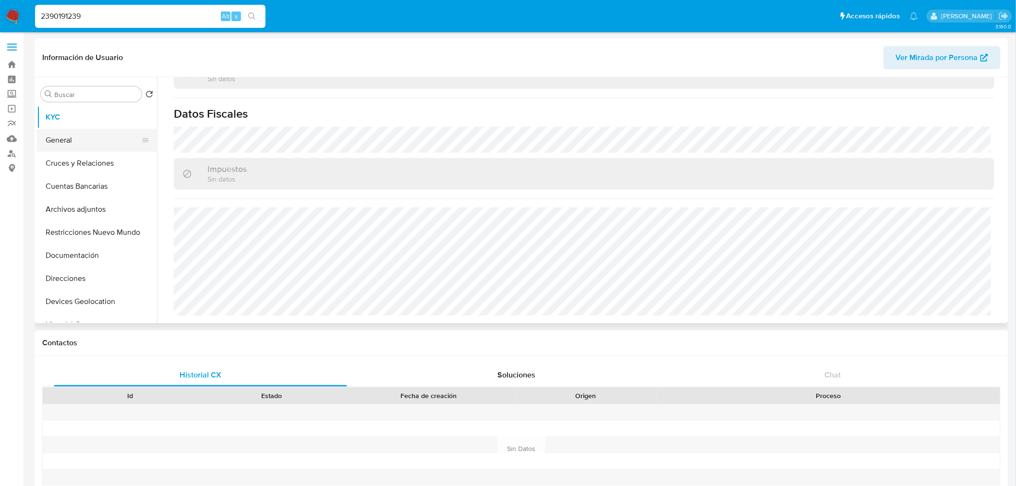
click at [85, 143] on button "General" at bounding box center [93, 140] width 112 height 23
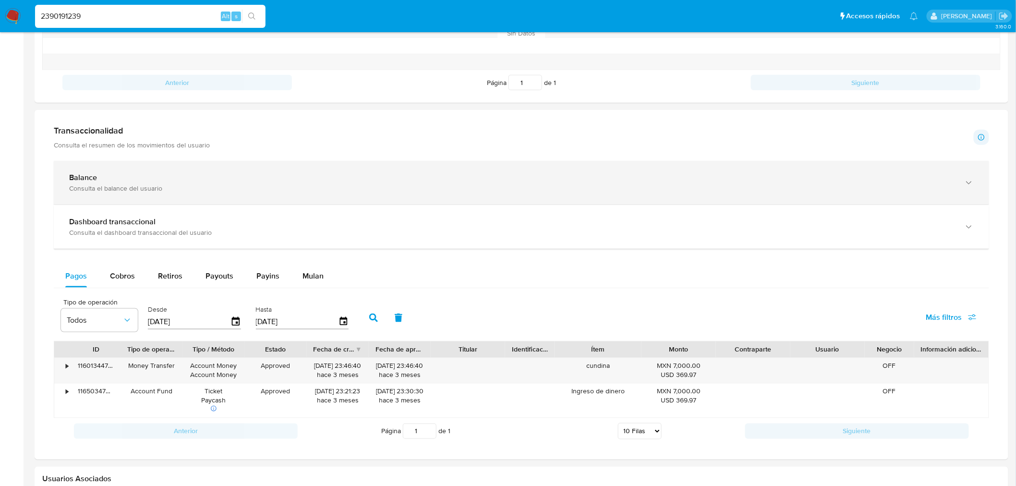
scroll to position [416, 0]
click at [118, 163] on div "Balance Consulta el balance del usuario" at bounding box center [521, 182] width 935 height 44
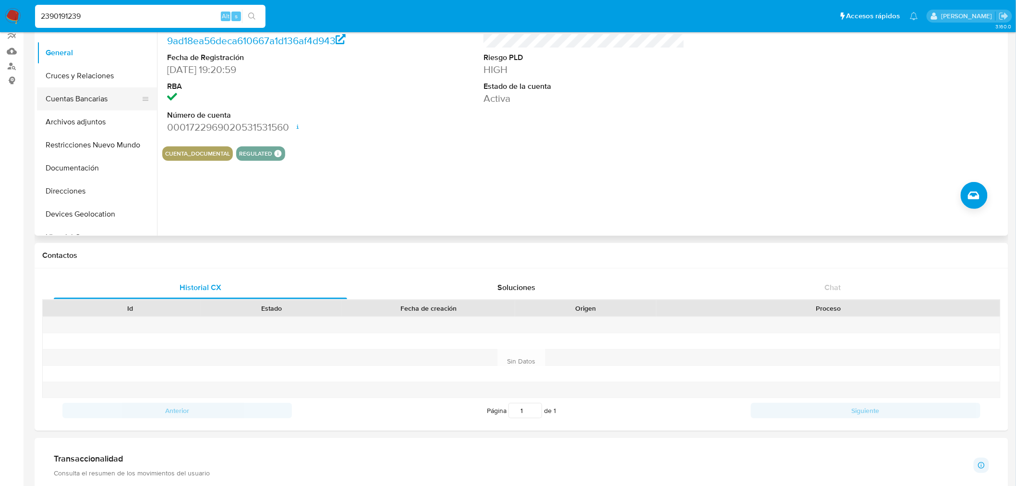
scroll to position [87, 0]
click at [82, 77] on button "Cruces y Relaciones" at bounding box center [93, 76] width 112 height 23
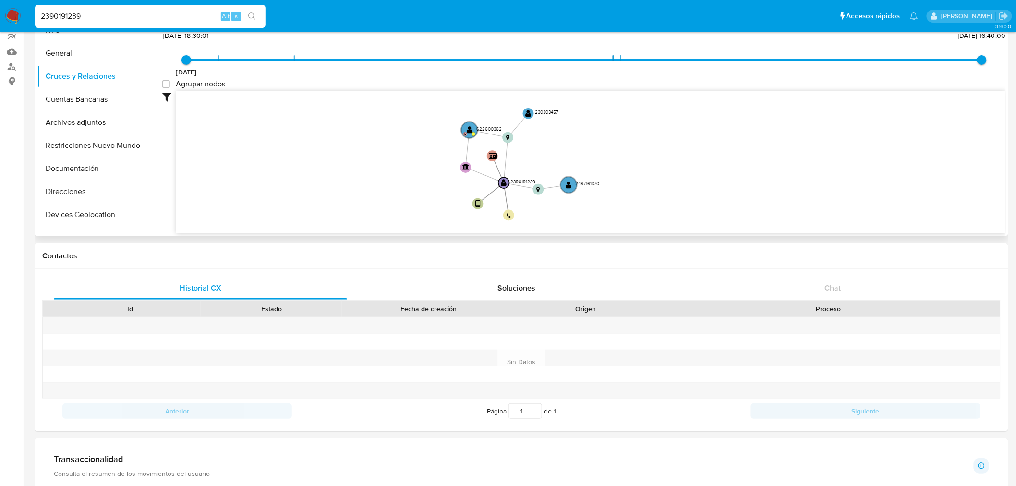
drag, startPoint x: 386, startPoint y: 164, endPoint x: 382, endPoint y: 186, distance: 22.9
click at [382, 186] on icon "user-2390191239  2390191239 device-67fee9dbd8bd4de46fe358eb  person-9ad18ea56…" at bounding box center [591, 160] width 830 height 139
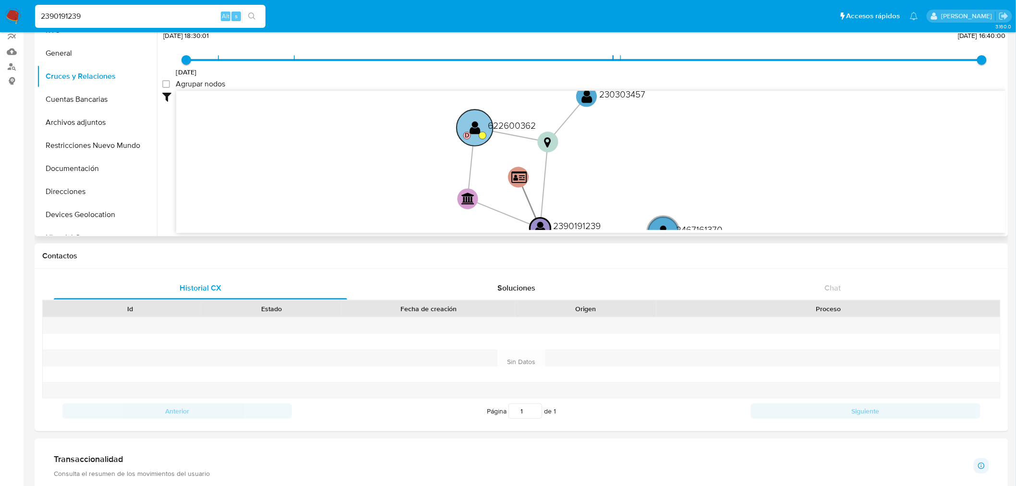
click at [464, 134] on circle at bounding box center [466, 135] width 7 height 7
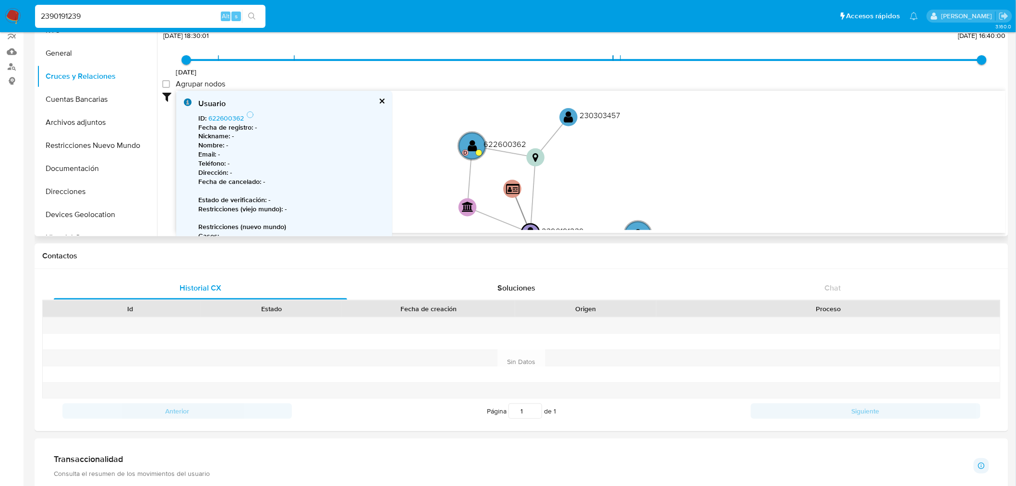
drag, startPoint x: 540, startPoint y: 182, endPoint x: 530, endPoint y: 193, distance: 14.6
click at [510, 193] on icon "user-2390191239  2390191239 device-67fee9dbd8bd4de46fe358eb  person-9ad18ea56…" at bounding box center [591, 160] width 830 height 139
click at [510, 119] on text "" at bounding box center [569, 117] width 10 height 13
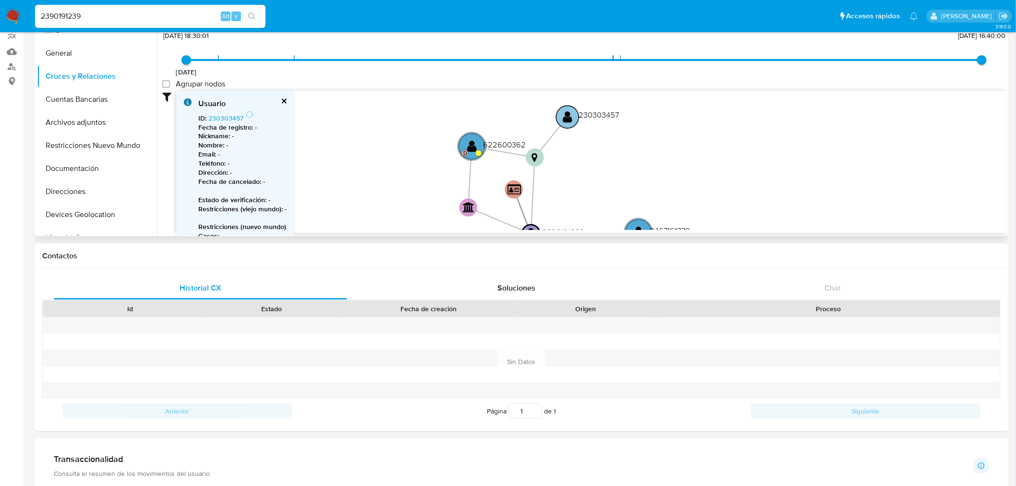
click at [510, 117] on text "" at bounding box center [568, 116] width 10 height 13
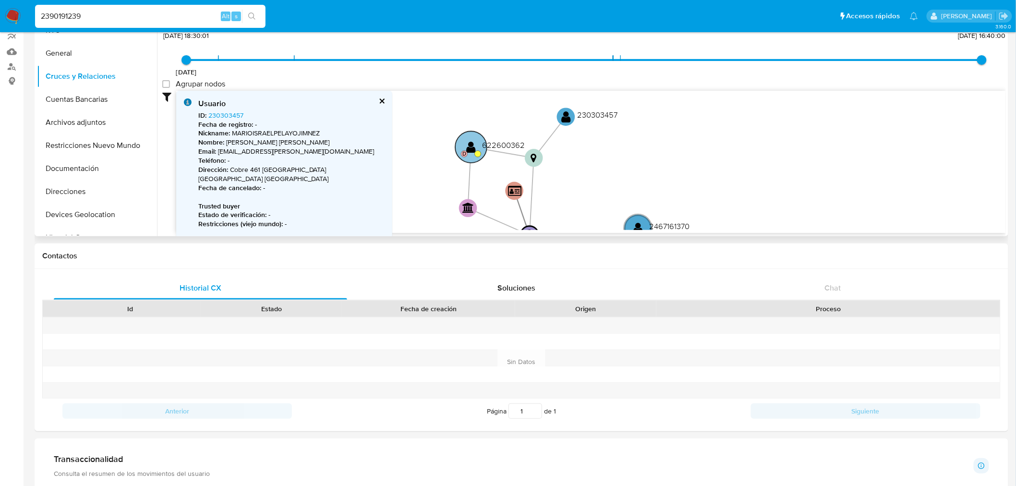
click at [485, 144] on text "622600362" at bounding box center [504, 145] width 43 height 12
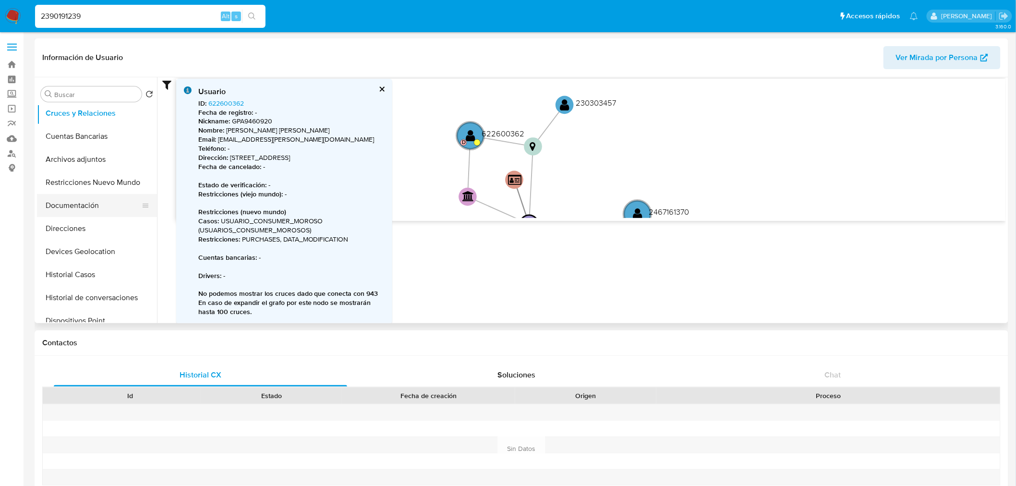
scroll to position [50, 0]
click at [81, 164] on button "Archivos adjuntos" at bounding box center [93, 158] width 112 height 23
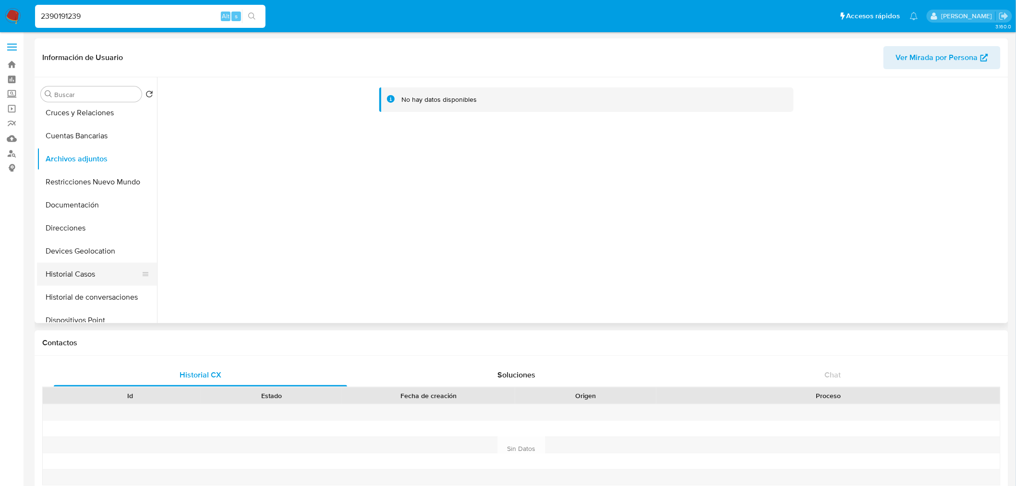
click at [73, 267] on button "Historial Casos" at bounding box center [93, 274] width 112 height 23
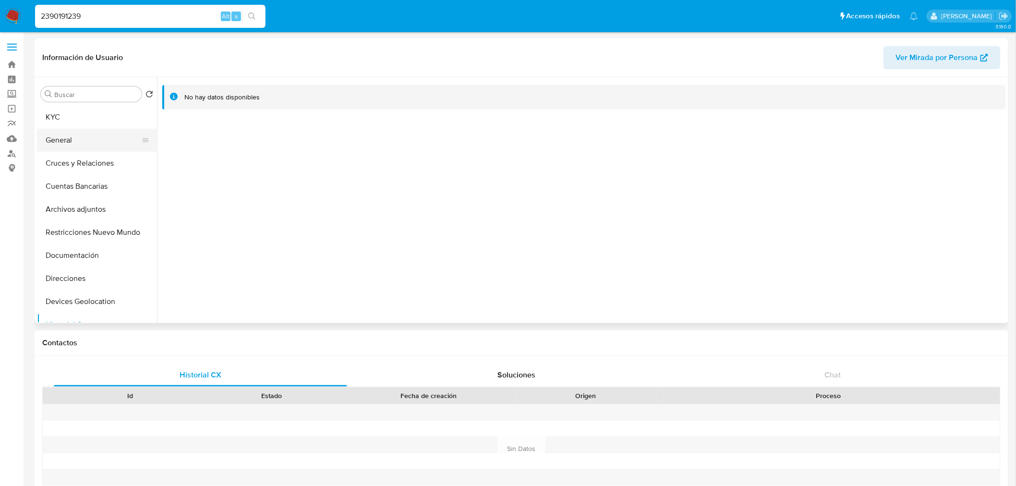
click at [63, 137] on button "General" at bounding box center [93, 140] width 112 height 23
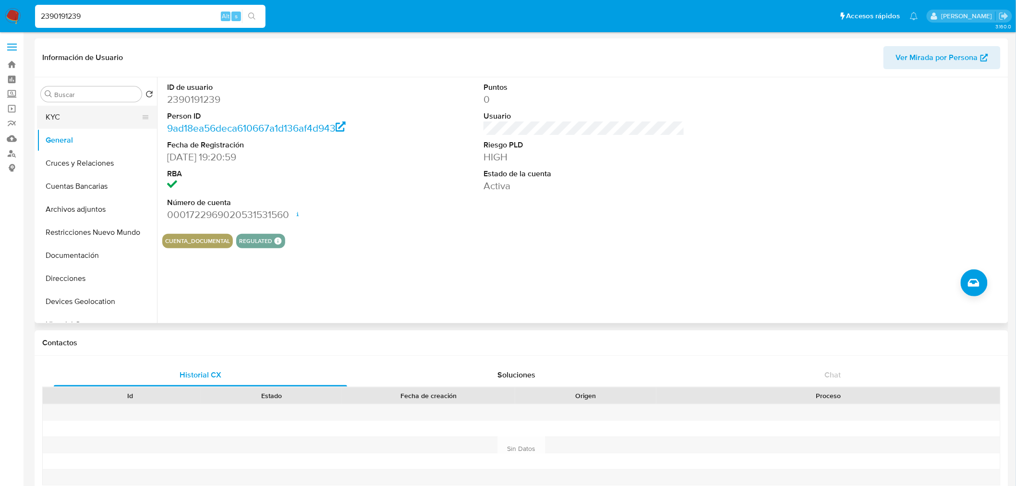
click at [69, 117] on button "KYC" at bounding box center [93, 117] width 112 height 23
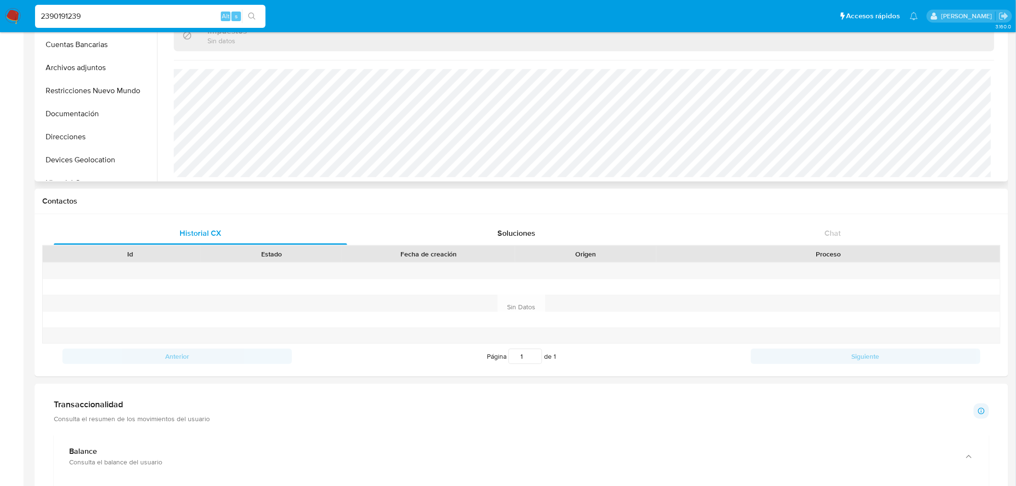
scroll to position [141, 0]
